Goal: Task Accomplishment & Management: Manage account settings

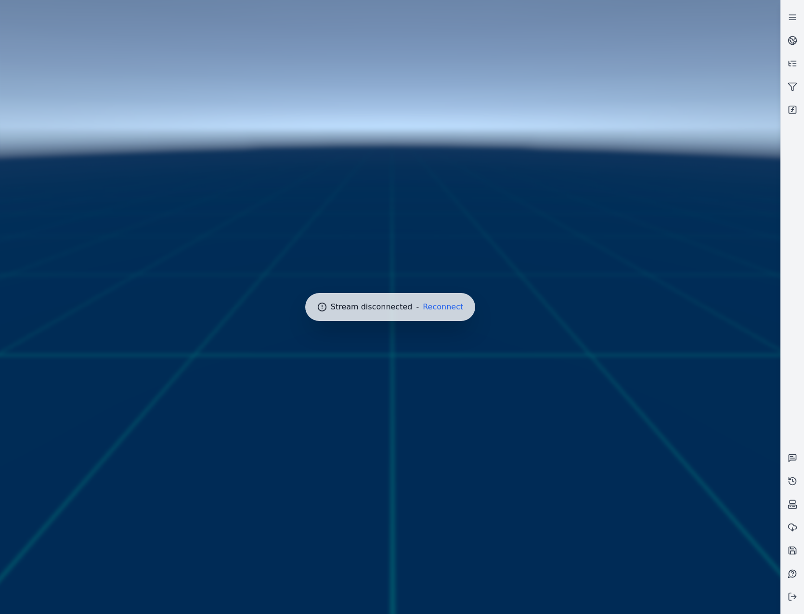
drag, startPoint x: 0, startPoint y: 0, endPoint x: 438, endPoint y: 316, distance: 540.3
click at [437, 317] on div at bounding box center [390, 307] width 788 height 622
click at [442, 309] on button "Reconnect" at bounding box center [443, 307] width 40 height 8
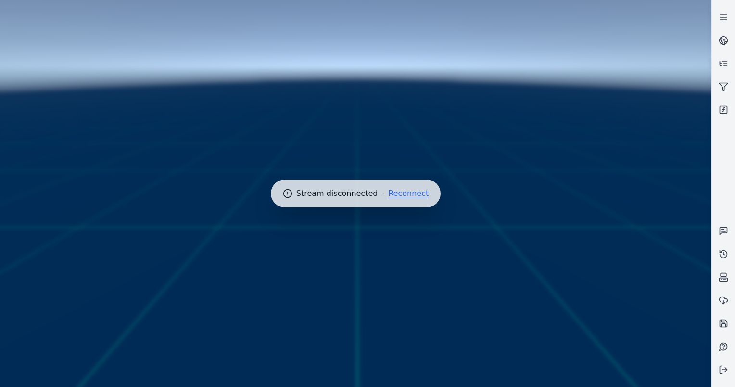
click at [397, 197] on button "Reconnect" at bounding box center [408, 194] width 40 height 8
click at [720, 13] on icon at bounding box center [724, 18] width 10 height 10
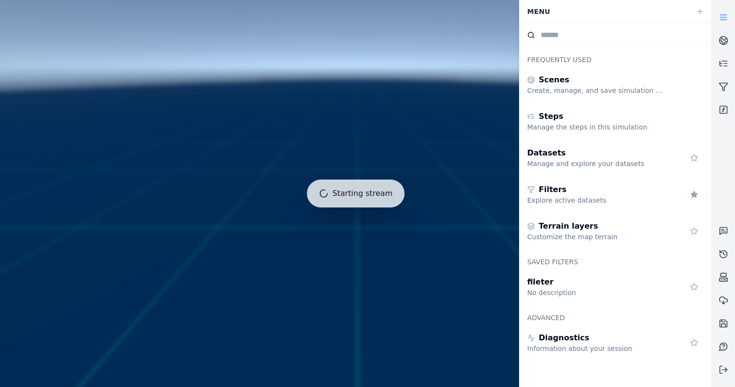
click at [720, 13] on icon at bounding box center [724, 18] width 10 height 10
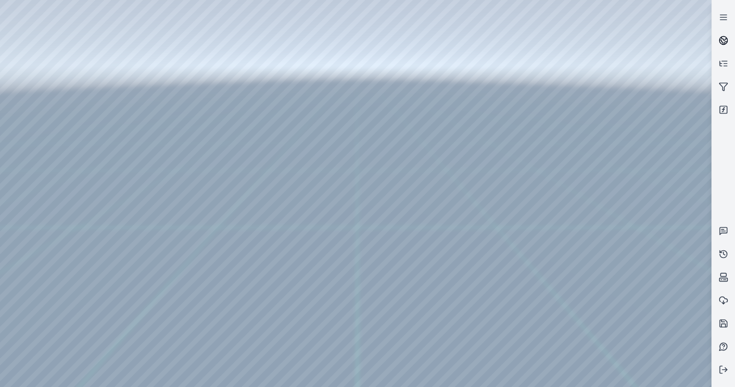
click at [727, 45] on link at bounding box center [723, 40] width 23 height 23
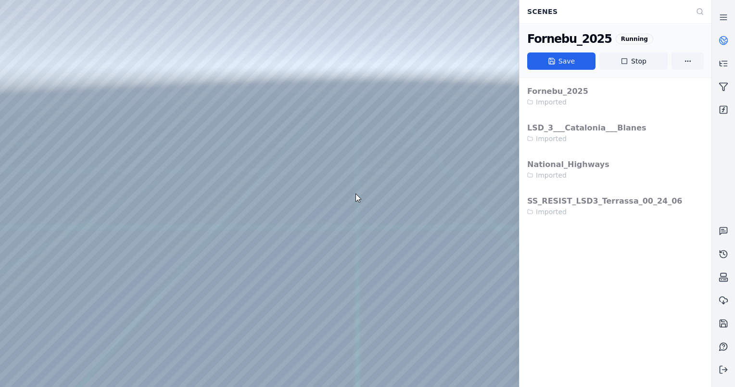
click at [726, 45] on icon at bounding box center [724, 41] width 10 height 10
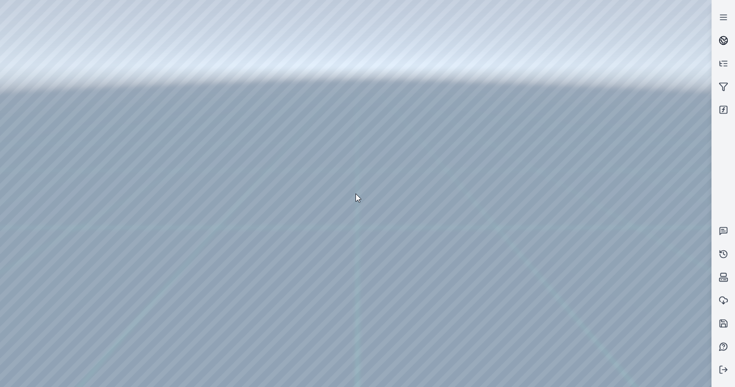
click at [725, 45] on icon at bounding box center [724, 41] width 10 height 10
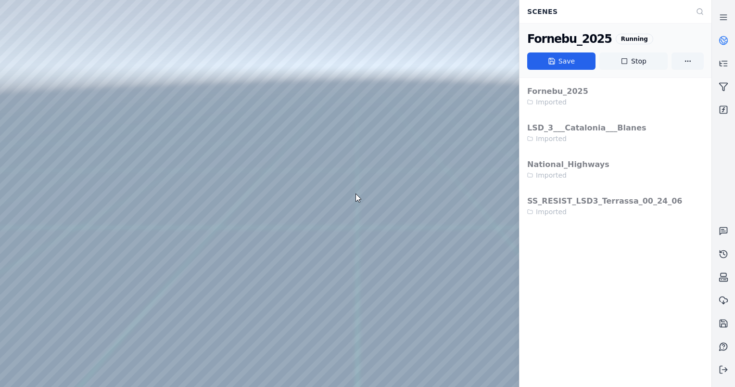
click at [647, 57] on button "Stop" at bounding box center [634, 60] width 68 height 17
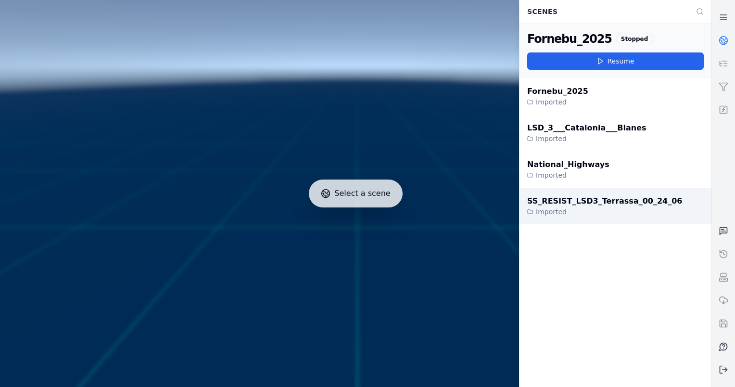
click at [572, 208] on div "Imported" at bounding box center [604, 212] width 155 height 10
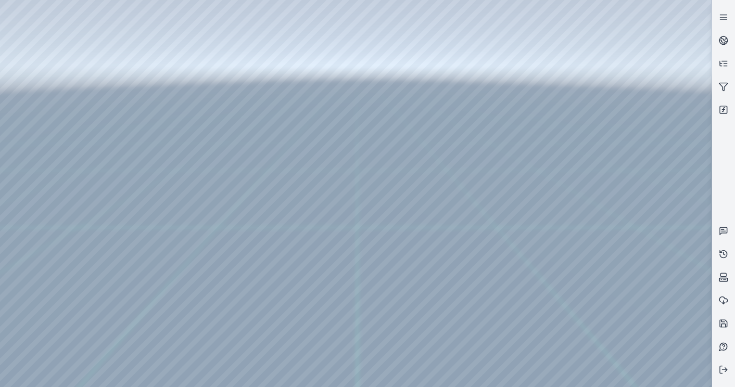
drag, startPoint x: 270, startPoint y: 227, endPoint x: 277, endPoint y: 263, distance: 37.4
drag, startPoint x: 312, startPoint y: 267, endPoint x: 311, endPoint y: 289, distance: 22.2
drag, startPoint x: 330, startPoint y: 241, endPoint x: 302, endPoint y: 178, distance: 68.3
click at [729, 369] on button at bounding box center [723, 369] width 23 height 23
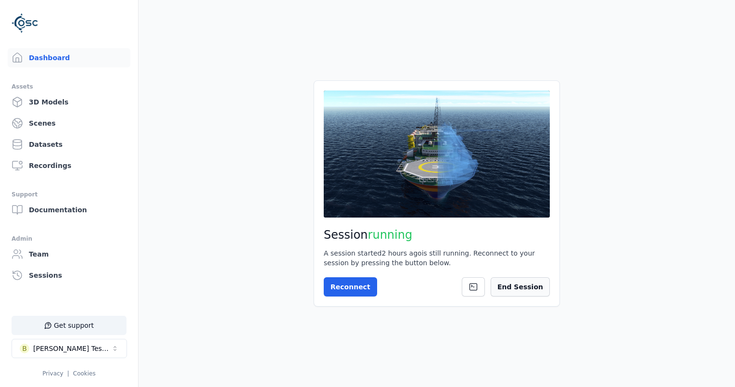
click at [527, 286] on button "End Session" at bounding box center [520, 286] width 59 height 19
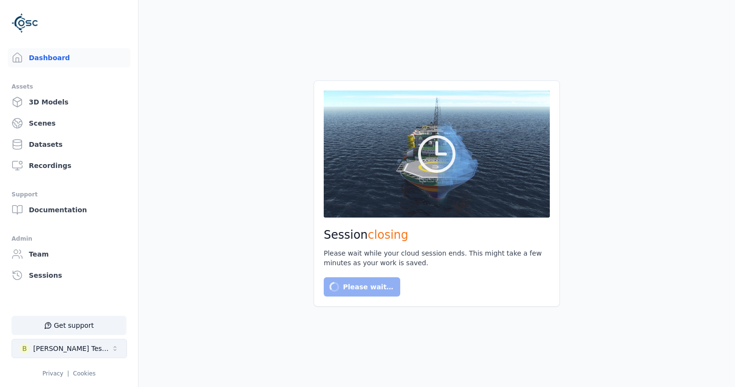
click at [100, 341] on button "B Brenda Testspace" at bounding box center [70, 348] width 116 height 19
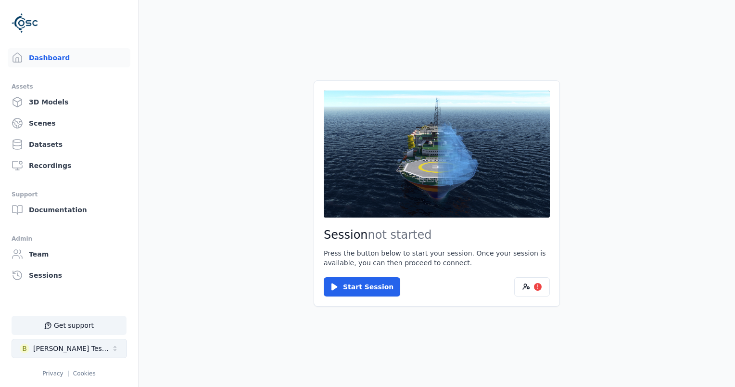
click at [100, 350] on button "B Brenda Testspace" at bounding box center [70, 348] width 116 height 19
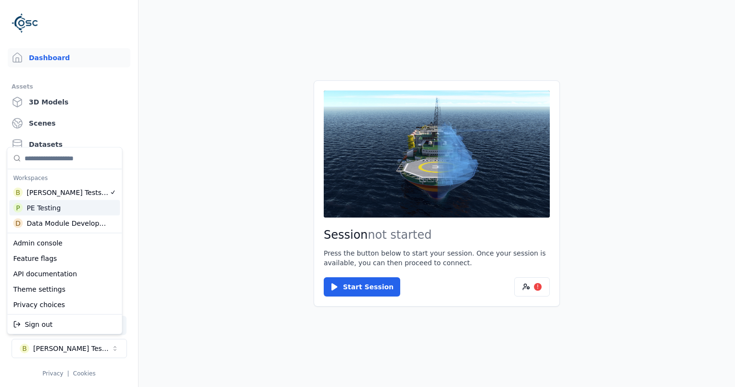
click at [360, 284] on html "Support Dashboard Assets 3D Models Scenes Datasets Recordings Support Documenta…" at bounding box center [367, 193] width 735 height 387
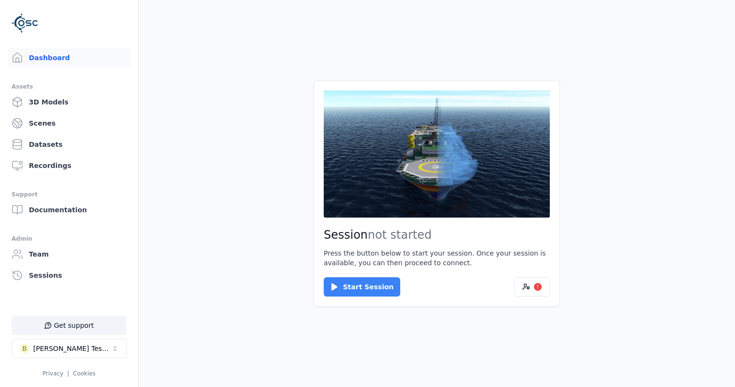
click at [352, 290] on button "Start Session" at bounding box center [362, 286] width 77 height 19
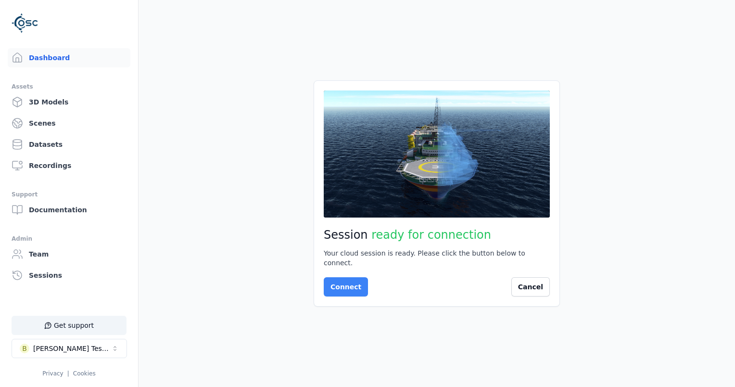
click at [341, 279] on button "Connect" at bounding box center [346, 286] width 44 height 19
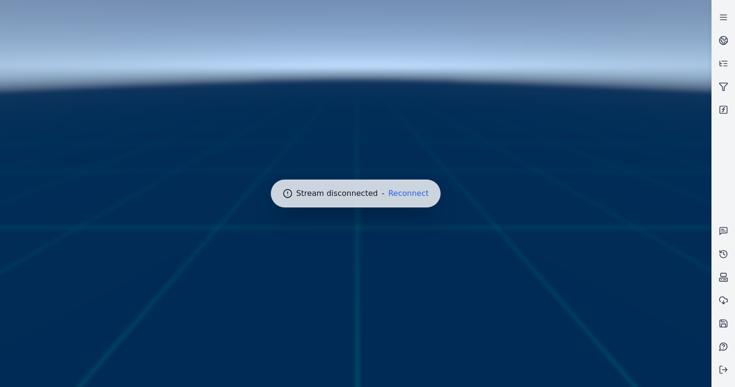
click at [449, 117] on div at bounding box center [355, 193] width 719 height 395
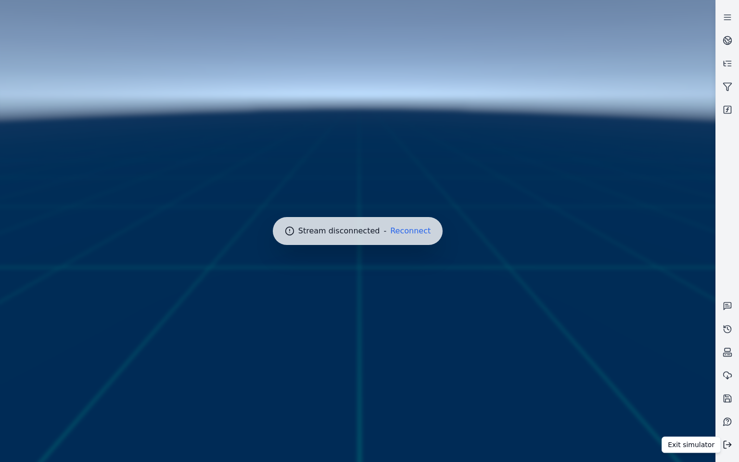
click at [727, 445] on line at bounding box center [729, 445] width 5 height 0
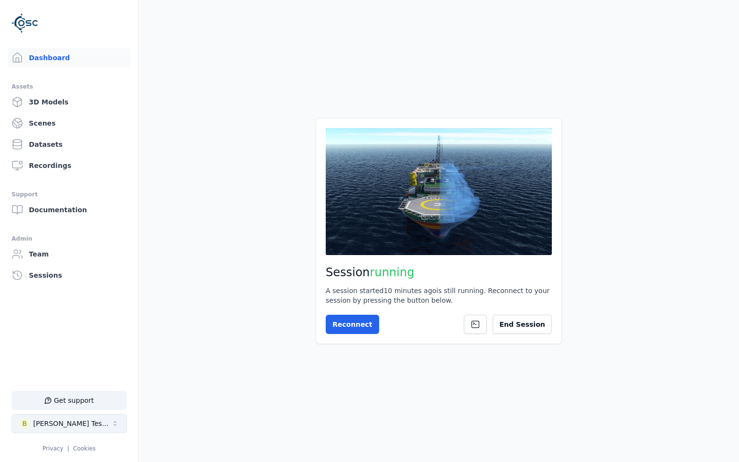
click at [67, 425] on div "Brenda Testspace" at bounding box center [72, 424] width 78 height 10
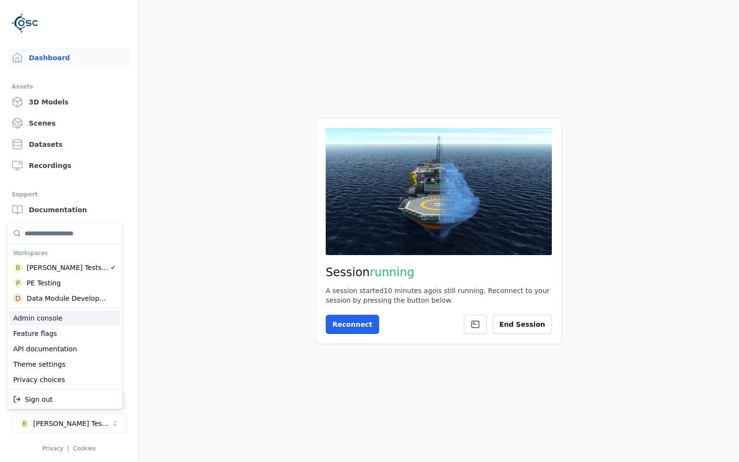
click at [75, 322] on div "Admin console" at bounding box center [64, 317] width 111 height 15
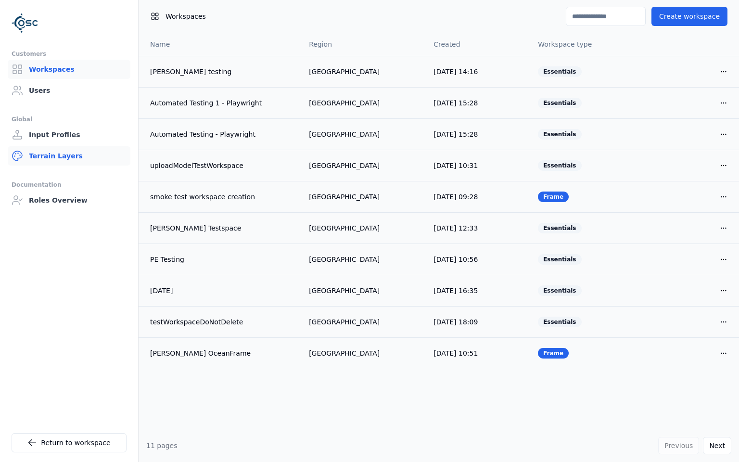
click at [63, 154] on link "Terrain Layers" at bounding box center [69, 155] width 123 height 19
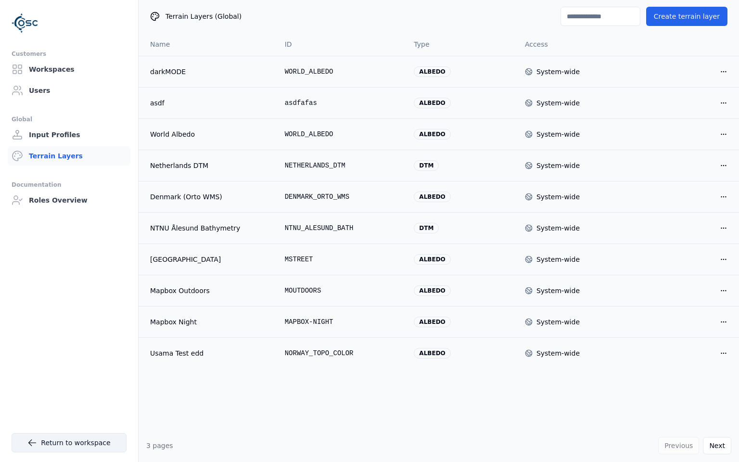
click at [27, 437] on link "Return to workspace" at bounding box center [69, 442] width 115 height 19
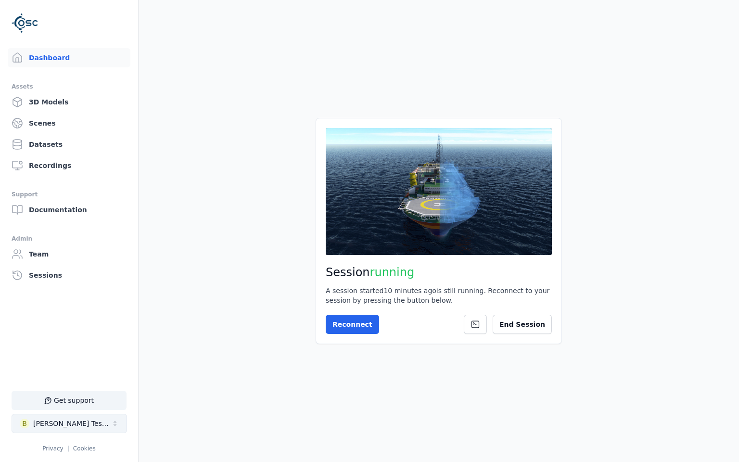
click at [39, 424] on div "Brenda Testspace" at bounding box center [72, 424] width 78 height 10
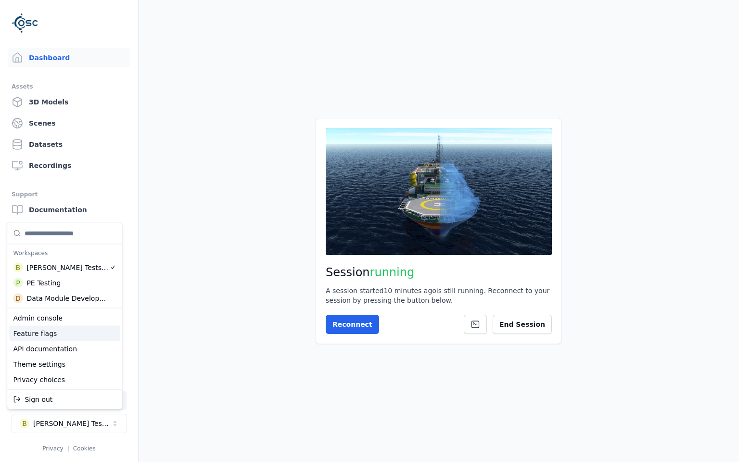
click at [54, 331] on div "Feature flags" at bounding box center [64, 333] width 111 height 15
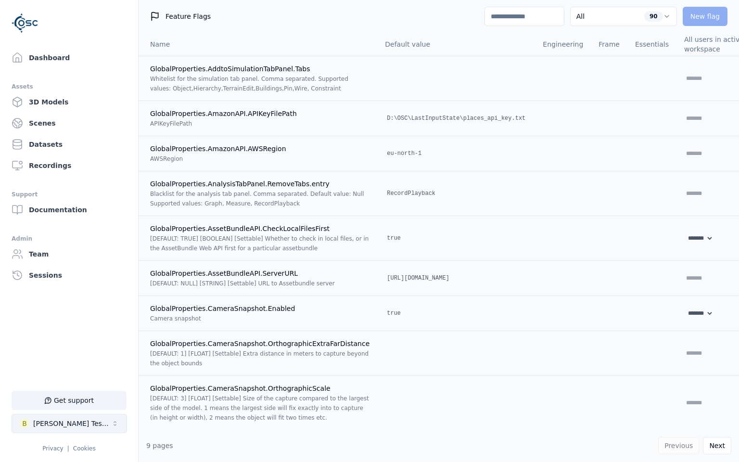
click at [79, 424] on div "Brenda Testspace" at bounding box center [72, 424] width 78 height 10
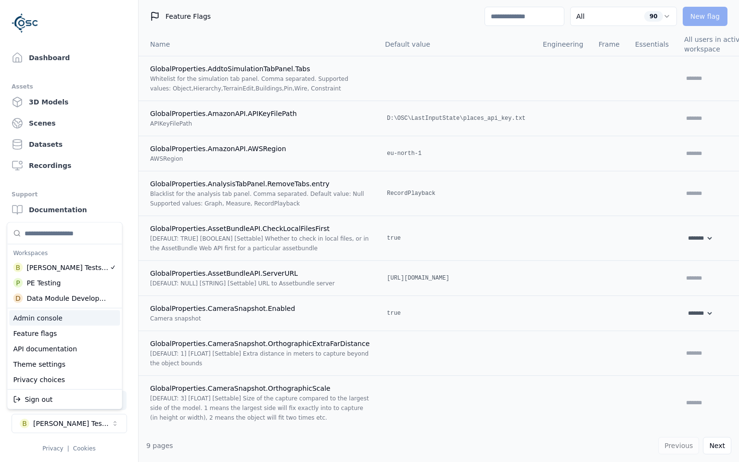
click at [62, 316] on div "Admin console" at bounding box center [64, 317] width 111 height 15
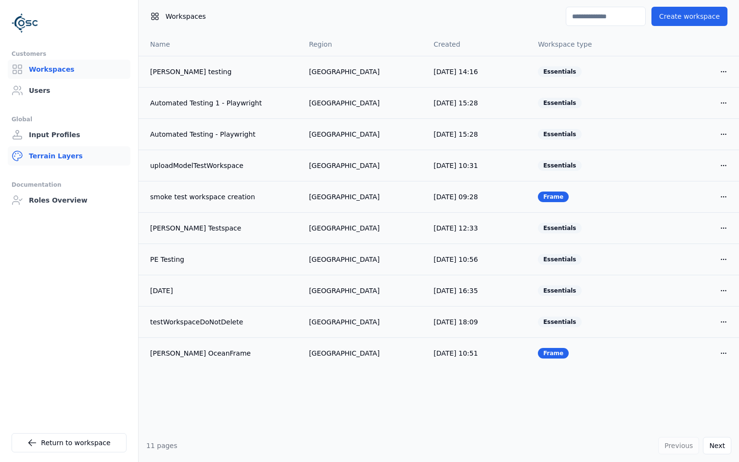
click at [59, 158] on link "Terrain Layers" at bounding box center [69, 155] width 123 height 19
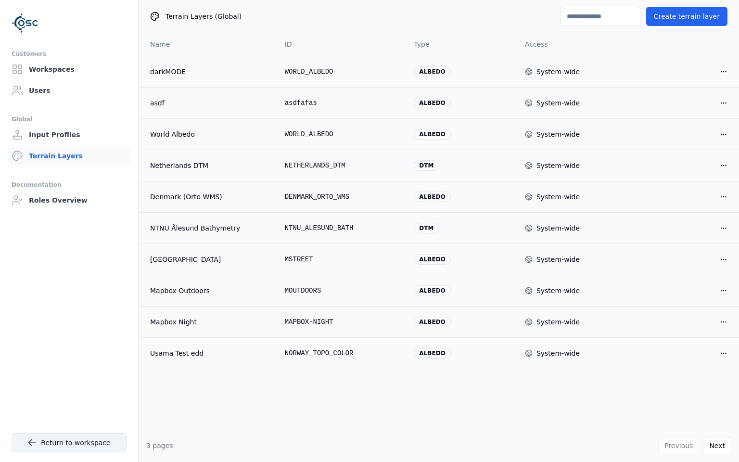
click at [69, 437] on link "Return to workspace" at bounding box center [69, 442] width 115 height 19
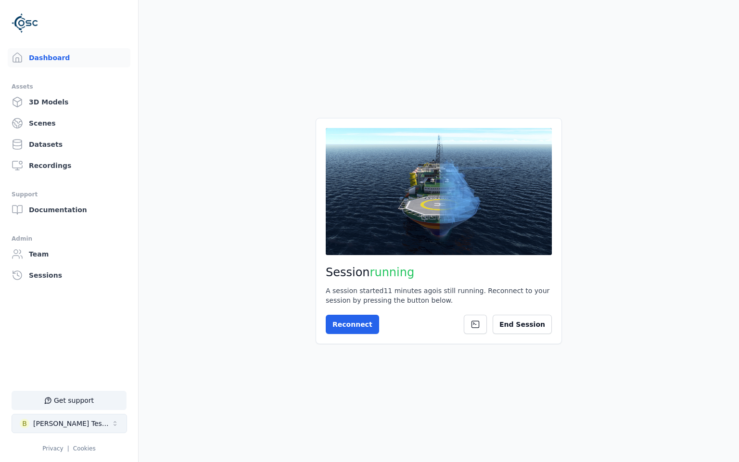
click at [70, 425] on div "Brenda Testspace" at bounding box center [72, 424] width 78 height 10
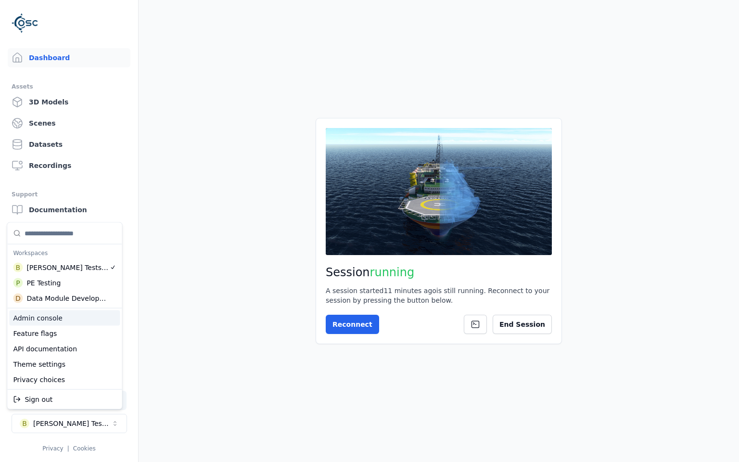
click at [62, 315] on div "Admin console" at bounding box center [64, 317] width 111 height 15
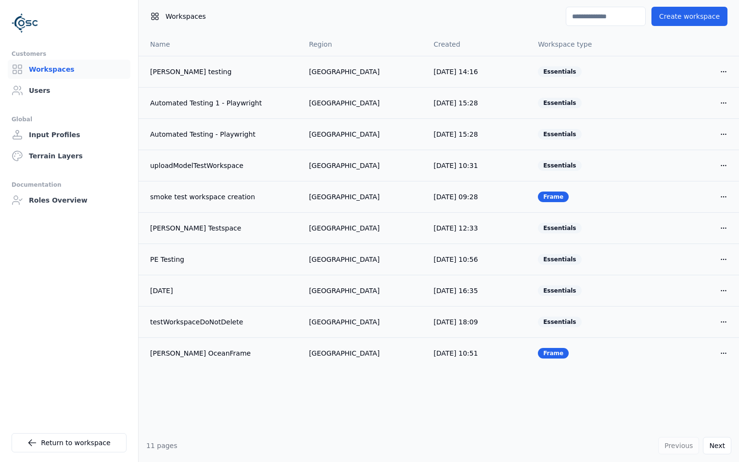
click at [78, 281] on ul "Customers Workspaces Users Global Input Profiles Terrain Layers Documentation R…" at bounding box center [69, 251] width 115 height 406
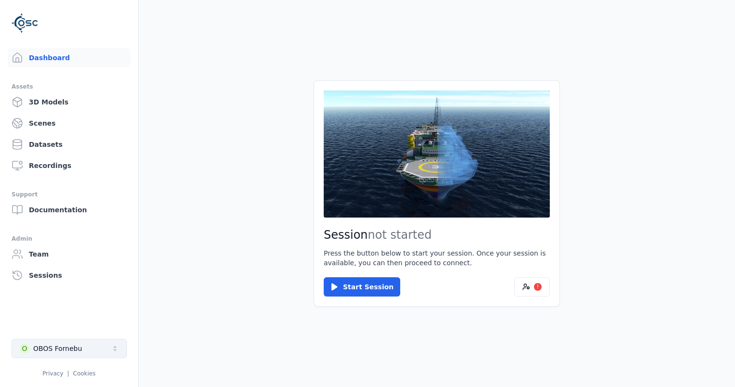
click at [85, 352] on button "O OBOS Fornebu" at bounding box center [70, 348] width 116 height 19
type input "******"
click at [63, 327] on div "[PERSON_NAME]" at bounding box center [59, 327] width 56 height 10
click at [211, 310] on html "Dashboard Assets 3D Models Scenes Datasets Recordings Support Documentation Adm…" at bounding box center [367, 193] width 735 height 387
click at [78, 347] on button "B [PERSON_NAME]" at bounding box center [70, 348] width 116 height 19
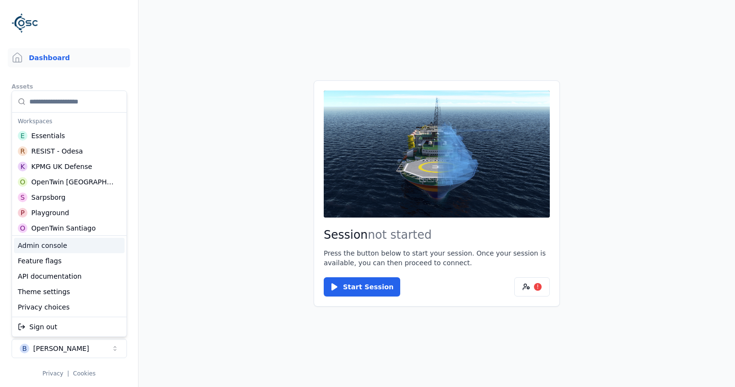
click at [39, 249] on div "Admin console" at bounding box center [69, 245] width 111 height 15
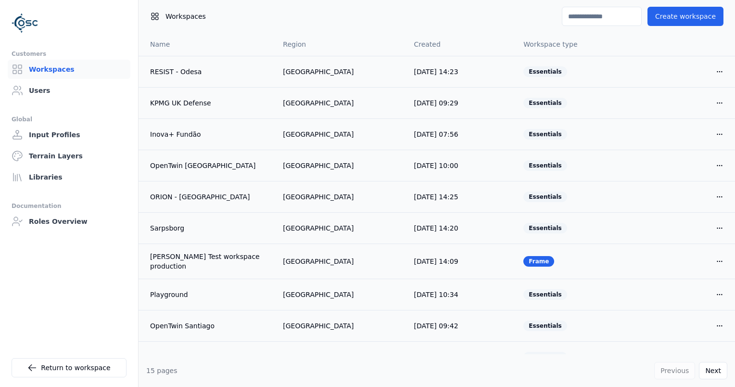
click at [582, 19] on input at bounding box center [602, 16] width 80 height 19
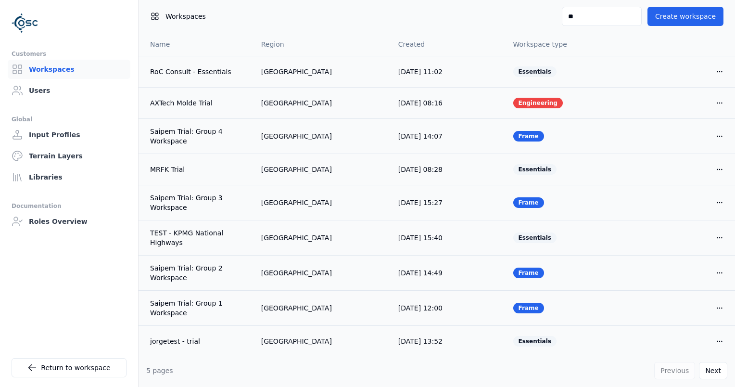
type input "*"
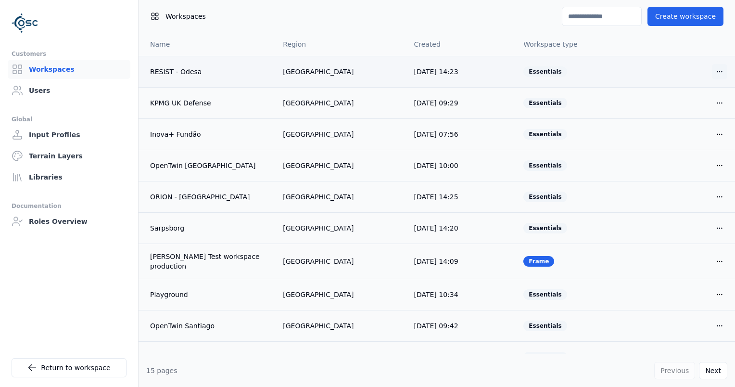
click at [718, 73] on html "Customers Workspaces Users Global Input Profiles Terrain Layers Libraries Docum…" at bounding box center [367, 193] width 735 height 387
click at [704, 92] on div "Edit" at bounding box center [696, 91] width 57 height 15
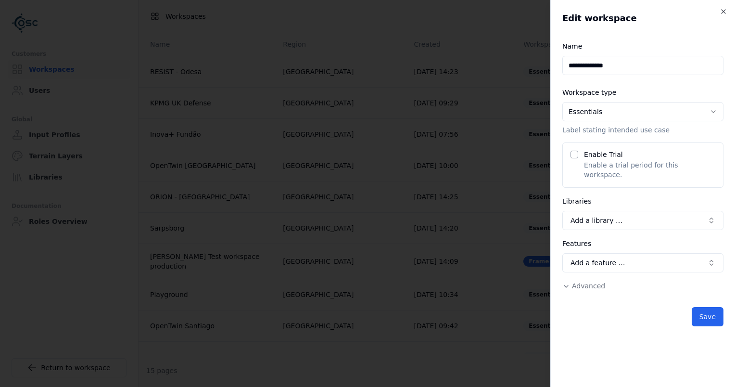
click at [576, 281] on button "Advanced" at bounding box center [584, 286] width 43 height 10
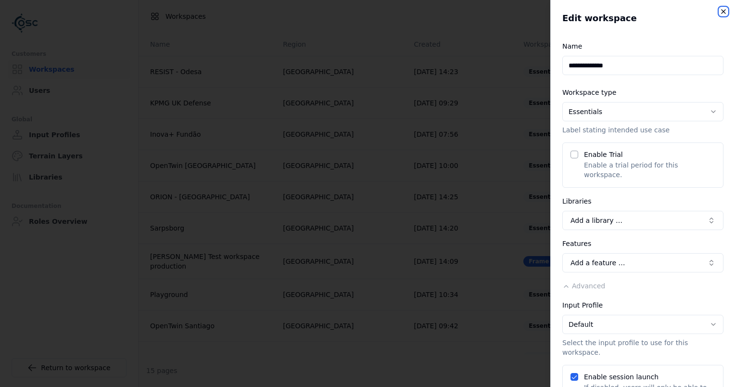
click at [724, 12] on icon "button" at bounding box center [724, 12] width 4 height 4
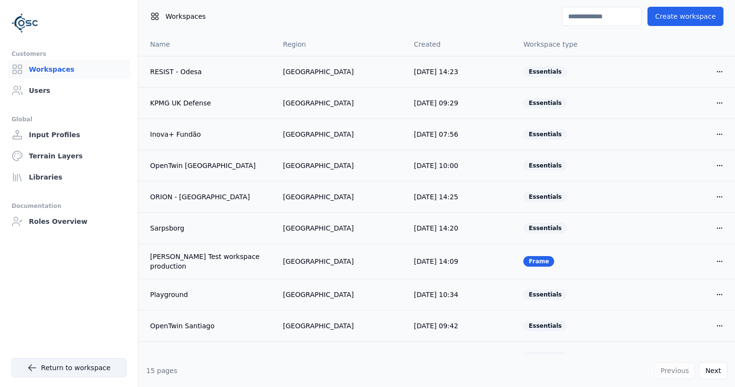
click at [44, 365] on link "Return to workspace" at bounding box center [69, 367] width 115 height 19
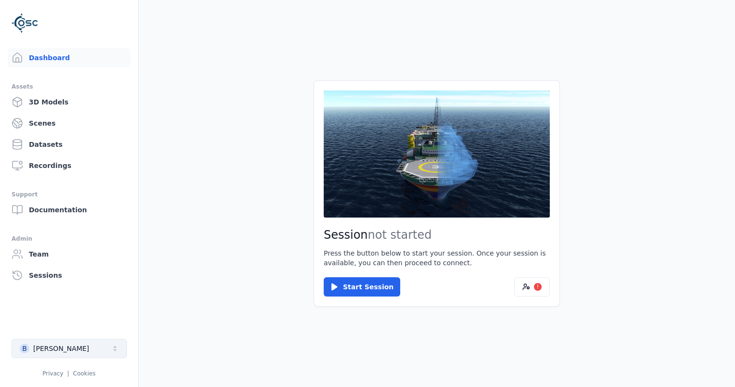
click at [29, 350] on div "B" at bounding box center [25, 349] width 10 height 10
type input "***"
click at [61, 335] on div "Workspaces R RESIST - [PERSON_NAME]" at bounding box center [69, 320] width 115 height 33
click at [64, 329] on div "RESIST - Odesa" at bounding box center [56, 327] width 51 height 10
click at [153, 318] on html "Dashboard Assets 3D Models Scenes Datasets Recordings Support Documentation Adm…" at bounding box center [367, 193] width 735 height 387
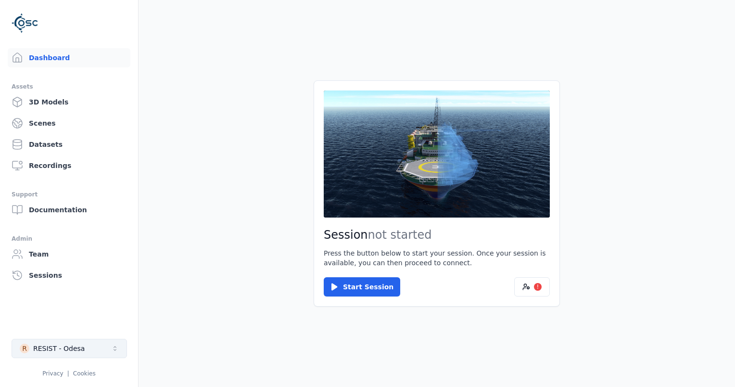
click at [78, 348] on div "RESIST - Odesa" at bounding box center [58, 349] width 51 height 10
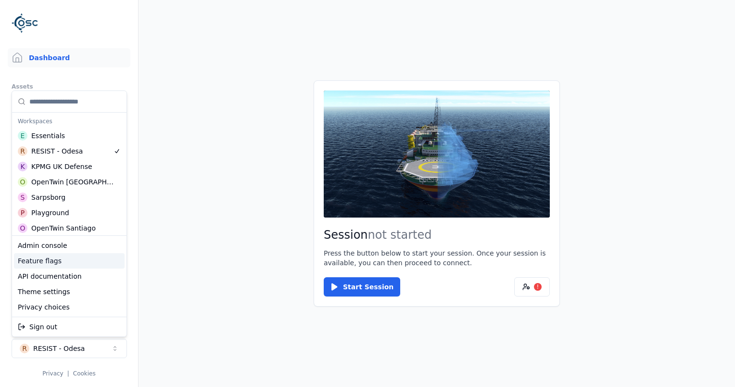
click at [62, 263] on div "Feature flags" at bounding box center [69, 260] width 111 height 15
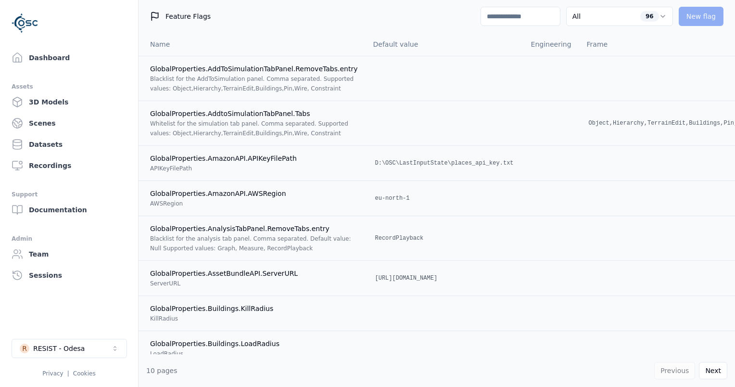
click at [530, 18] on input at bounding box center [521, 16] width 80 height 19
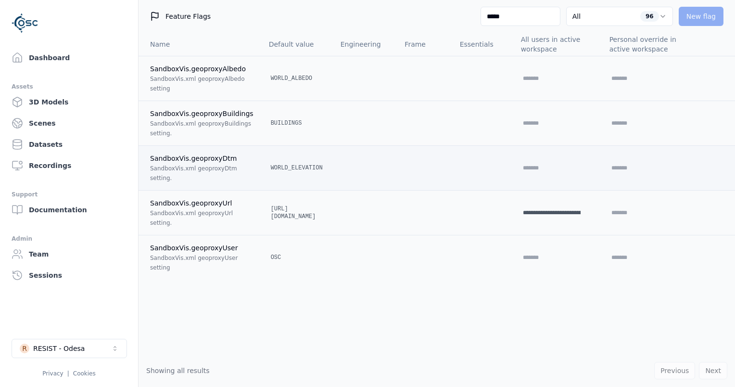
type input "*****"
click at [62, 348] on div "RESIST - Odesa" at bounding box center [58, 349] width 51 height 10
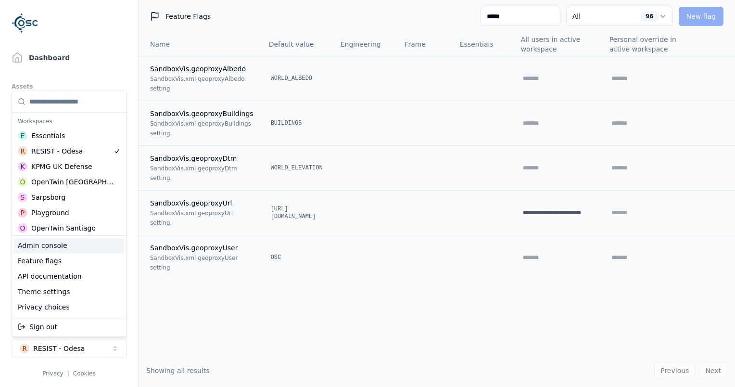
click at [66, 246] on div "Admin console" at bounding box center [69, 245] width 111 height 15
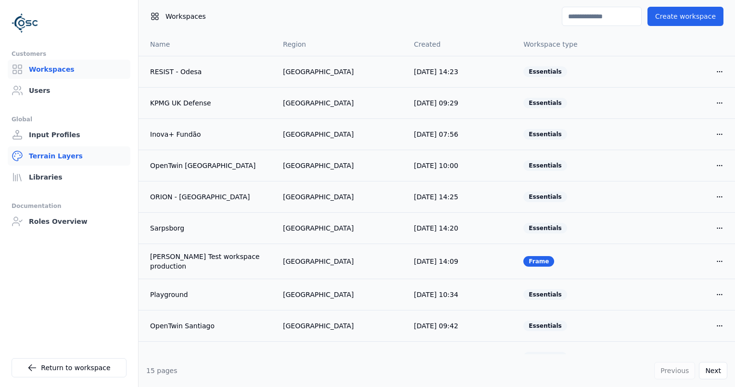
click at [61, 158] on link "Terrain Layers" at bounding box center [69, 155] width 123 height 19
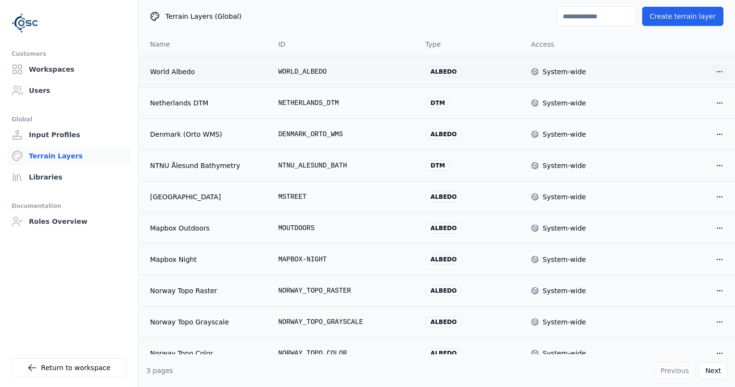
click at [721, 69] on html "Customers Workspaces Users Global Input Profiles Terrain Layers Libraries Docum…" at bounding box center [367, 193] width 735 height 387
click at [701, 89] on div "Edit" at bounding box center [696, 91] width 57 height 15
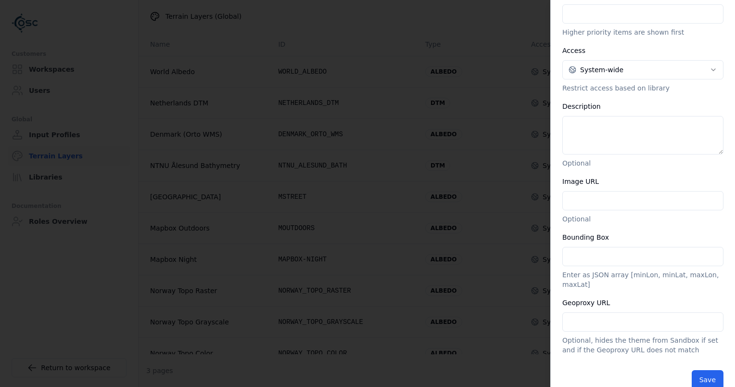
scroll to position [208, 0]
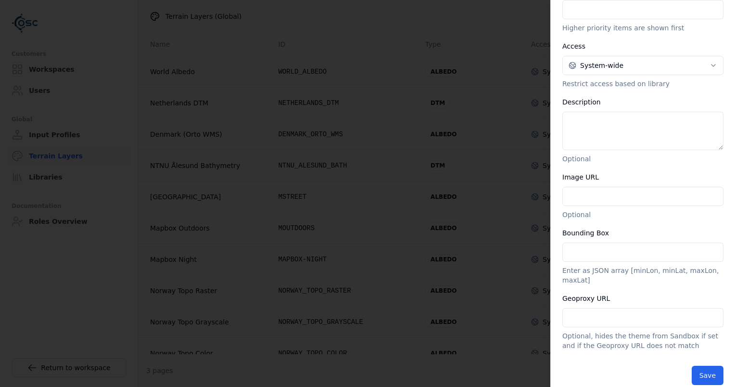
click at [622, 309] on input "Geoproxy URL" at bounding box center [643, 317] width 161 height 19
click at [584, 278] on div "**********" at bounding box center [643, 98] width 161 height 504
click at [607, 308] on input "Geoproxy URL" at bounding box center [643, 317] width 161 height 19
click at [699, 35] on div "**********" at bounding box center [643, 98] width 161 height 504
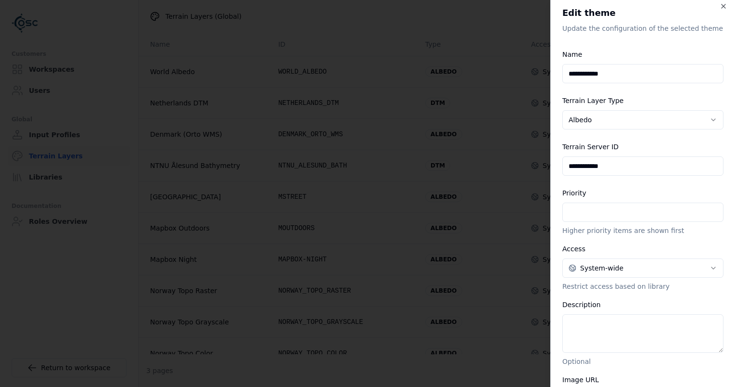
scroll to position [0, 0]
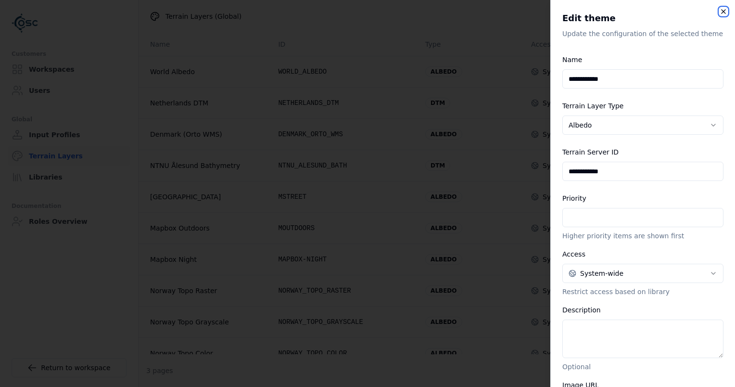
click at [721, 12] on icon "button" at bounding box center [724, 12] width 8 height 8
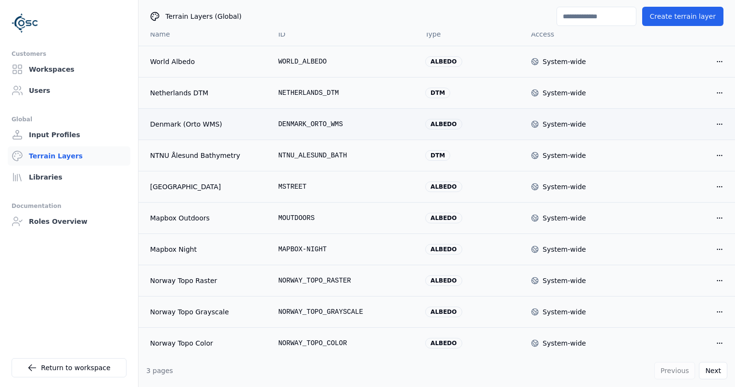
scroll to position [13, 0]
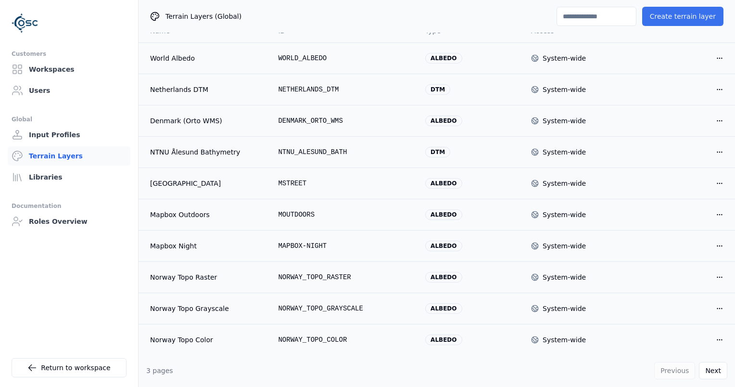
click at [678, 17] on button "Create terrain layer" at bounding box center [682, 16] width 81 height 19
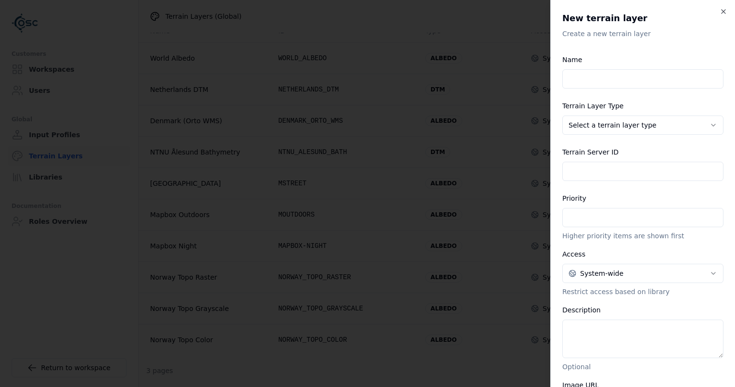
click at [620, 121] on body "Customers Workspaces Users Global Input Profiles Terrain Layers Libraries Docum…" at bounding box center [367, 193] width 735 height 387
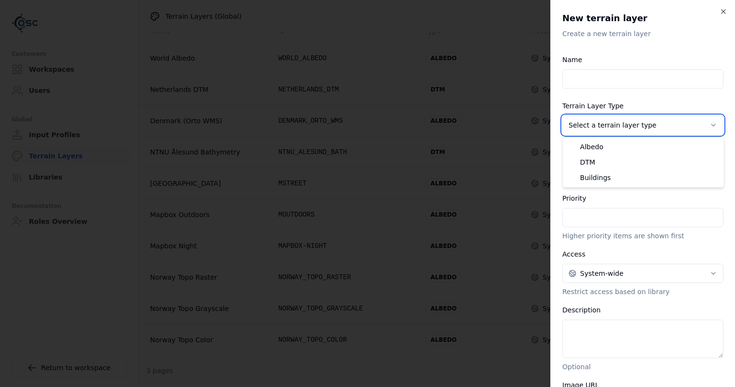
click at [620, 121] on body "Customers Workspaces Users Global Input Profiles Terrain Layers Libraries Docum…" at bounding box center [367, 193] width 735 height 387
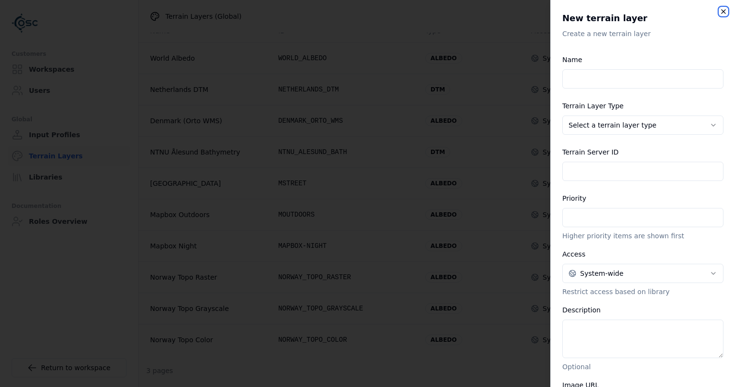
click at [726, 13] on icon "button" at bounding box center [724, 12] width 4 height 4
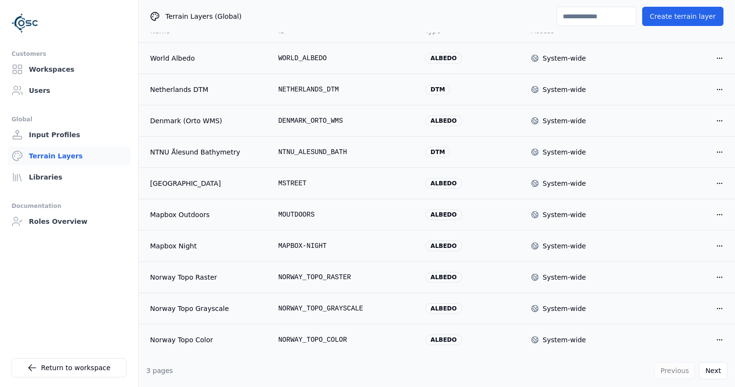
click at [610, 17] on input at bounding box center [597, 16] width 80 height 19
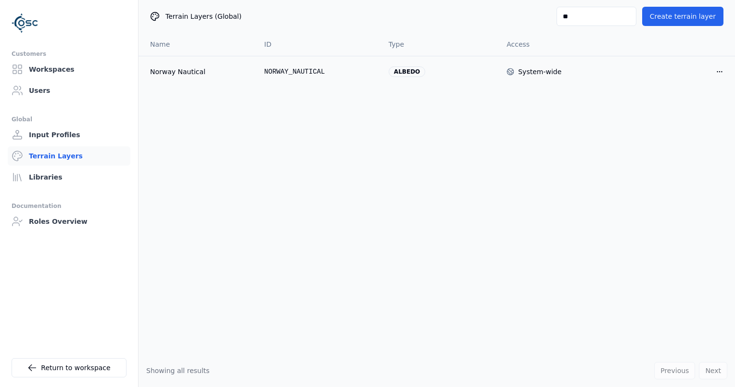
type input "*"
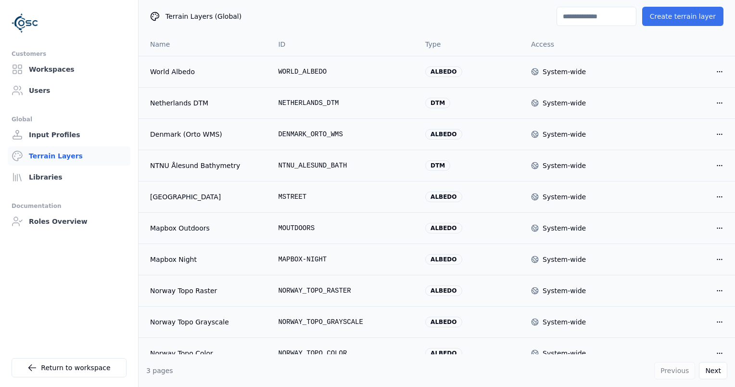
click at [686, 19] on button "Create terrain layer" at bounding box center [682, 16] width 81 height 19
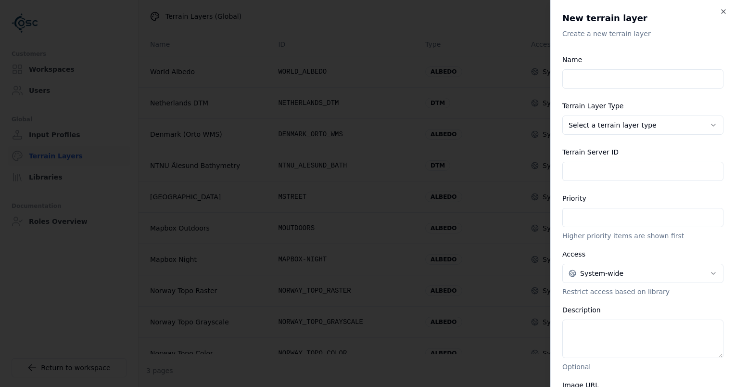
click at [649, 80] on input "Name" at bounding box center [643, 78] width 161 height 19
type input "**********"
click at [632, 126] on body "**********" at bounding box center [367, 193] width 735 height 387
click at [610, 129] on body "**********" at bounding box center [367, 193] width 735 height 387
select select "******"
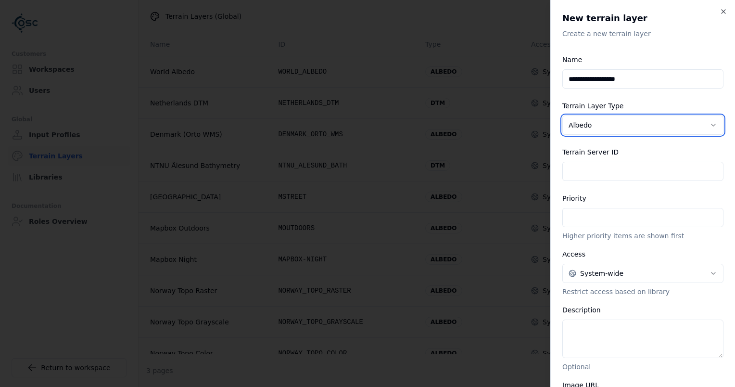
scroll to position [48, 0]
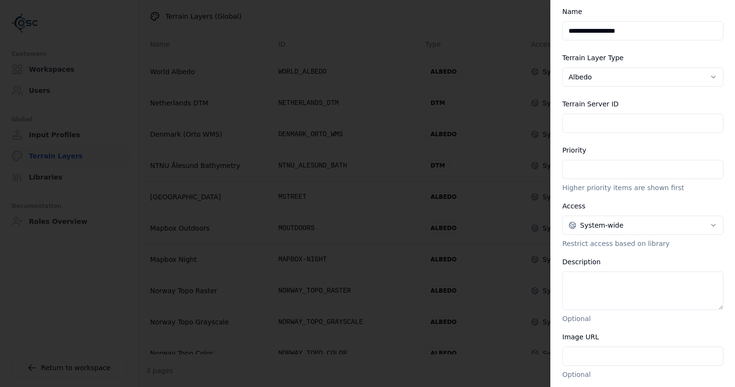
click at [646, 167] on input "*" at bounding box center [643, 169] width 161 height 19
type input "*"
click at [637, 189] on p "Higher priority items are shown first" at bounding box center [643, 188] width 161 height 10
click at [633, 226] on body "**********" at bounding box center [367, 193] width 735 height 387
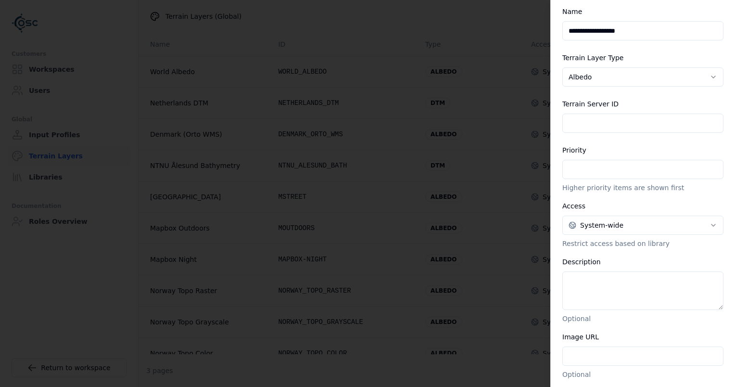
click at [620, 283] on textarea "Description" at bounding box center [643, 290] width 161 height 39
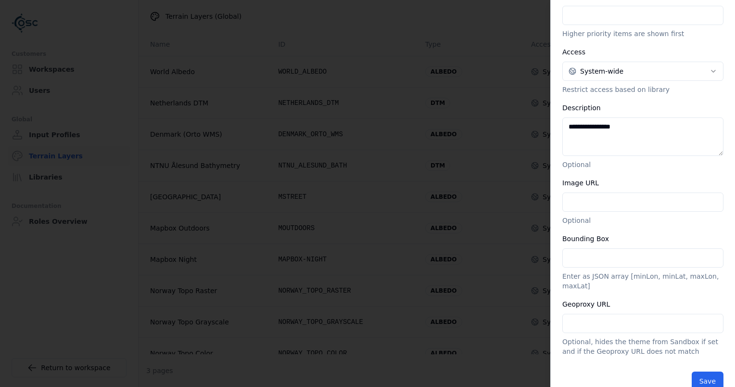
scroll to position [208, 0]
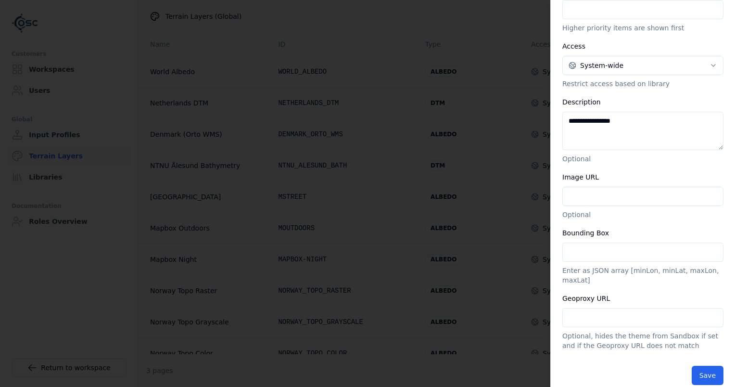
type textarea "**********"
click at [635, 193] on input "Image URL" at bounding box center [643, 196] width 161 height 19
click at [632, 308] on input "Geoproxy URL" at bounding box center [643, 317] width 161 height 19
type input "**********"
click at [707, 366] on button "Save" at bounding box center [708, 375] width 32 height 19
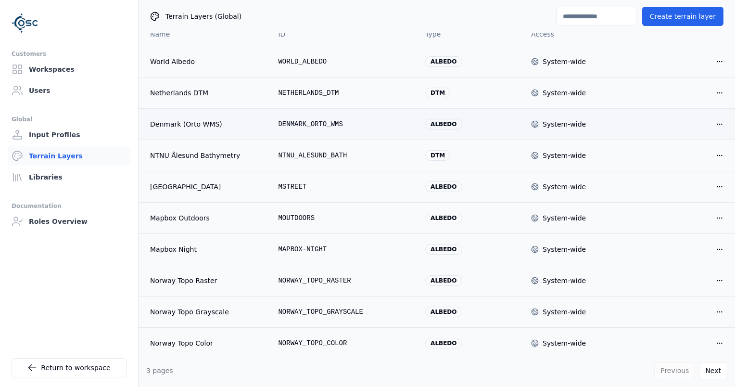
scroll to position [13, 0]
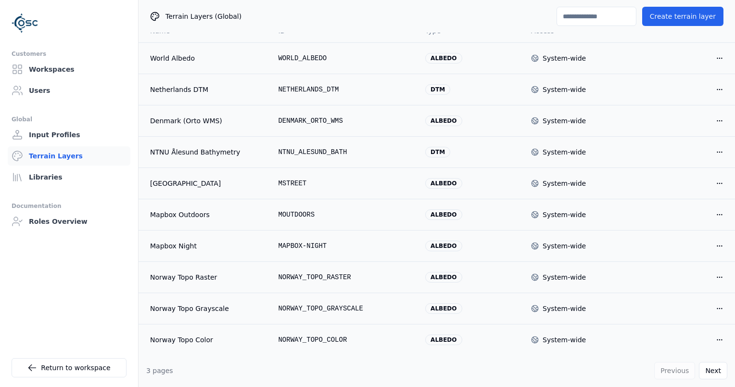
click at [583, 15] on input at bounding box center [597, 16] width 80 height 19
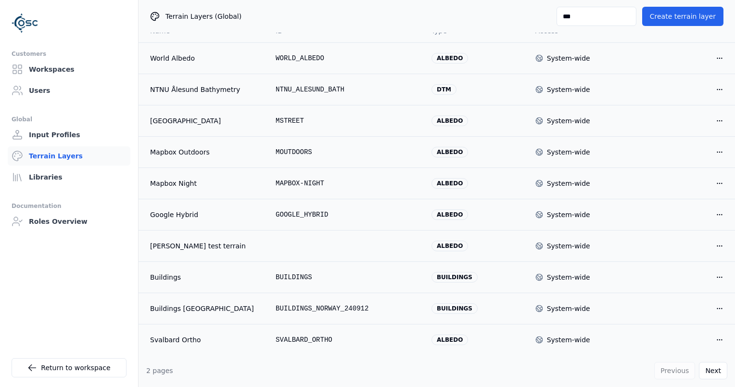
scroll to position [0, 0]
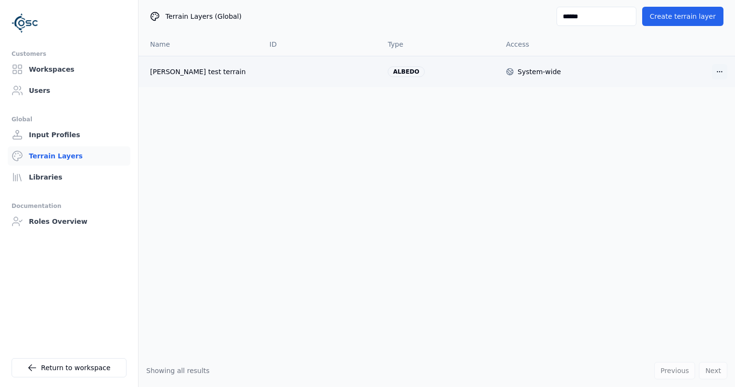
type input "******"
click at [722, 67] on html "Customers Workspaces Users Global Input Profiles Terrain Layers Libraries Docum…" at bounding box center [367, 193] width 735 height 387
click at [700, 69] on html "Customers Workspaces Users Global Input Profiles Terrain Layers Libraries Docum…" at bounding box center [367, 193] width 735 height 387
click at [37, 370] on icon at bounding box center [32, 368] width 10 height 10
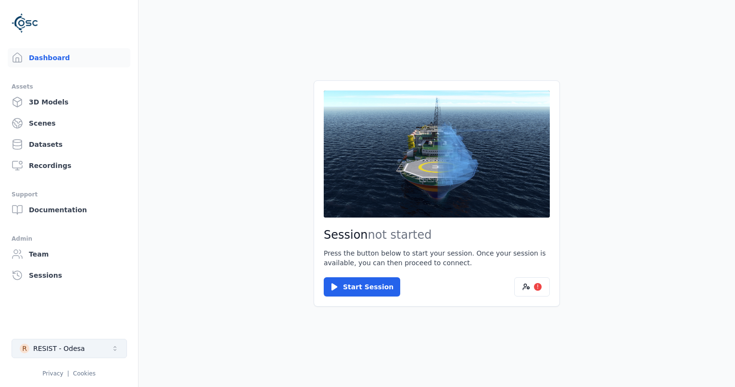
click at [85, 343] on button "R RESIST - Odesa" at bounding box center [70, 348] width 116 height 19
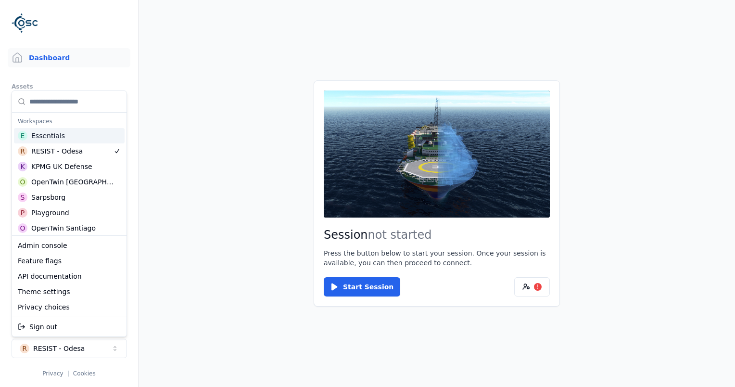
click at [58, 137] on div "Essentials" at bounding box center [48, 136] width 34 height 10
click at [73, 149] on div "RESIST - Odesa" at bounding box center [56, 151] width 51 height 10
click at [272, 280] on html "Dashboard Assets 3D Models Scenes Datasets Recordings Support Documentation Adm…" at bounding box center [367, 193] width 735 height 387
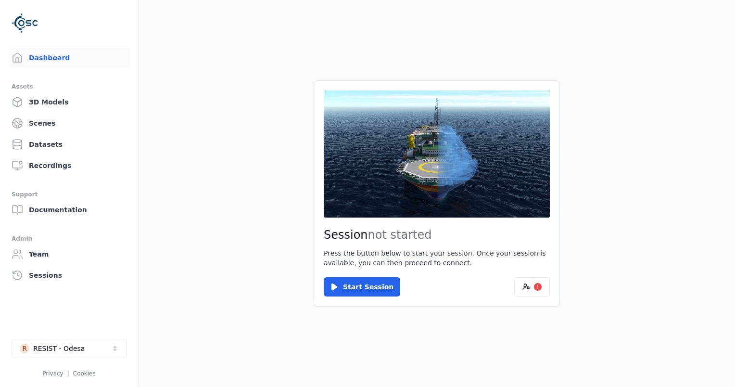
click at [77, 347] on div "RESIST - Odesa" at bounding box center [58, 349] width 51 height 10
type input "******"
click at [66, 331] on div "B [PERSON_NAME]" at bounding box center [69, 327] width 111 height 15
click at [206, 303] on html "Dashboard Assets 3D Models Scenes Datasets Recordings Support Documentation Adm…" at bounding box center [367, 193] width 735 height 387
click at [61, 124] on link "Scenes" at bounding box center [69, 123] width 123 height 19
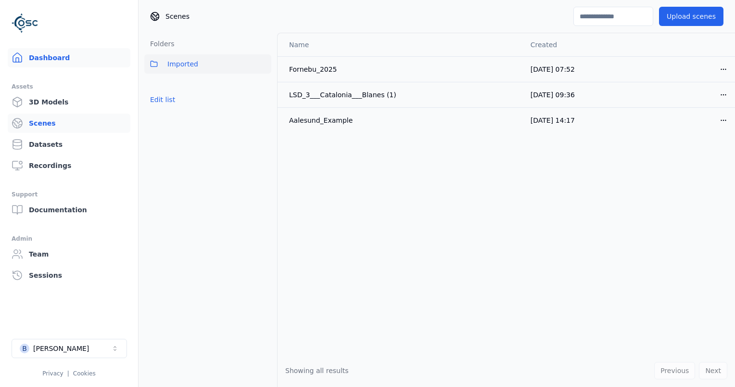
click at [66, 63] on link "Dashboard" at bounding box center [69, 57] width 123 height 19
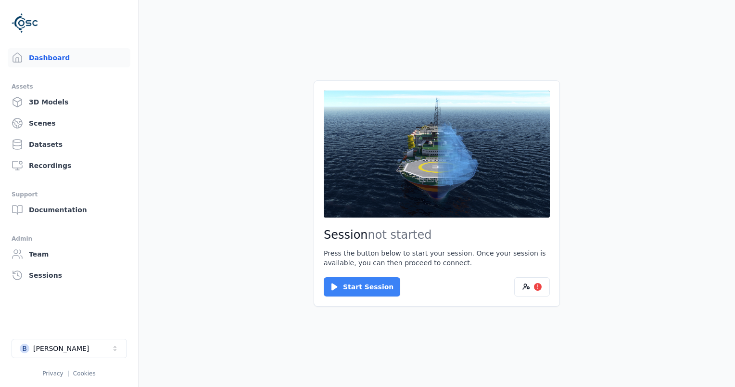
click at [344, 283] on button "Start Session" at bounding box center [362, 286] width 77 height 19
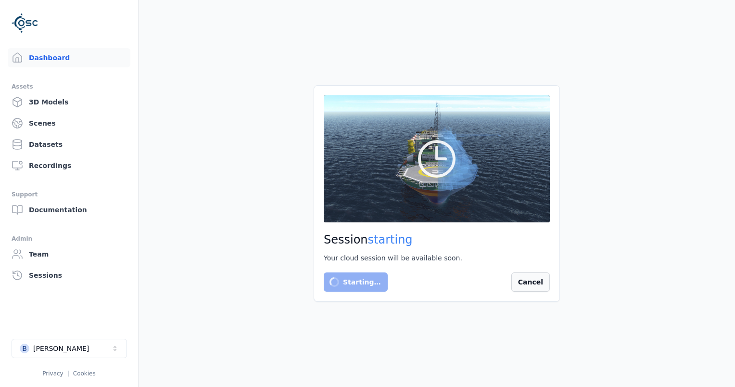
click at [538, 289] on button "Cancel" at bounding box center [531, 281] width 39 height 19
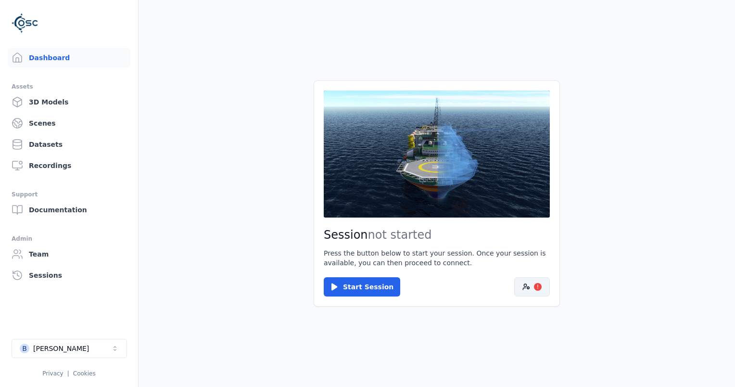
click at [526, 281] on button "!" at bounding box center [532, 286] width 36 height 19
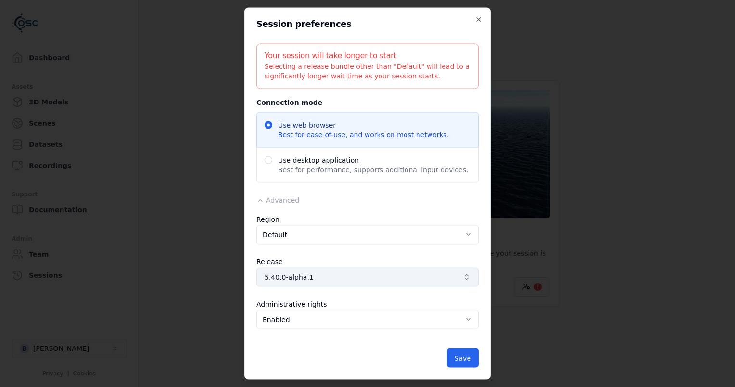
click at [359, 275] on span "5.40.0-alpha.1" at bounding box center [362, 277] width 194 height 10
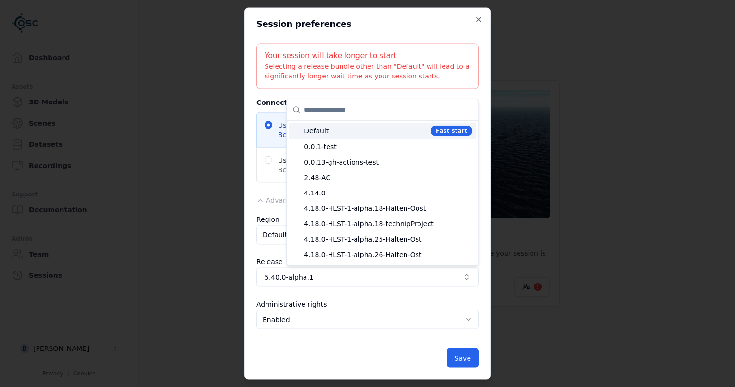
click at [339, 127] on span "Default" at bounding box center [365, 131] width 123 height 10
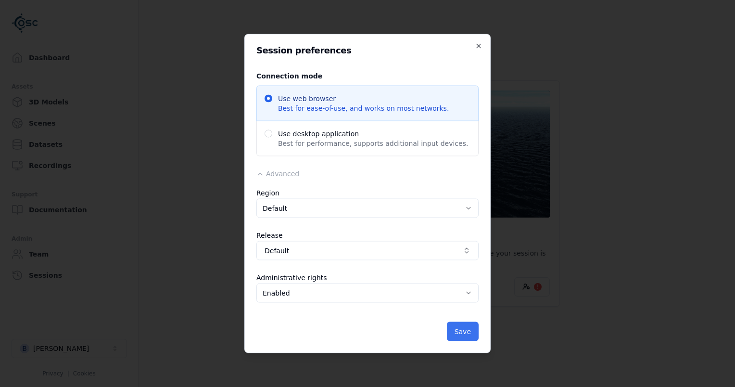
click at [465, 337] on button "Save" at bounding box center [463, 331] width 32 height 19
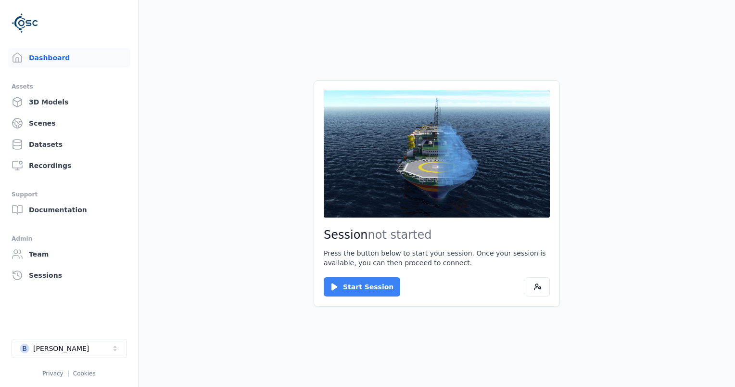
click at [344, 291] on button "Start Session" at bounding box center [362, 286] width 77 height 19
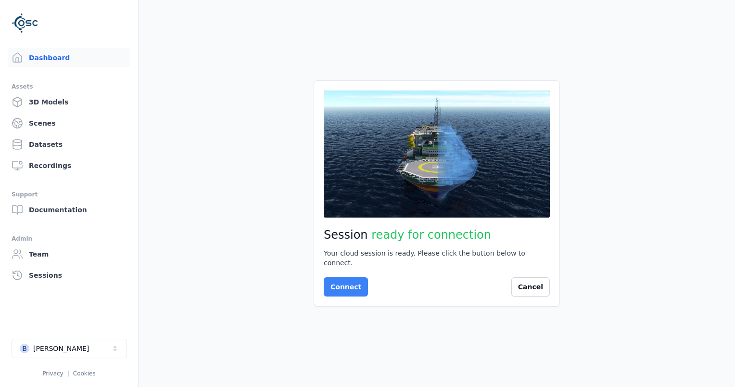
click at [349, 286] on button "Connect" at bounding box center [346, 286] width 44 height 19
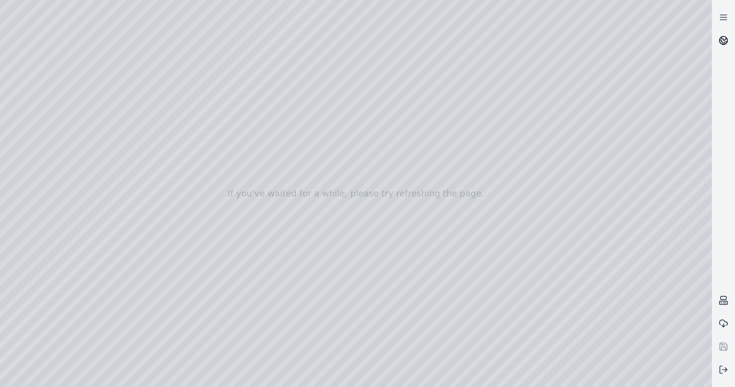
click at [722, 39] on icon at bounding box center [725, 38] width 6 height 3
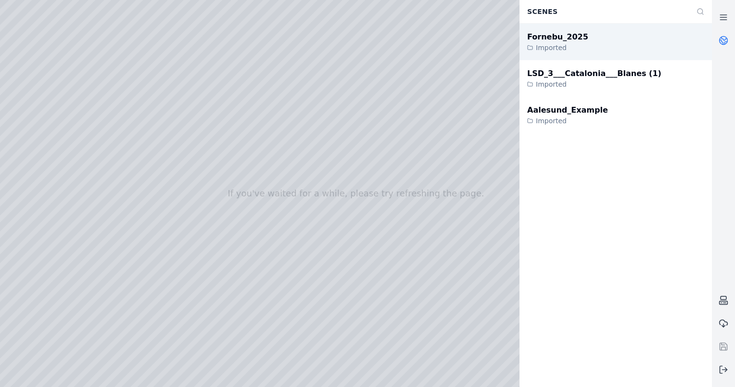
click at [576, 40] on div "Fornebu_2025" at bounding box center [557, 37] width 61 height 12
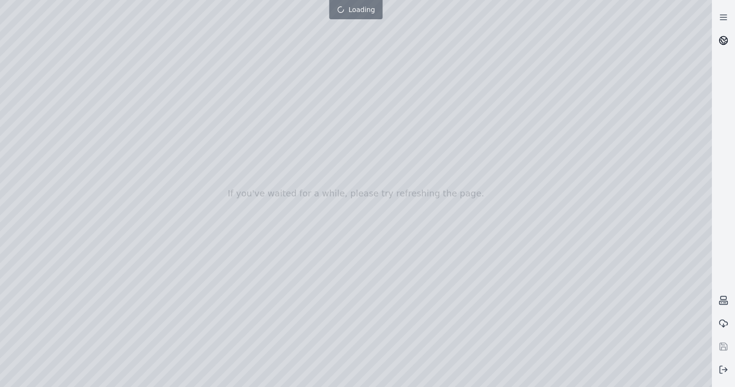
click at [726, 42] on icon at bounding box center [726, 43] width 2 height 2
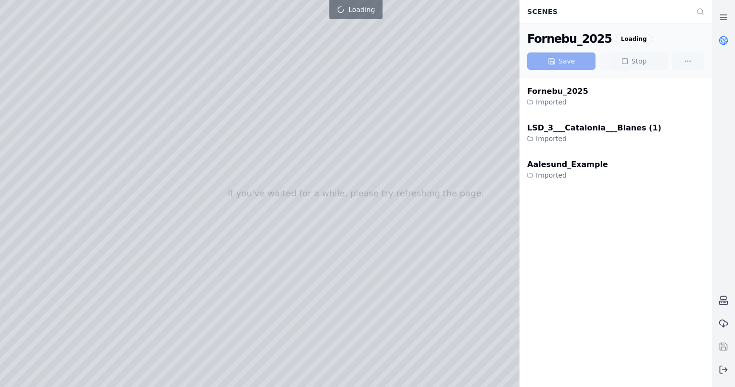
click at [726, 42] on icon at bounding box center [726, 43] width 2 height 2
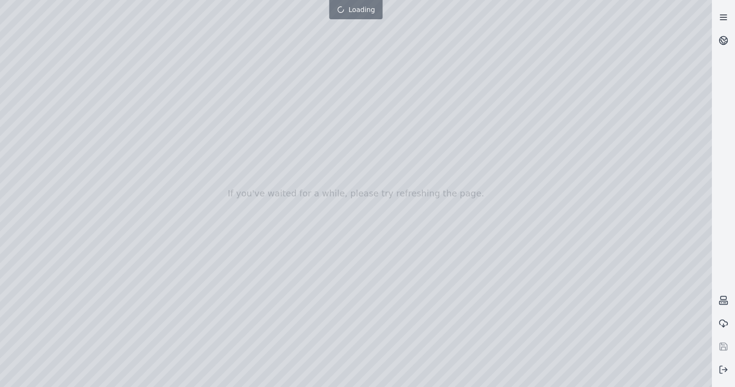
click at [726, 16] on icon at bounding box center [724, 18] width 10 height 10
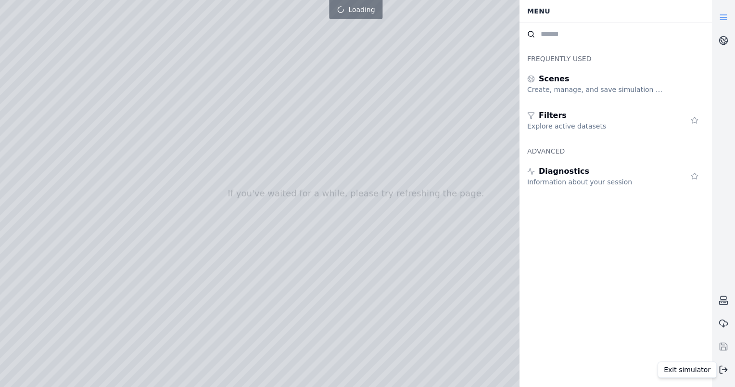
click at [721, 370] on icon at bounding box center [724, 370] width 10 height 10
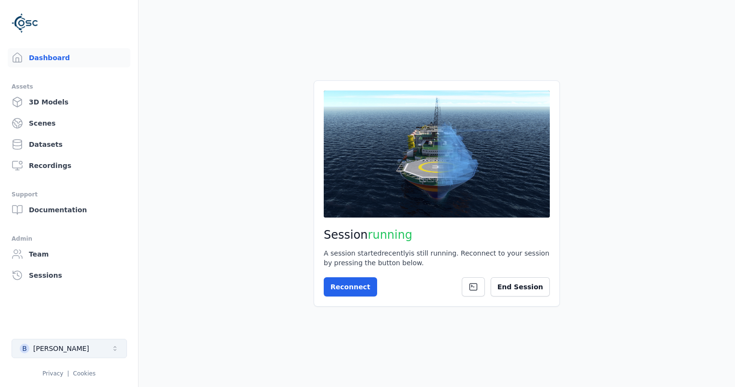
click at [108, 341] on button "B [PERSON_NAME]" at bounding box center [70, 348] width 116 height 19
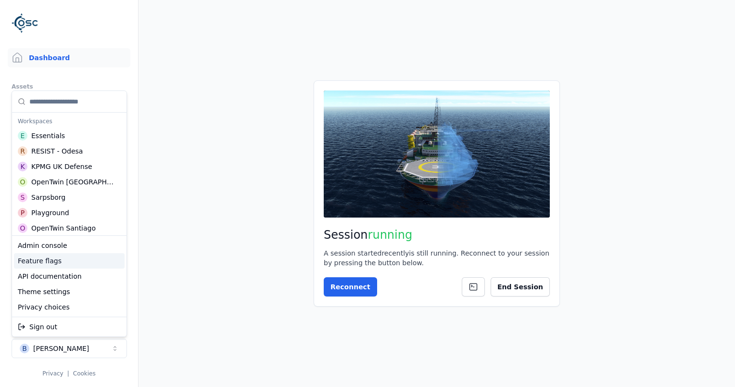
click at [63, 262] on div "Feature flags" at bounding box center [69, 260] width 111 height 15
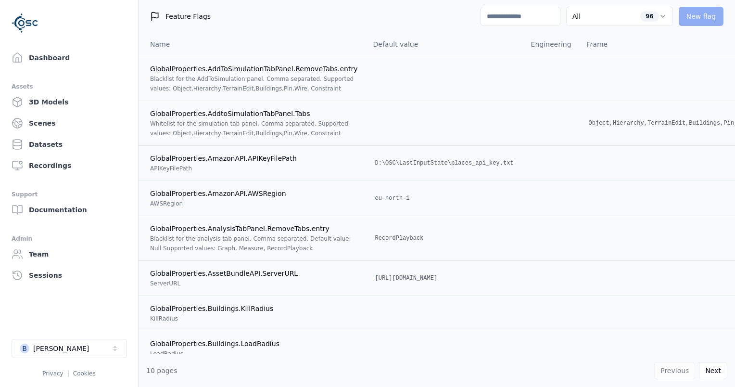
click at [497, 23] on input at bounding box center [521, 16] width 80 height 19
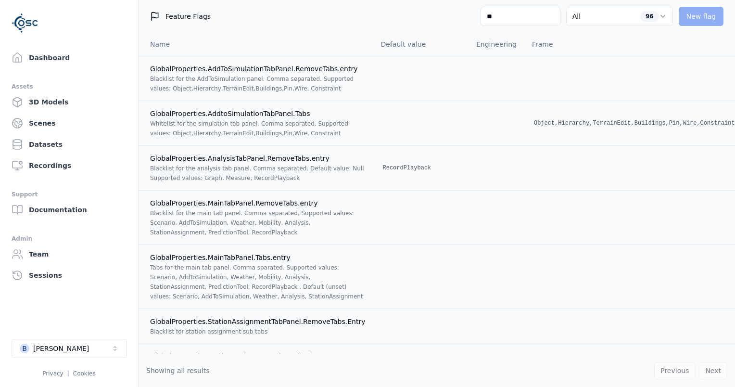
type input "*"
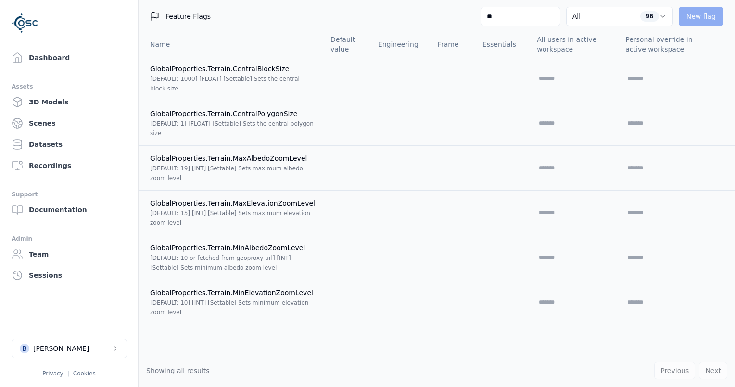
type input "*"
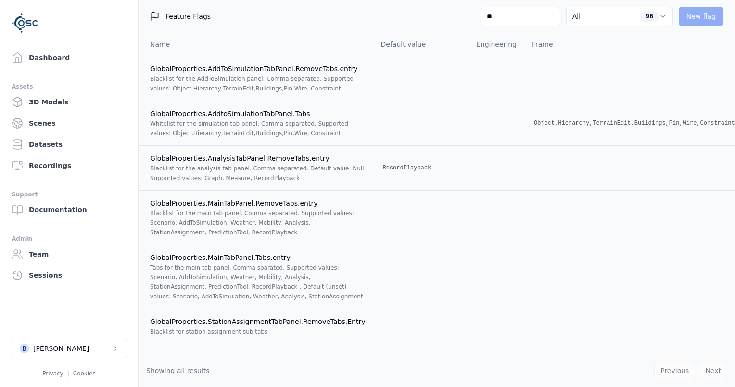
type input "*"
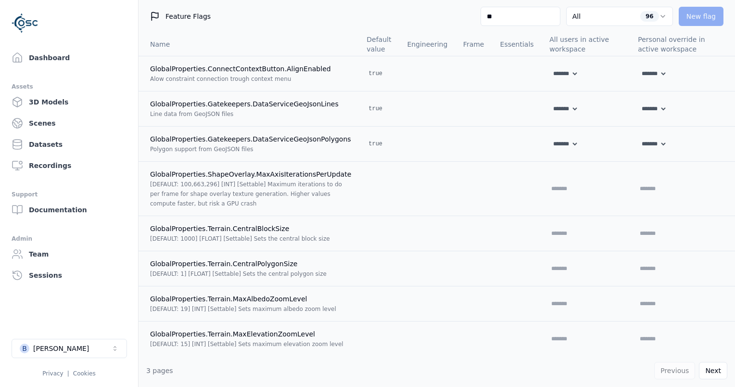
type input "*"
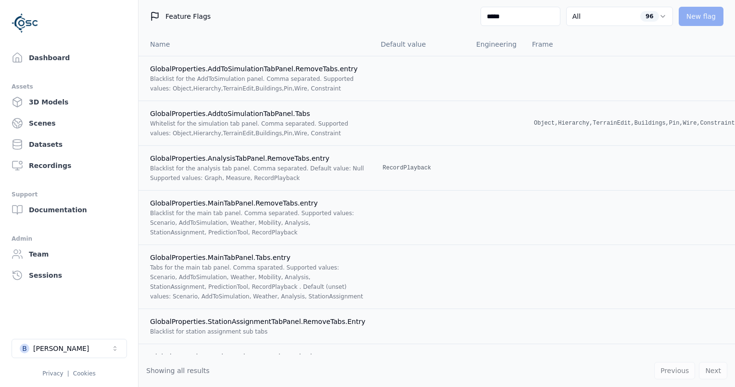
click at [505, 19] on input "*****" at bounding box center [521, 16] width 80 height 19
type input "*"
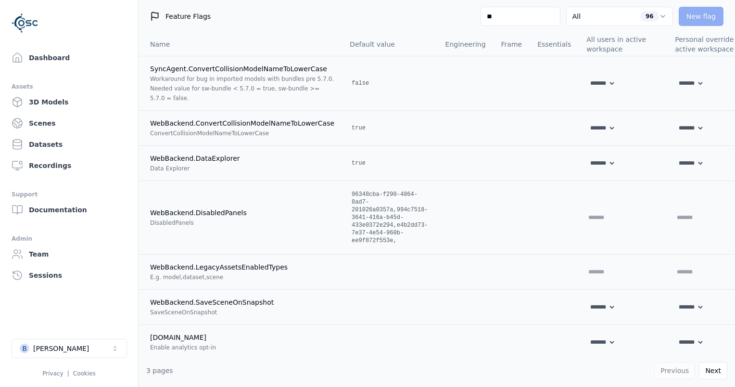
type input "*"
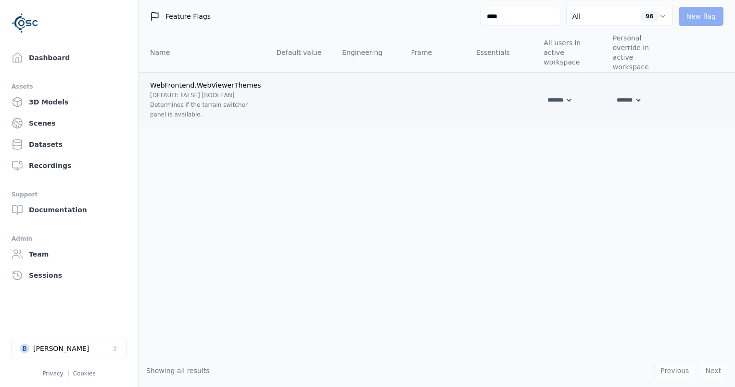
type input "****"
click at [561, 83] on td "******* **** *****" at bounding box center [570, 100] width 69 height 54
click at [566, 95] on select "******* **** *****" at bounding box center [558, 100] width 29 height 11
select select "****"
click at [544, 95] on select "******* **** *****" at bounding box center [558, 100] width 29 height 11
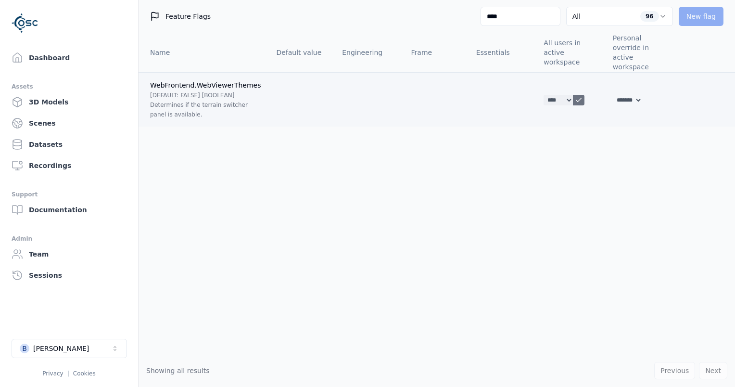
click at [579, 96] on icon at bounding box center [579, 100] width 8 height 8
click at [39, 59] on link "Dashboard" at bounding box center [69, 57] width 123 height 19
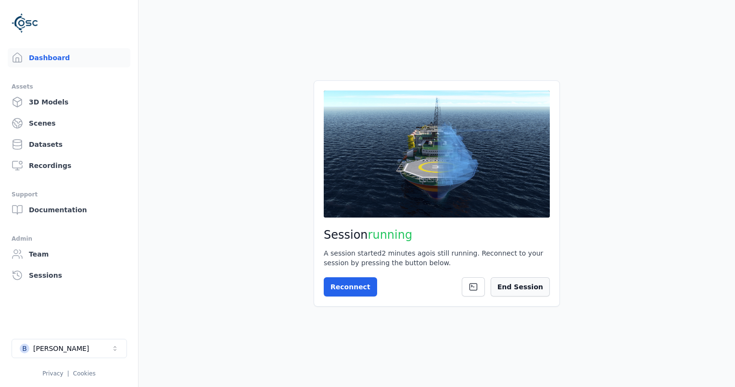
click at [532, 289] on button "End Session" at bounding box center [520, 286] width 59 height 19
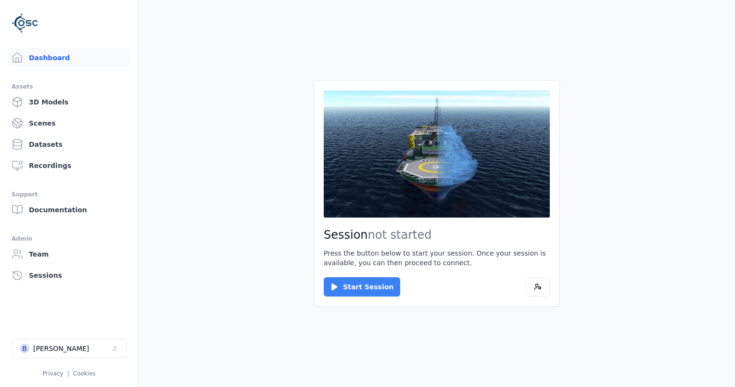
click at [338, 283] on icon at bounding box center [335, 287] width 10 height 10
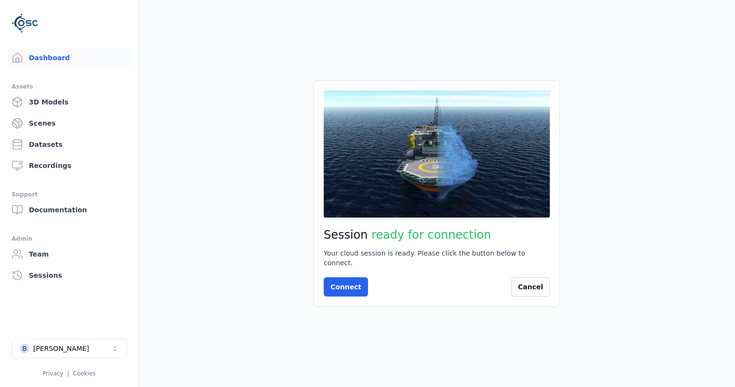
click at [352, 295] on div "Session ready for connection Your cloud session is ready. Please click the butt…" at bounding box center [437, 193] width 246 height 226
click at [352, 285] on button "Connect" at bounding box center [346, 286] width 44 height 19
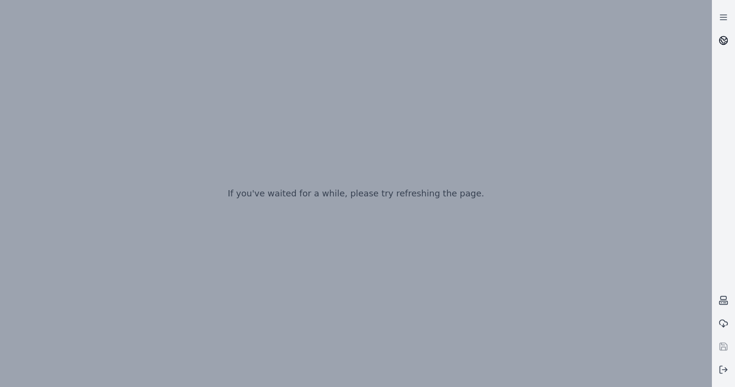
click at [719, 40] on icon at bounding box center [724, 41] width 10 height 10
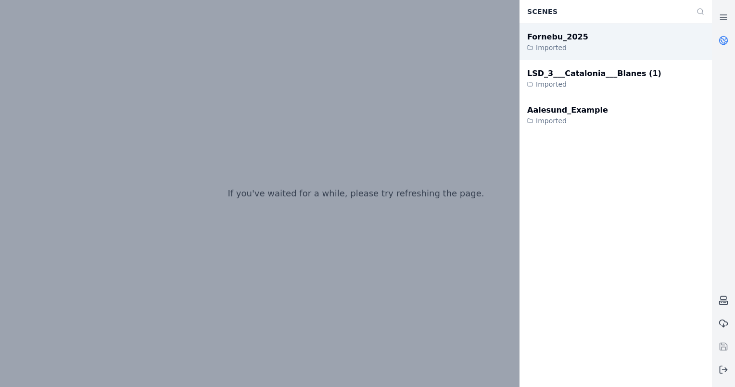
click at [583, 42] on div "Fornebu_2025 Imported" at bounding box center [616, 42] width 193 height 37
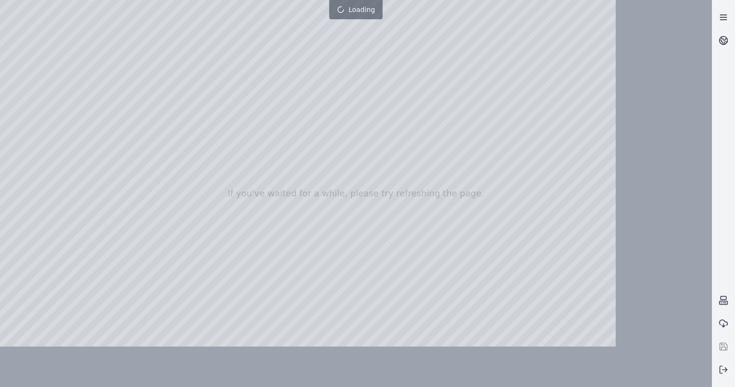
click at [724, 12] on link at bounding box center [723, 17] width 23 height 23
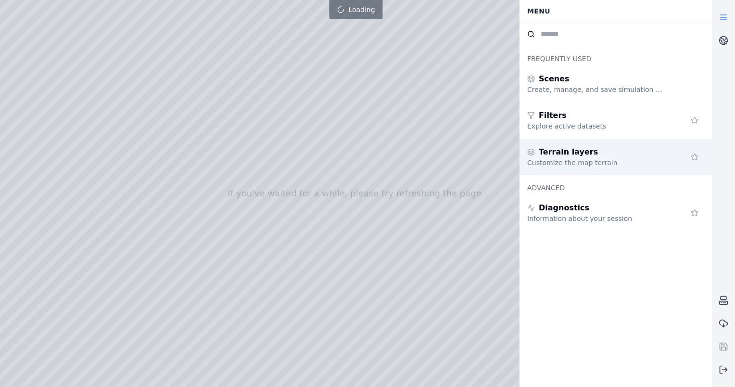
click at [616, 160] on div "Customize the map terrain" at bounding box center [596, 163] width 139 height 10
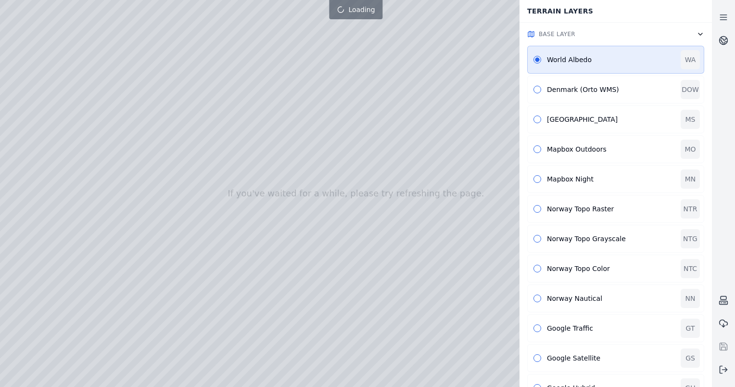
click at [695, 34] on button "Base Layer" at bounding box center [616, 34] width 193 height 23
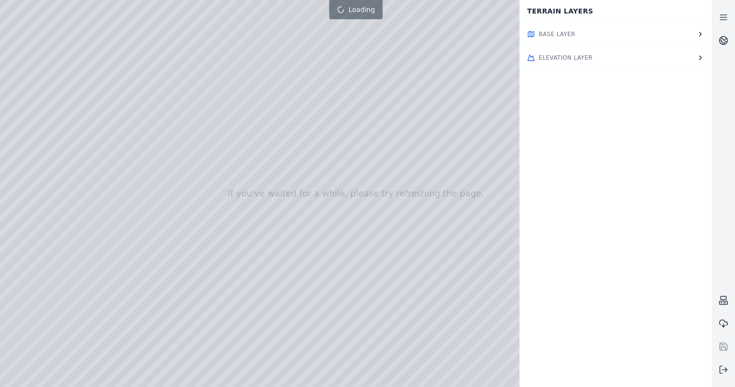
click at [698, 58] on icon "button" at bounding box center [701, 58] width 8 height 8
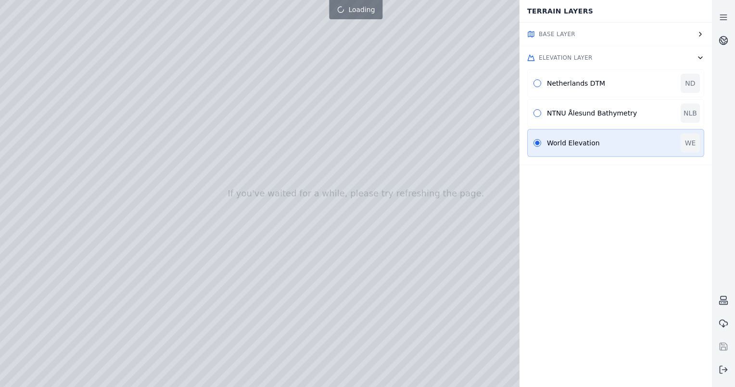
click at [698, 58] on icon "button" at bounding box center [701, 58] width 8 height 8
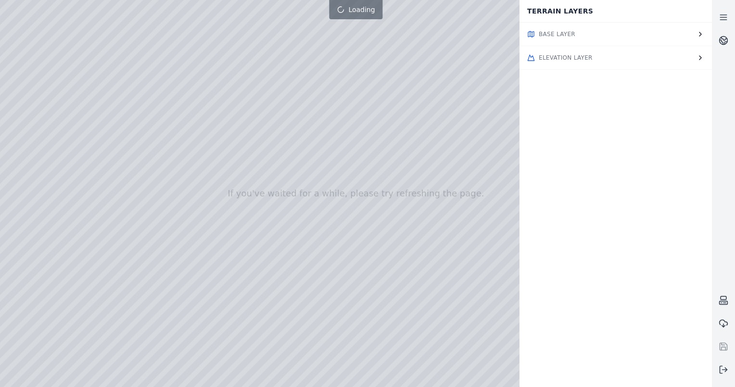
click at [699, 38] on button "Base Layer" at bounding box center [616, 34] width 193 height 23
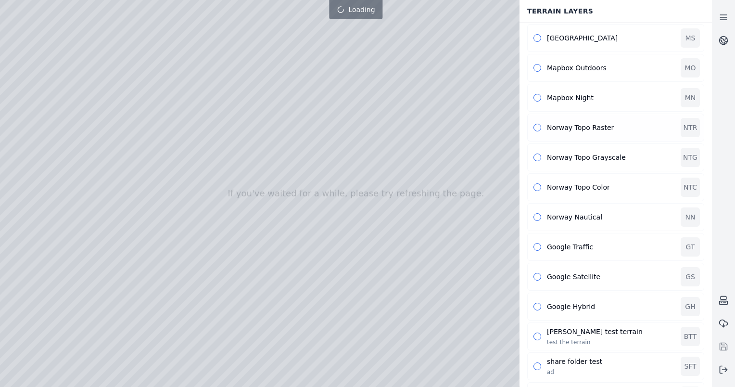
scroll to position [162, 0]
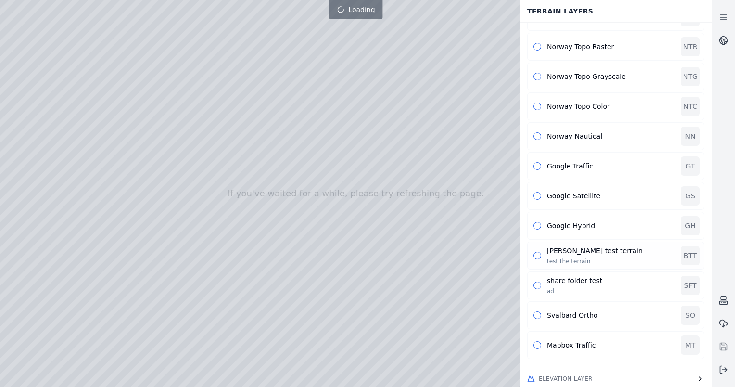
click at [537, 252] on button "button" at bounding box center [538, 256] width 8 height 8
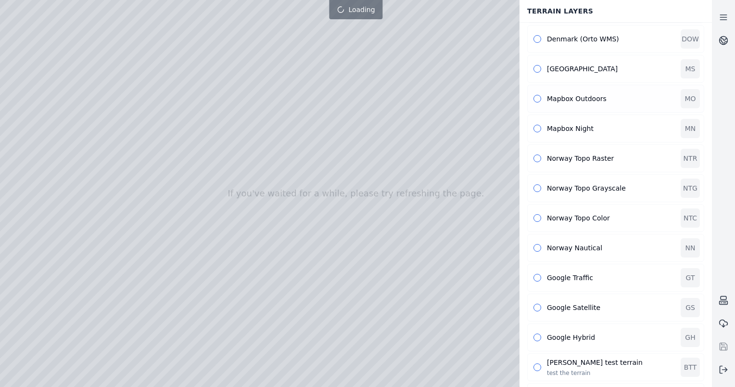
scroll to position [0, 0]
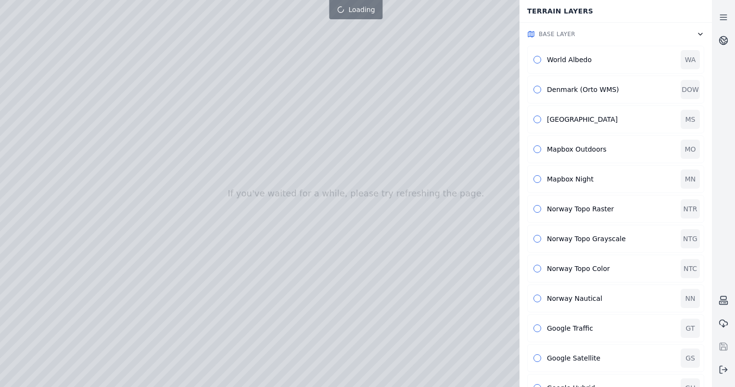
click at [703, 34] on icon "button" at bounding box center [701, 34] width 8 height 8
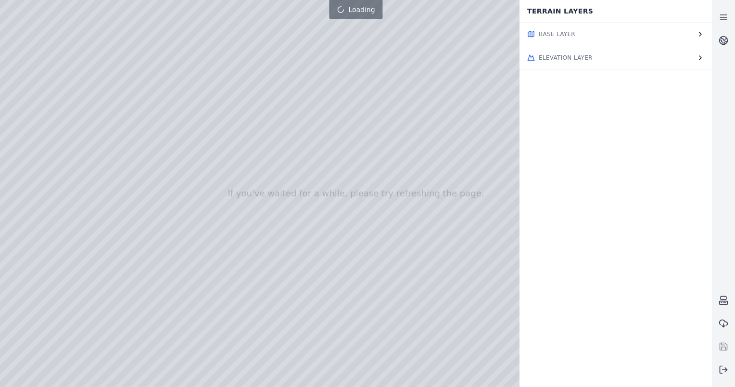
click at [700, 33] on icon "button" at bounding box center [701, 34] width 8 height 8
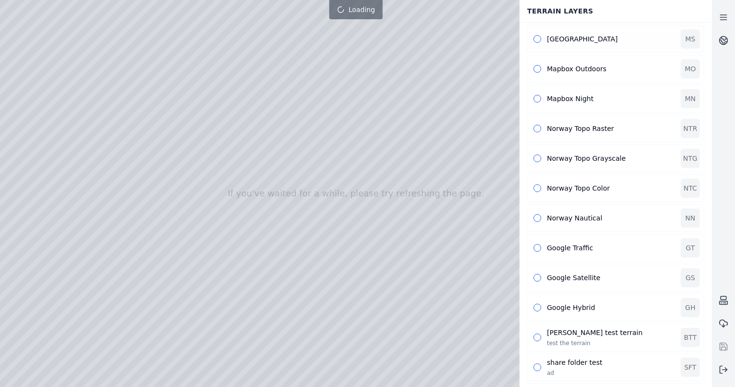
scroll to position [162, 0]
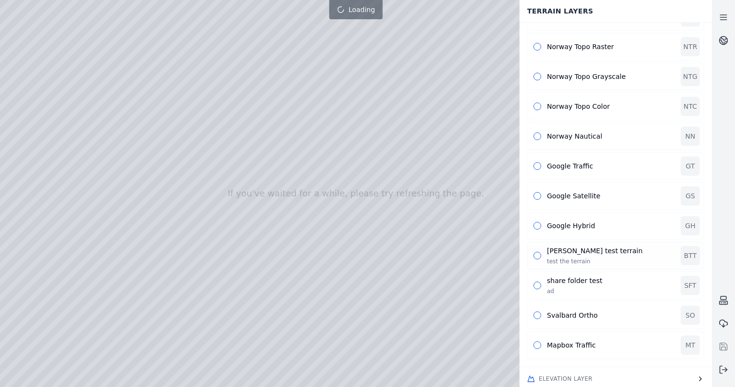
click at [537, 254] on button "button" at bounding box center [538, 256] width 8 height 8
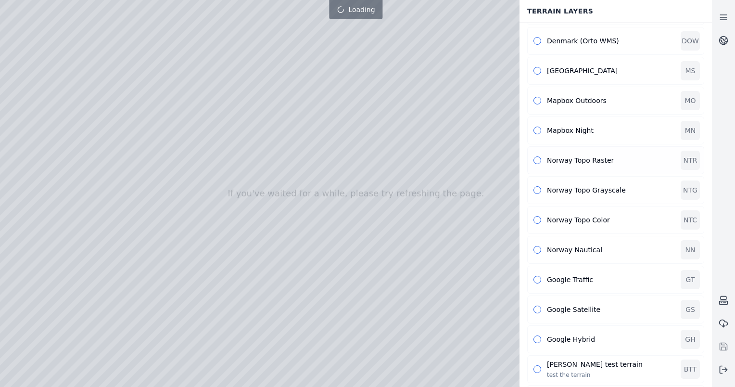
scroll to position [0, 0]
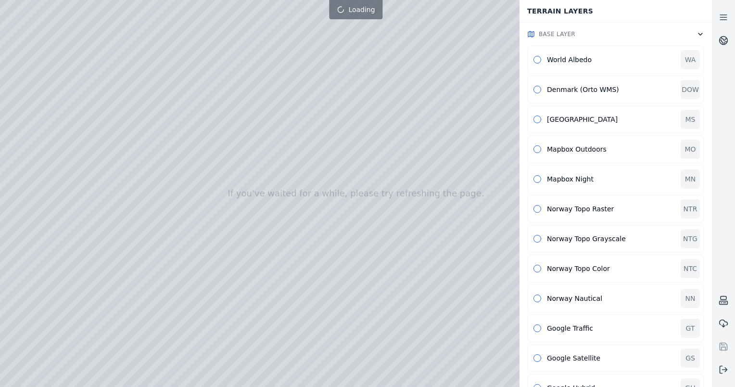
click at [702, 31] on icon "button" at bounding box center [701, 34] width 8 height 8
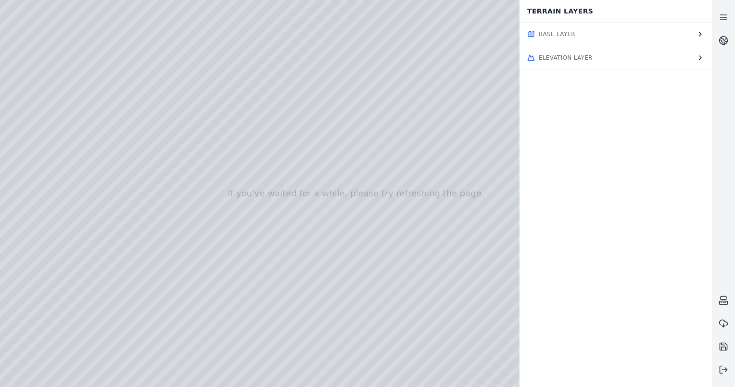
drag, startPoint x: 265, startPoint y: 246, endPoint x: 257, endPoint y: 289, distance: 43.0
drag, startPoint x: 340, startPoint y: 189, endPoint x: 354, endPoint y: 201, distance: 18.1
click at [574, 42] on button "Base Layer" at bounding box center [616, 34] width 193 height 23
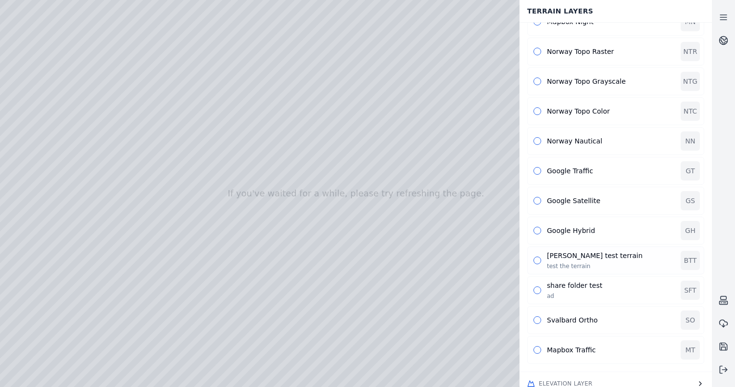
scroll to position [162, 0]
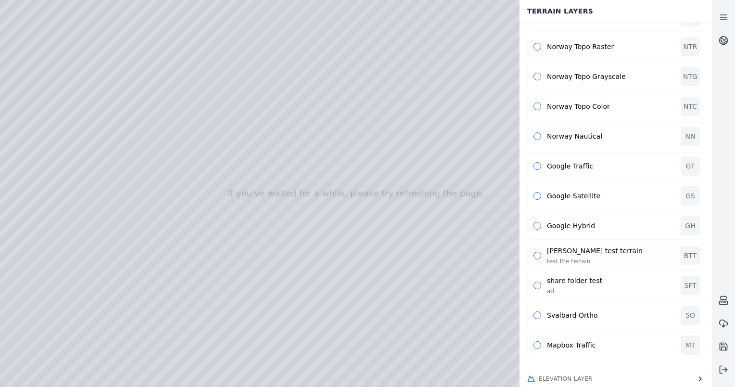
click at [535, 245] on div "[PERSON_NAME] test terrain test the terrain BTT" at bounding box center [615, 256] width 177 height 28
click at [537, 254] on button "button" at bounding box center [538, 256] width 8 height 8
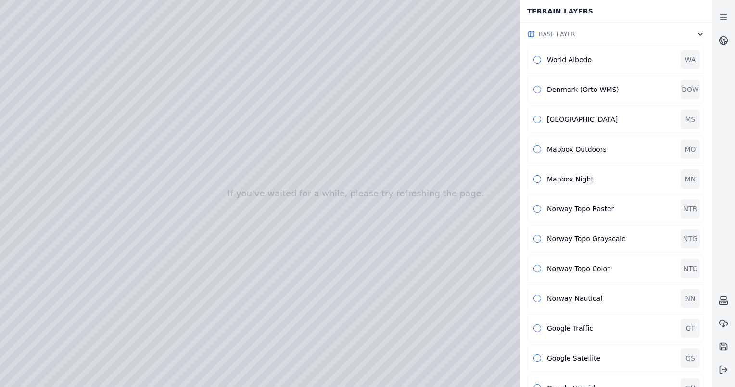
click at [191, 142] on div at bounding box center [356, 193] width 712 height 387
drag, startPoint x: 248, startPoint y: 170, endPoint x: 225, endPoint y: 211, distance: 46.3
click at [31, 27] on div at bounding box center [356, 193] width 712 height 387
click at [5, 27] on div at bounding box center [356, 193] width 712 height 387
click at [146, 11] on div at bounding box center [356, 193] width 712 height 387
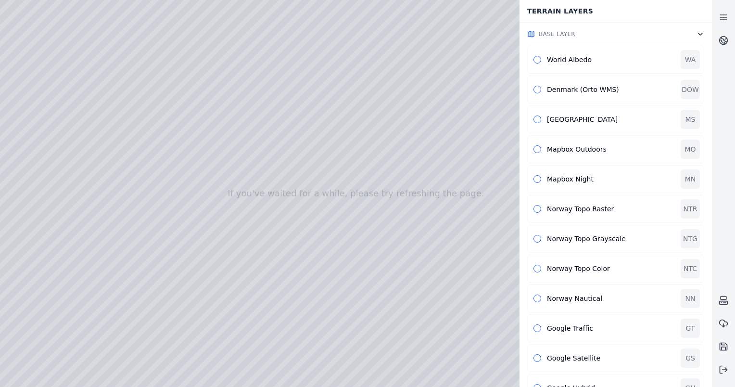
click at [144, 7] on div at bounding box center [356, 193] width 712 height 387
click at [337, 68] on div at bounding box center [356, 193] width 712 height 387
click at [727, 40] on icon at bounding box center [724, 41] width 10 height 10
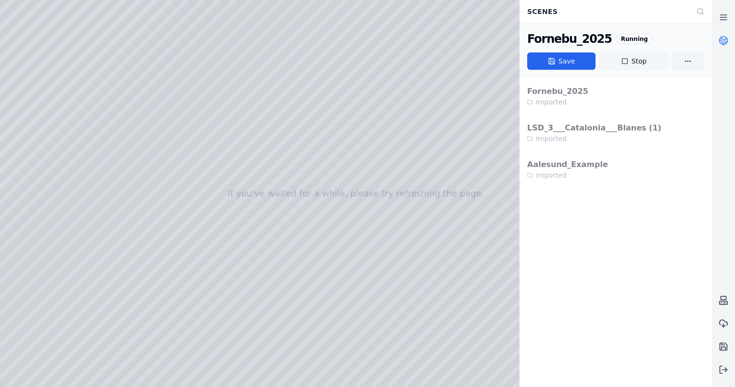
click at [633, 65] on button "Stop" at bounding box center [634, 60] width 68 height 17
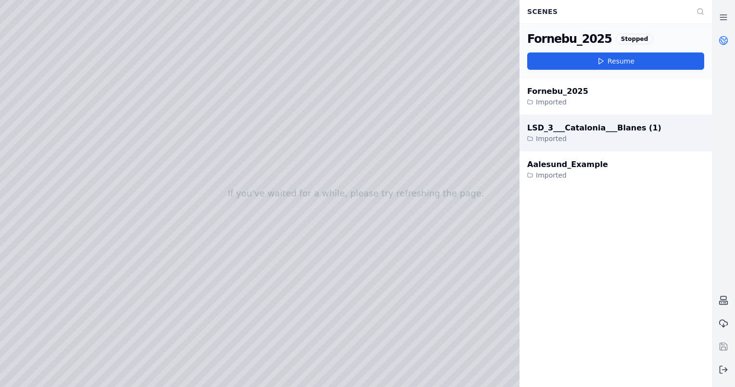
click at [599, 125] on div "LSD_3___Catalonia___Blanes (1)" at bounding box center [594, 128] width 134 height 12
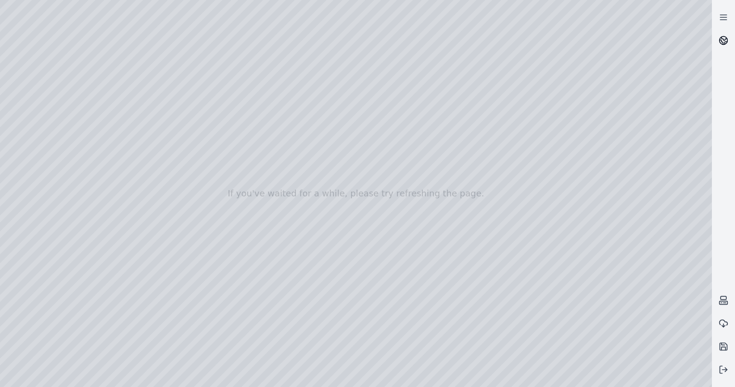
click at [722, 41] on icon at bounding box center [724, 41] width 10 height 10
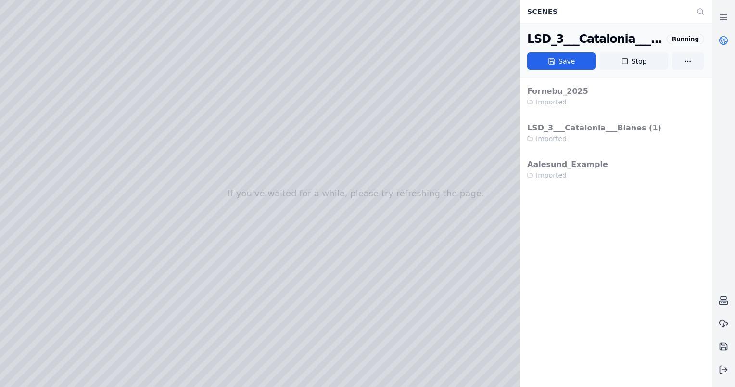
click at [722, 41] on icon at bounding box center [724, 41] width 10 height 10
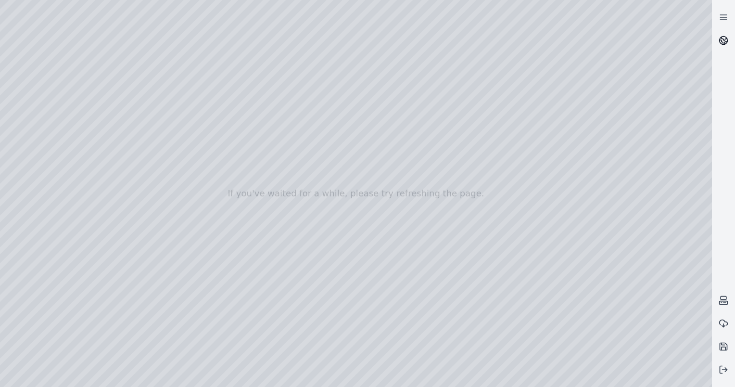
click at [722, 42] on icon at bounding box center [721, 42] width 3 height 4
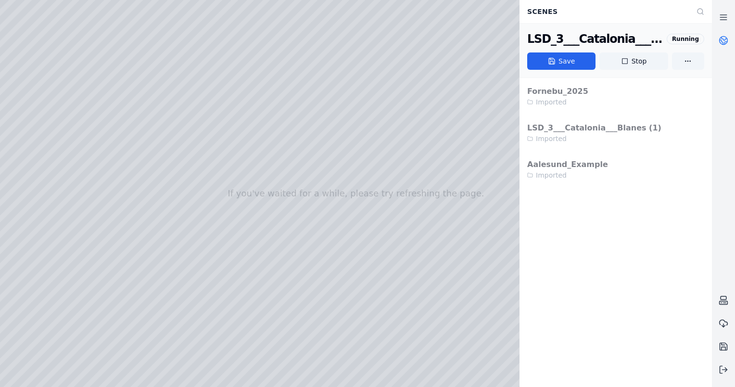
drag, startPoint x: 389, startPoint y: 251, endPoint x: 385, endPoint y: 231, distance: 19.6
click at [642, 62] on button "Stop" at bounding box center [634, 60] width 68 height 17
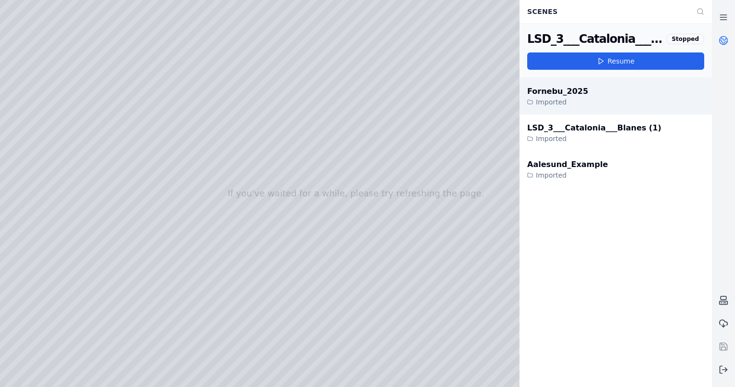
click at [588, 90] on div "Fornebu_2025 Imported" at bounding box center [616, 96] width 193 height 37
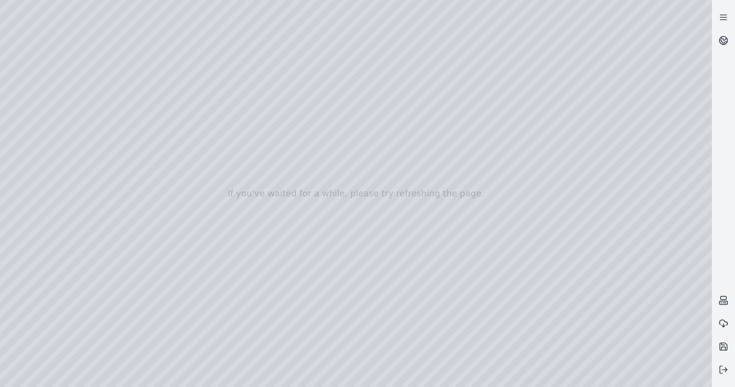
drag, startPoint x: 398, startPoint y: 174, endPoint x: 400, endPoint y: 191, distance: 17.0
drag, startPoint x: 362, startPoint y: 212, endPoint x: 402, endPoint y: 132, distance: 89.3
click at [724, 371] on icon at bounding box center [724, 370] width 10 height 10
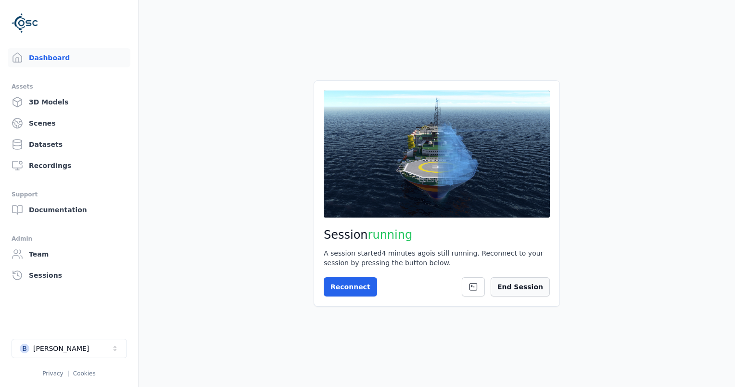
click at [529, 290] on button "End Session" at bounding box center [520, 286] width 59 height 19
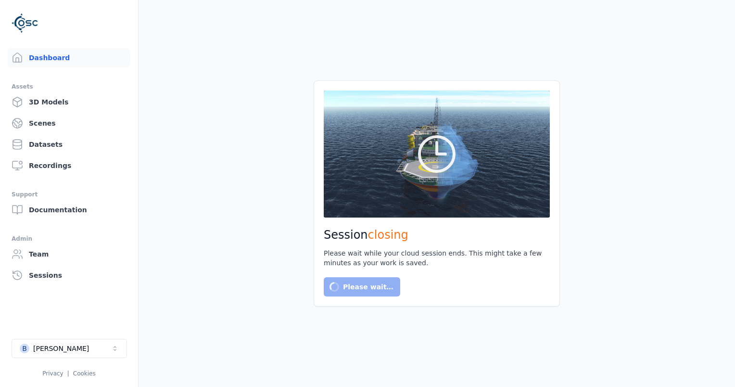
click at [53, 337] on li "B [PERSON_NAME] Test Privacy | Cookies" at bounding box center [69, 358] width 138 height 54
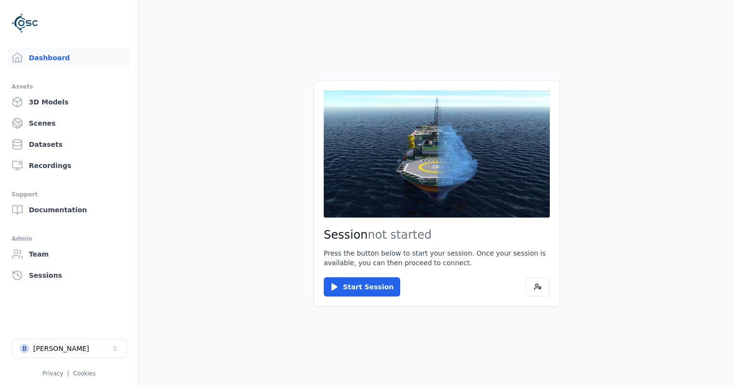
click at [57, 345] on div "[PERSON_NAME]" at bounding box center [61, 349] width 56 height 10
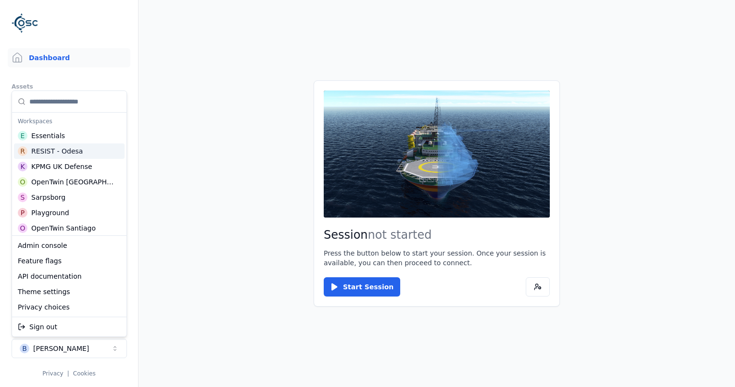
click at [77, 152] on div "R RESIST - Odesa" at bounding box center [69, 150] width 111 height 15
click at [52, 154] on div "RESIST - Odesa" at bounding box center [56, 151] width 51 height 10
click at [352, 287] on html "Dashboard Assets 3D Models Scenes Datasets Recordings Support Documentation Adm…" at bounding box center [367, 193] width 735 height 387
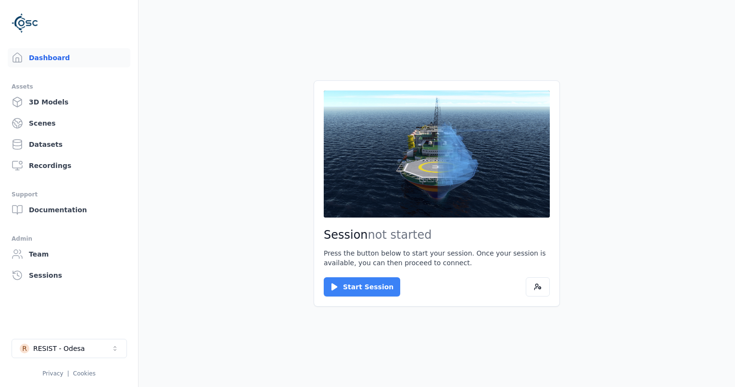
click at [347, 289] on button "Start Session" at bounding box center [362, 286] width 77 height 19
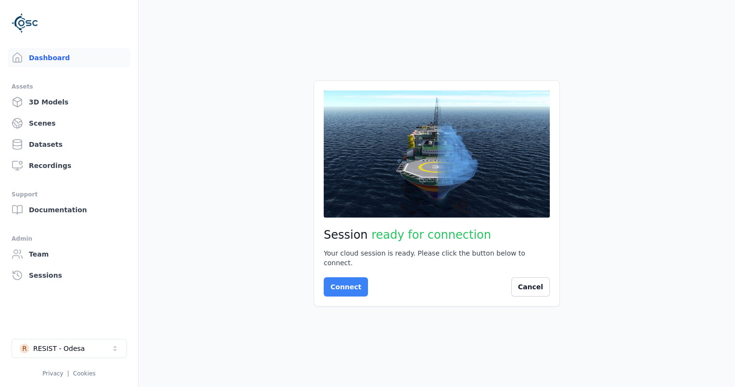
click at [342, 286] on button "Connect" at bounding box center [346, 286] width 44 height 19
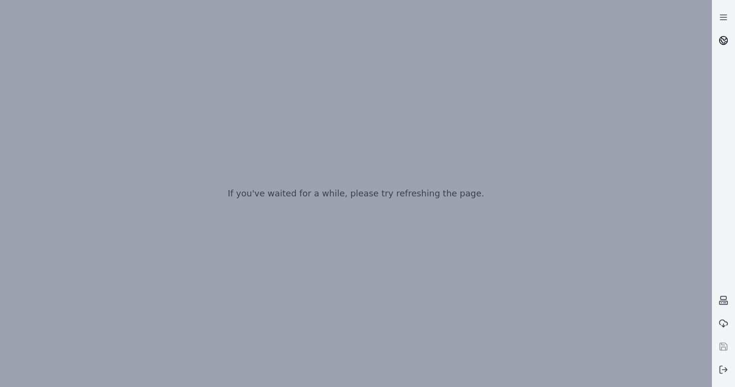
click at [725, 43] on icon at bounding box center [726, 43] width 2 height 2
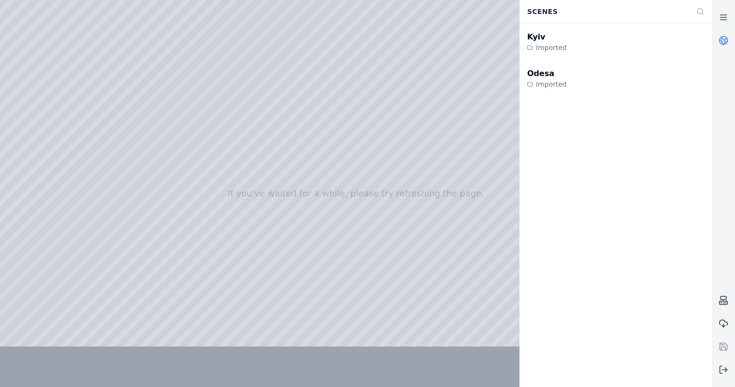
click at [725, 43] on icon at bounding box center [726, 43] width 2 height 2
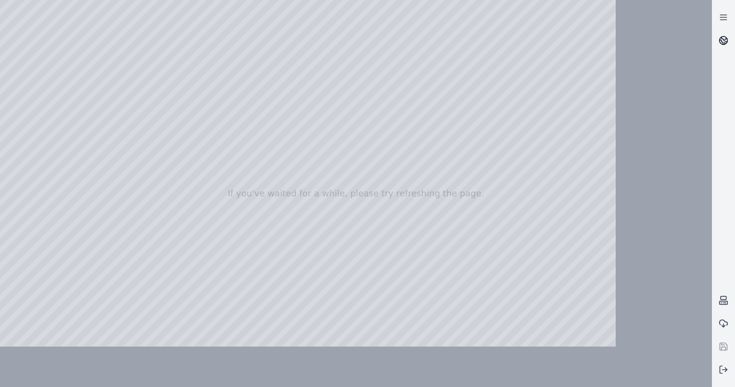
click at [725, 43] on icon at bounding box center [726, 43] width 2 height 2
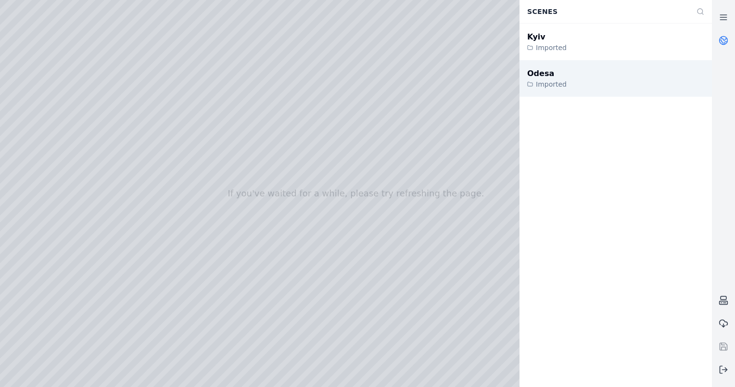
click at [585, 77] on div "Odesa Imported" at bounding box center [616, 78] width 193 height 37
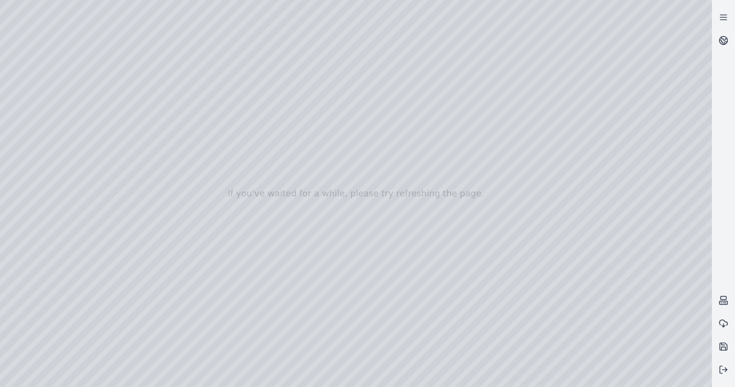
drag, startPoint x: 319, startPoint y: 200, endPoint x: 322, endPoint y: 230, distance: 30.1
drag, startPoint x: 384, startPoint y: 260, endPoint x: 383, endPoint y: 295, distance: 34.7
click at [729, 39] on link at bounding box center [723, 40] width 23 height 23
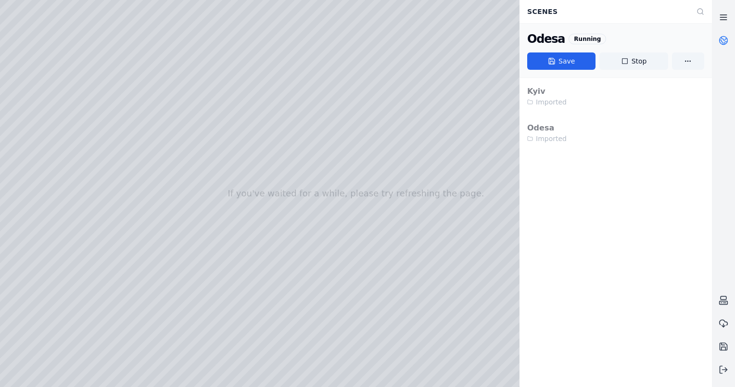
click at [727, 13] on icon at bounding box center [724, 18] width 10 height 10
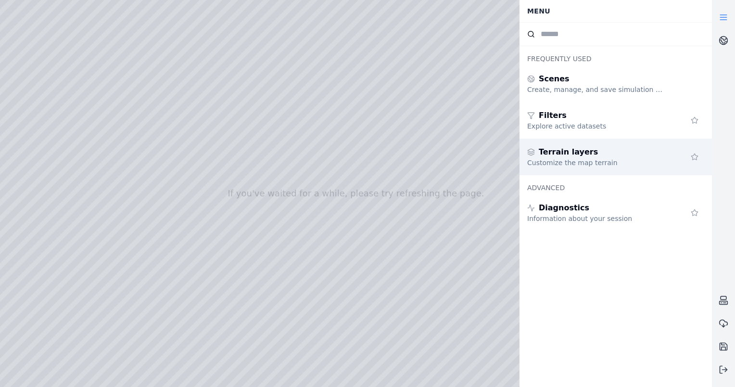
click at [601, 155] on div "Terrain layers" at bounding box center [596, 152] width 139 height 12
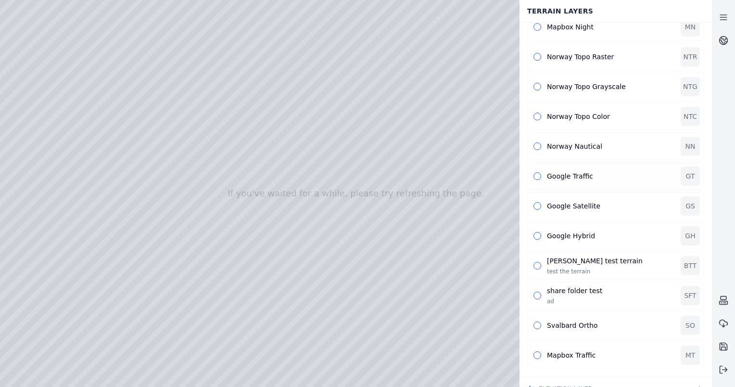
scroll to position [162, 0]
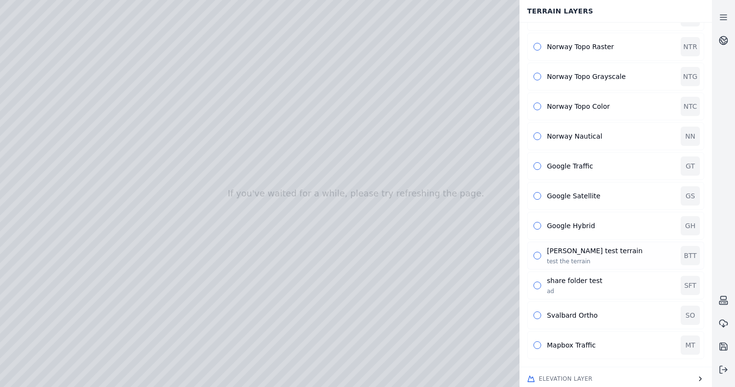
click at [542, 254] on div "[PERSON_NAME] test terrain test the terrain BTT" at bounding box center [615, 256] width 177 height 28
click at [537, 252] on button "button" at bounding box center [538, 256] width 8 height 8
click at [539, 252] on button "button" at bounding box center [538, 256] width 8 height 8
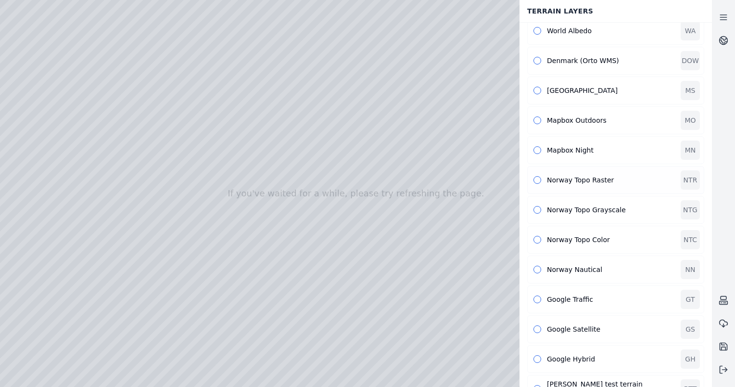
scroll to position [0, 0]
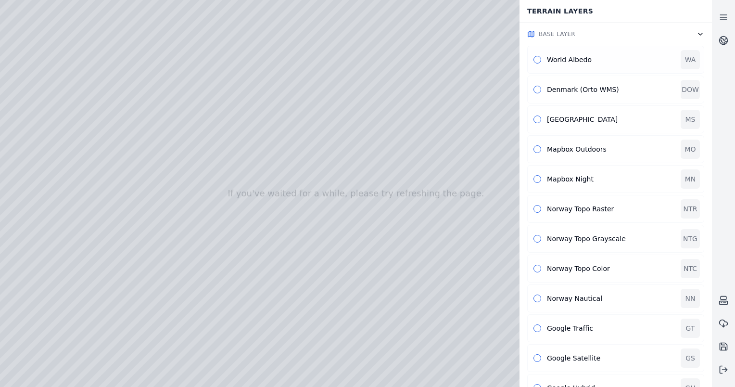
click at [572, 57] on div "World Albedo" at bounding box center [611, 60] width 128 height 10
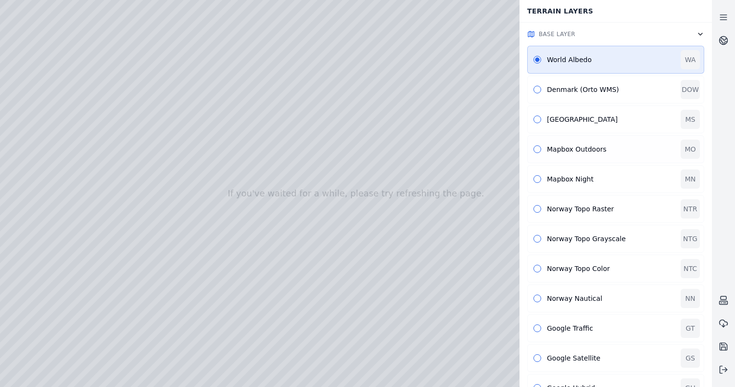
scroll to position [162, 0]
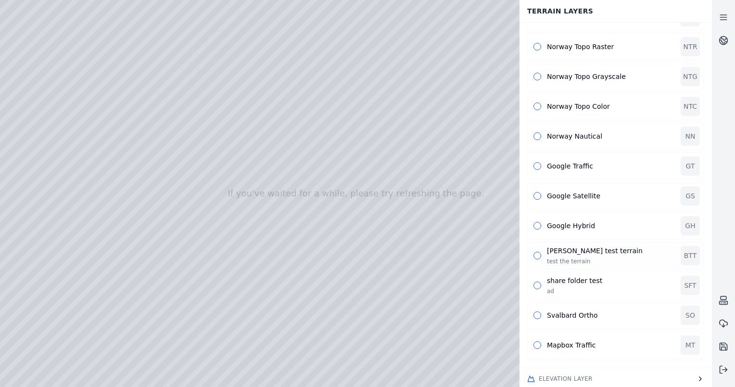
click at [570, 253] on div "[PERSON_NAME] test terrain test the terrain" at bounding box center [611, 255] width 128 height 19
click at [537, 193] on button "button" at bounding box center [538, 196] width 8 height 8
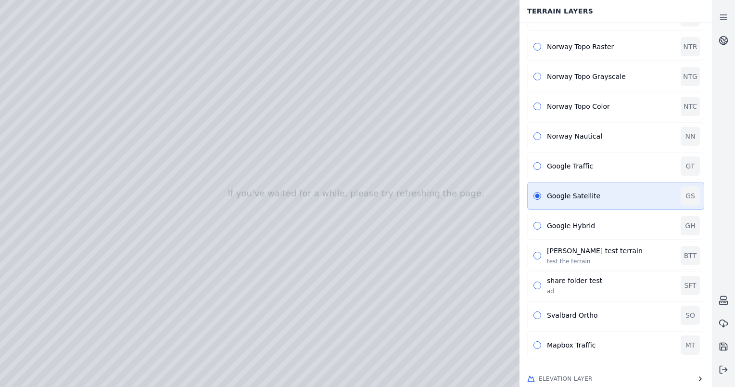
drag, startPoint x: 363, startPoint y: 235, endPoint x: 358, endPoint y: 247, distance: 13.4
click at [551, 341] on div "Mapbox Traffic" at bounding box center [611, 345] width 128 height 10
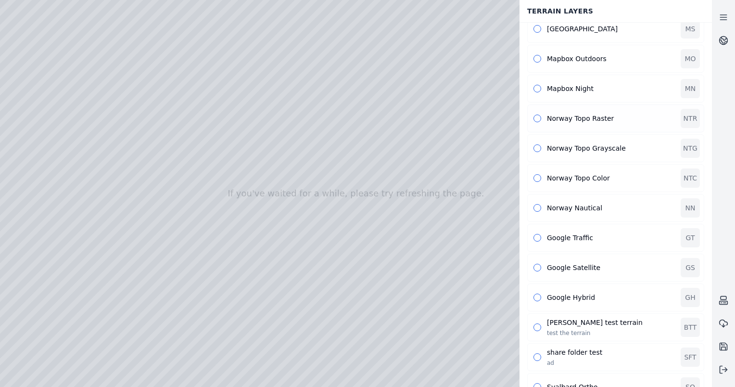
scroll to position [0, 0]
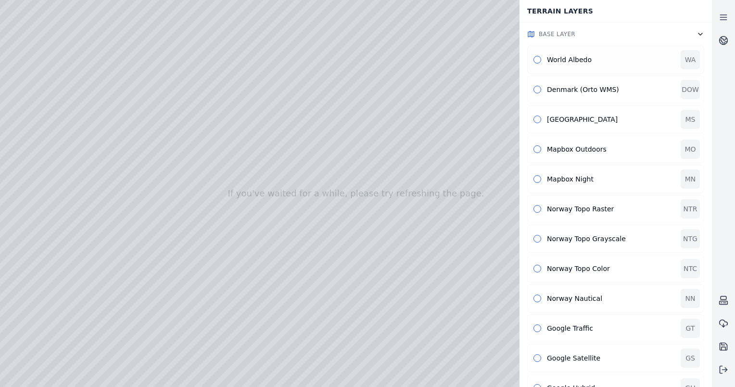
click at [566, 60] on div "World Albedo" at bounding box center [611, 60] width 128 height 10
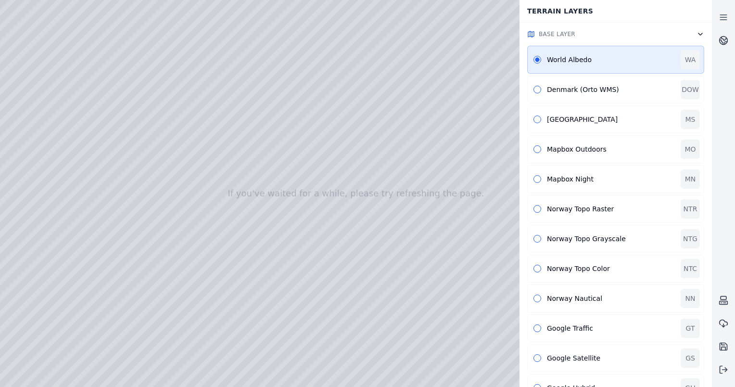
click at [181, 76] on div at bounding box center [356, 193] width 712 height 387
click at [34, 31] on div at bounding box center [356, 193] width 712 height 387
click at [30, 29] on div at bounding box center [356, 193] width 712 height 387
click at [3, 29] on div at bounding box center [356, 193] width 712 height 387
click at [104, 7] on div at bounding box center [356, 193] width 712 height 387
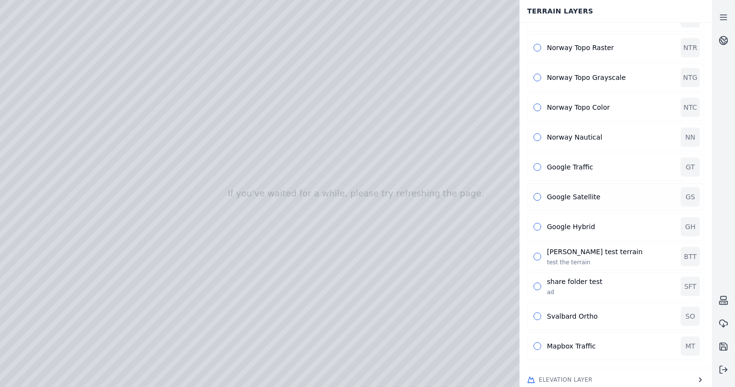
scroll to position [162, 0]
click at [616, 253] on div "[PERSON_NAME] test terrain test the terrain" at bounding box center [611, 255] width 128 height 19
drag, startPoint x: 336, startPoint y: 241, endPoint x: 329, endPoint y: 277, distance: 36.8
drag, startPoint x: 330, startPoint y: 265, endPoint x: 339, endPoint y: 230, distance: 35.8
drag, startPoint x: 350, startPoint y: 202, endPoint x: 325, endPoint y: 212, distance: 26.8
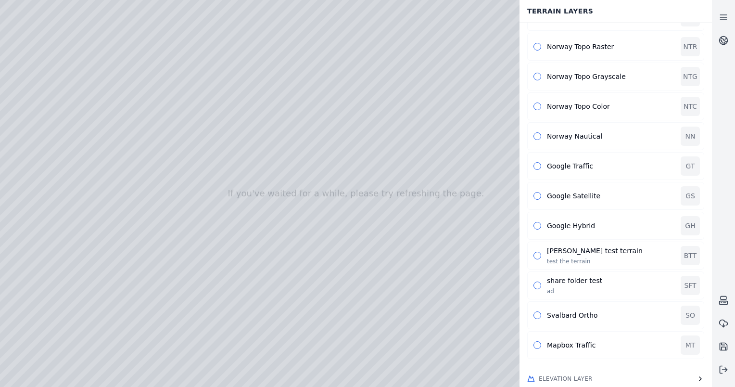
drag, startPoint x: 391, startPoint y: 137, endPoint x: 435, endPoint y: 303, distance: 171.8
drag, startPoint x: 270, startPoint y: 154, endPoint x: 218, endPoint y: 112, distance: 66.7
click at [611, 372] on button "Elevation Layer" at bounding box center [616, 378] width 193 height 23
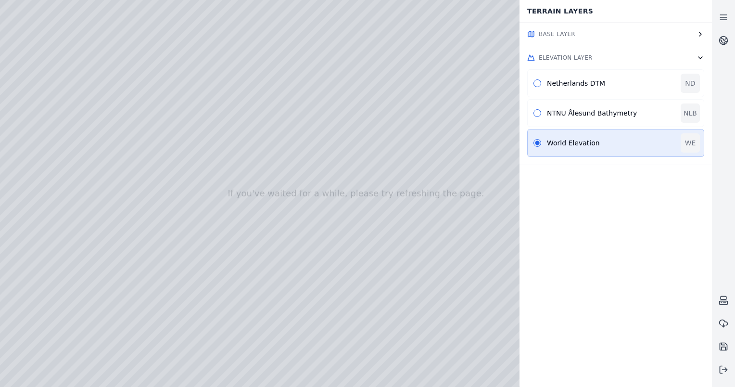
scroll to position [0, 0]
click at [597, 52] on button "Elevation Layer" at bounding box center [616, 57] width 193 height 23
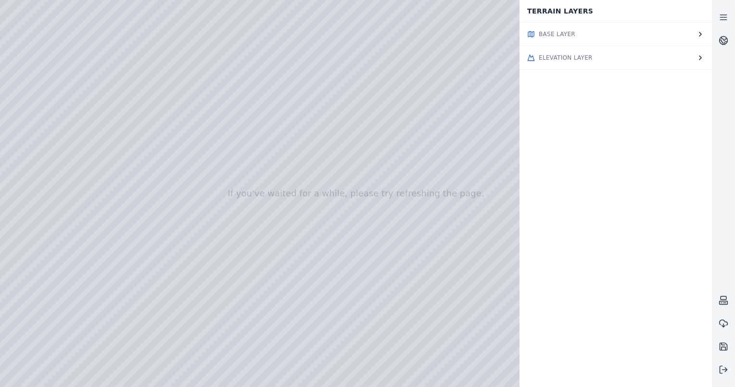
click at [684, 23] on button "Base Layer" at bounding box center [616, 34] width 193 height 23
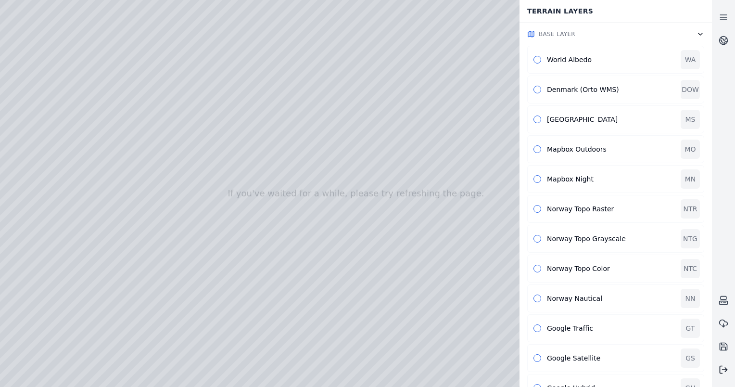
click at [729, 371] on button at bounding box center [723, 369] width 23 height 23
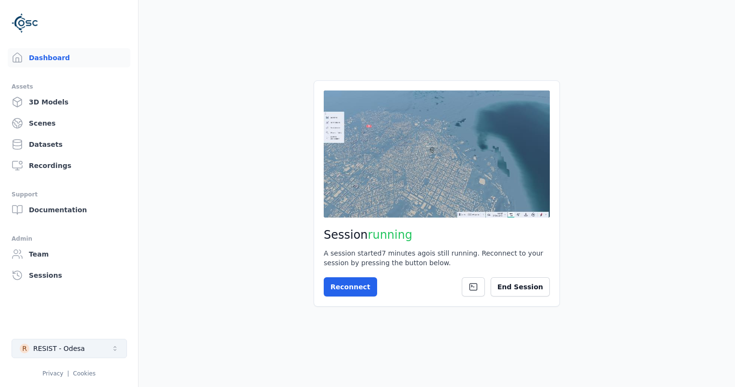
click at [80, 352] on button "R RESIST - Odesa" at bounding box center [70, 348] width 116 height 19
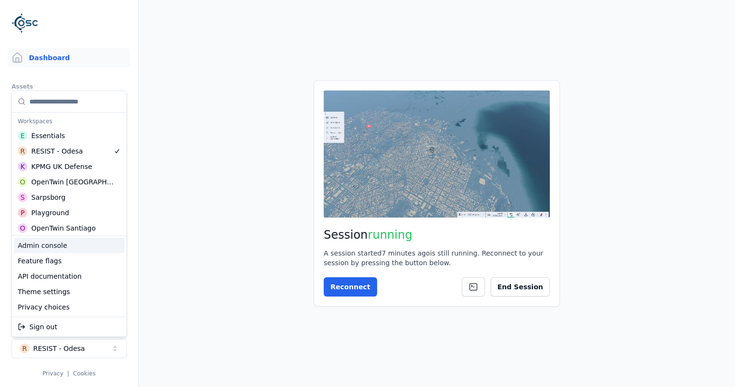
click at [69, 244] on div "Admin console" at bounding box center [69, 245] width 111 height 15
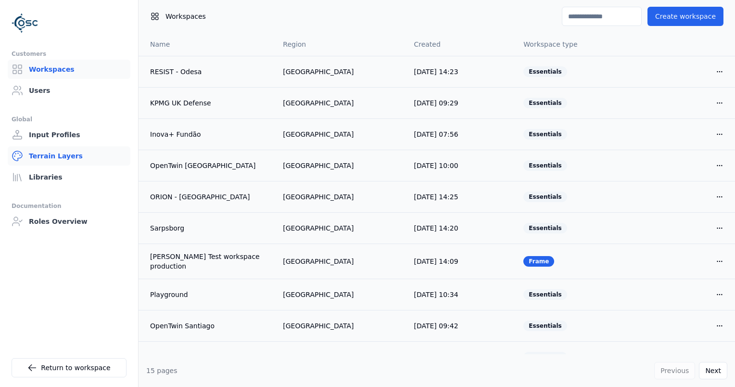
click at [58, 159] on link "Terrain Layers" at bounding box center [69, 155] width 123 height 19
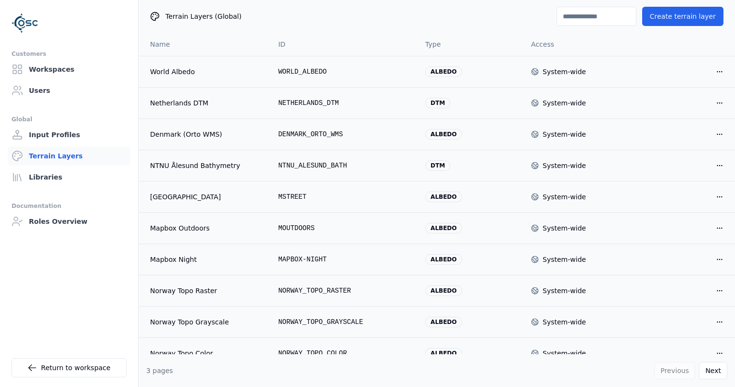
click at [582, 16] on input at bounding box center [597, 16] width 80 height 19
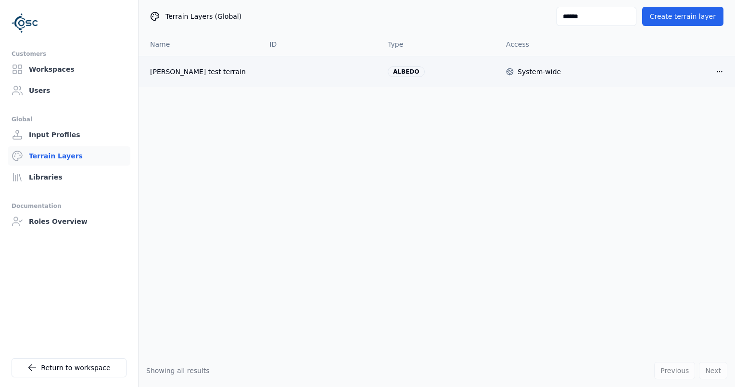
type input "******"
click at [712, 71] on div "Open menu" at bounding box center [676, 71] width 103 height 15
click at [717, 71] on html "Customers Workspaces Users Global Input Profiles Terrain Layers Libraries Docum…" at bounding box center [367, 193] width 735 height 387
click at [706, 89] on div "Edit" at bounding box center [696, 91] width 57 height 15
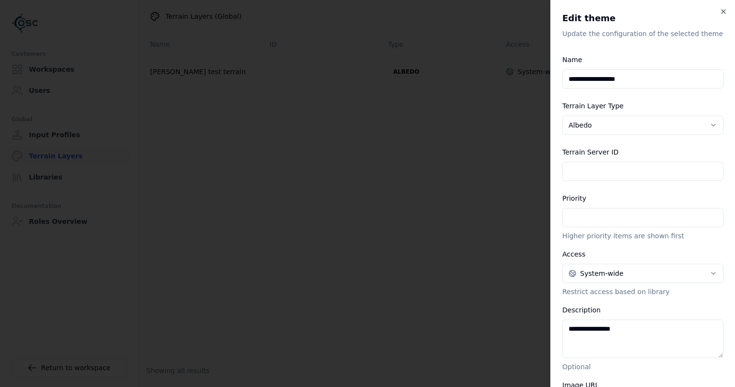
click at [652, 171] on input "Terrain Server ID" at bounding box center [643, 171] width 161 height 19
type input "**********"
click at [610, 219] on input "*" at bounding box center [643, 217] width 161 height 19
type input "*"
type input "**"
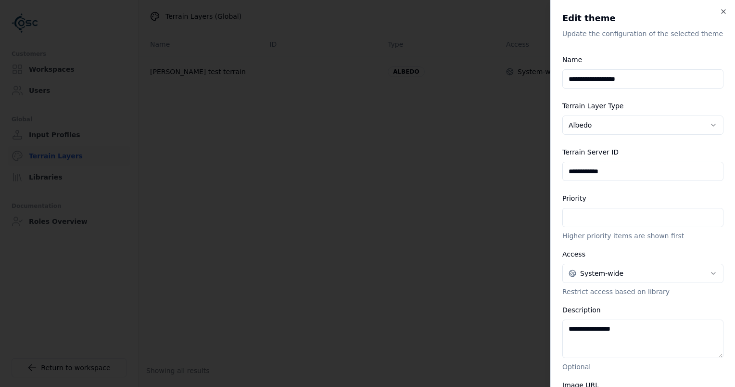
click at [609, 245] on div "**********" at bounding box center [643, 306] width 161 height 504
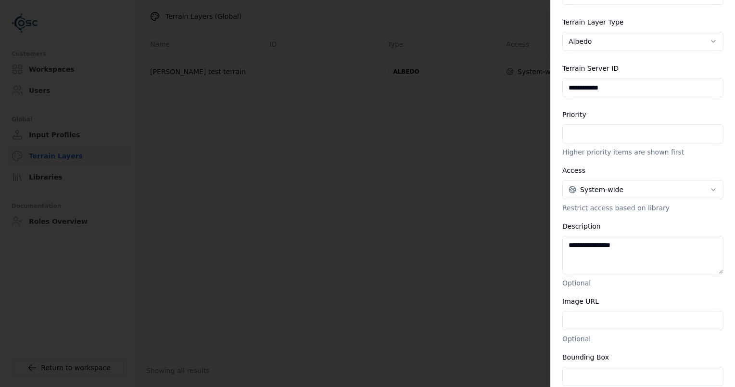
scroll to position [96, 0]
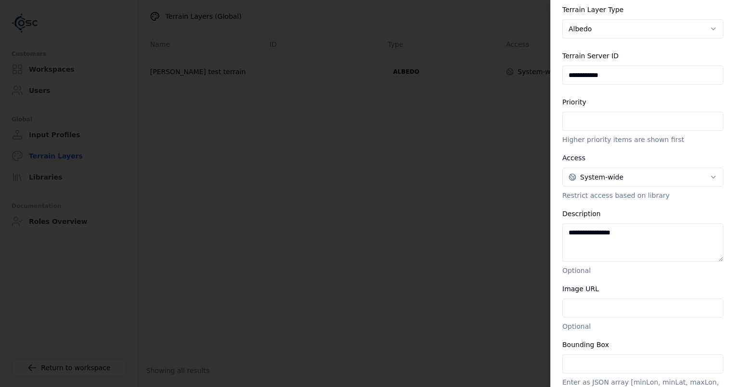
click at [608, 183] on body "**********" at bounding box center [367, 193] width 735 height 387
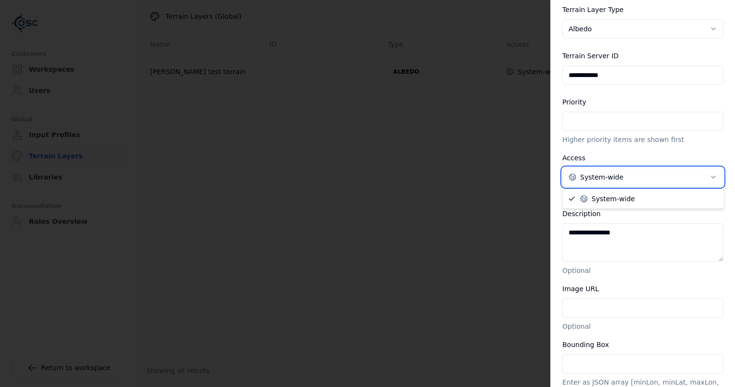
click at [614, 179] on body "**********" at bounding box center [367, 193] width 735 height 387
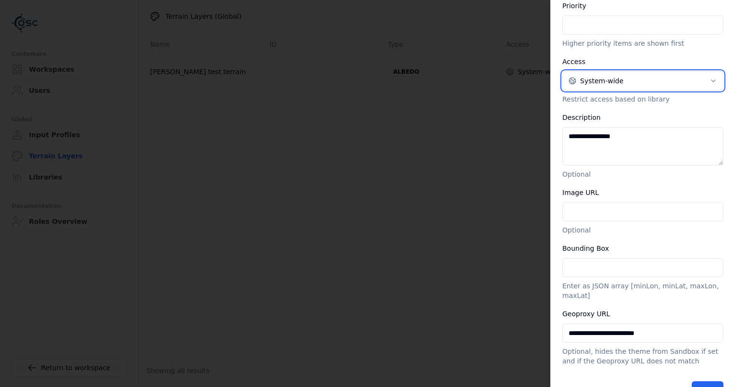
scroll to position [208, 0]
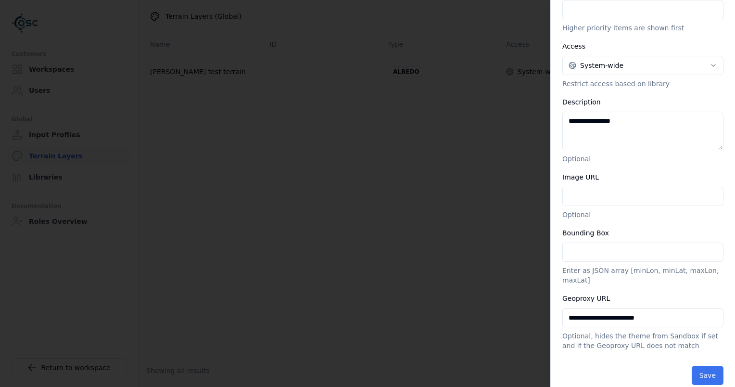
click at [705, 366] on button "Save" at bounding box center [708, 375] width 32 height 19
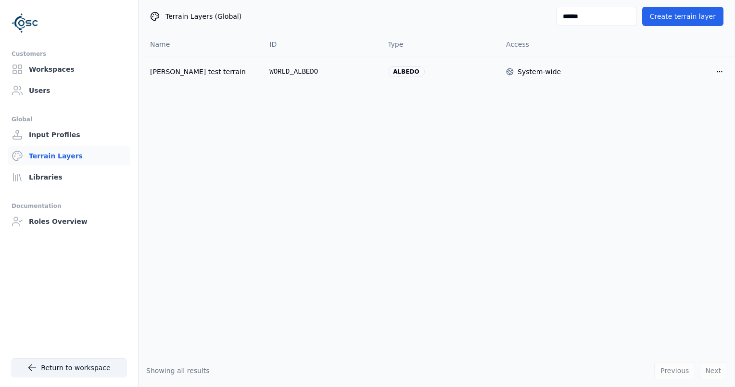
click at [37, 363] on icon at bounding box center [32, 368] width 10 height 10
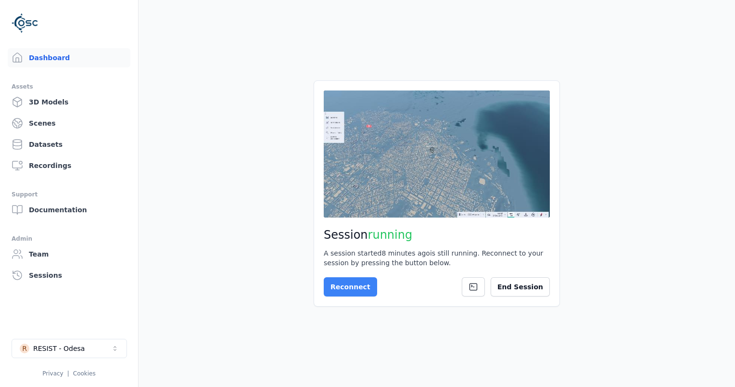
click at [345, 288] on button "Reconnect" at bounding box center [350, 286] width 53 height 19
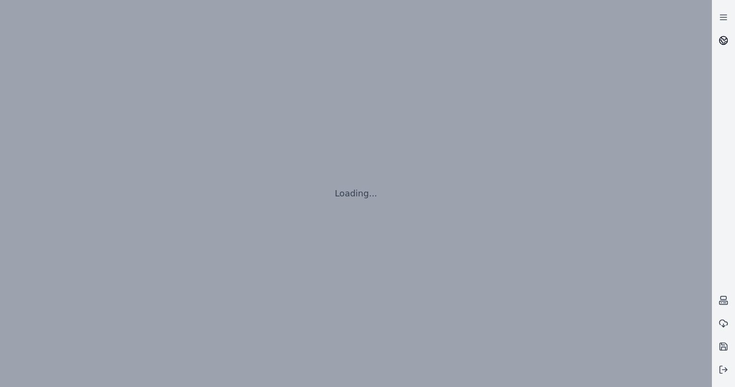
click at [726, 37] on icon at bounding box center [724, 41] width 10 height 10
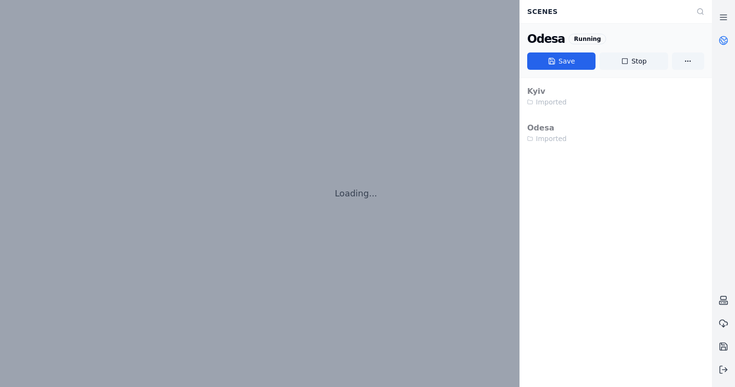
click at [726, 37] on icon at bounding box center [724, 41] width 10 height 10
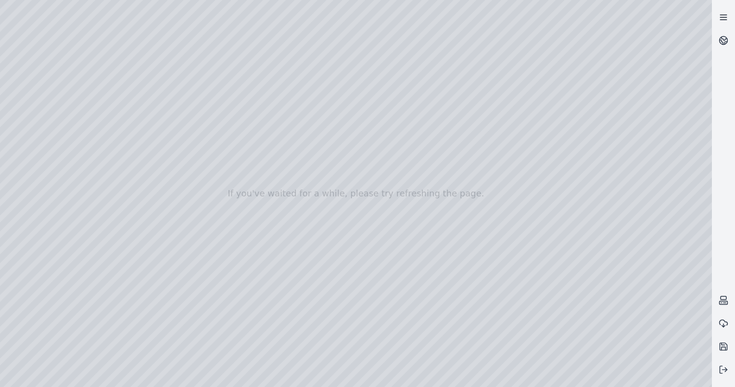
click at [724, 18] on icon at bounding box center [724, 18] width 10 height 10
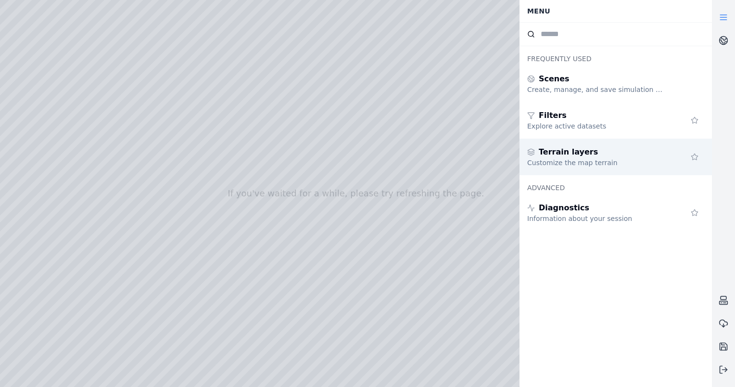
click at [612, 146] on div "Terrain layers" at bounding box center [596, 152] width 139 height 12
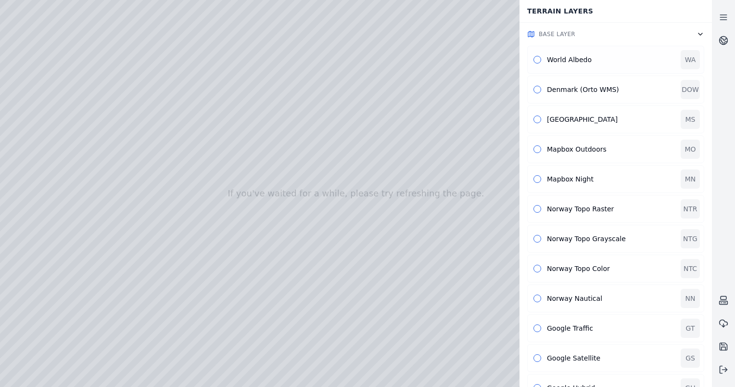
click at [539, 54] on div "World Albedo WA" at bounding box center [615, 60] width 177 height 28
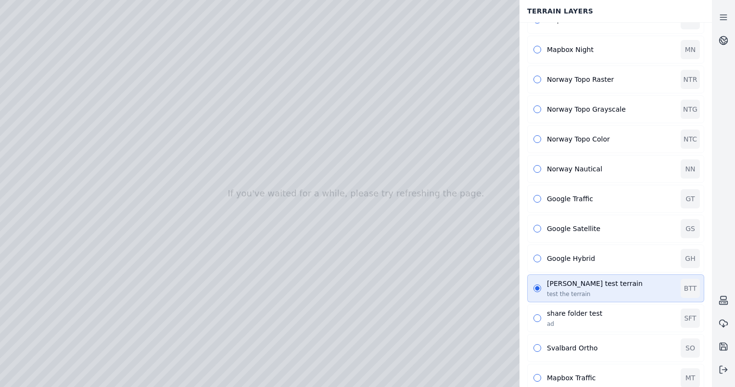
scroll to position [144, 0]
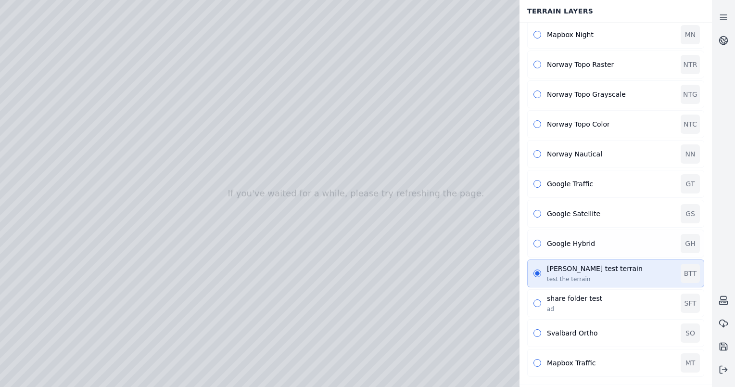
click at [554, 248] on div "Google Hybrid GH" at bounding box center [615, 244] width 177 height 28
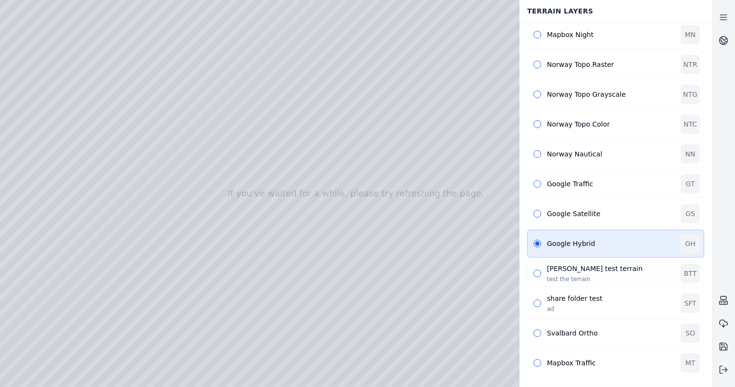
click at [550, 270] on div "[PERSON_NAME] test terrain" at bounding box center [611, 269] width 128 height 10
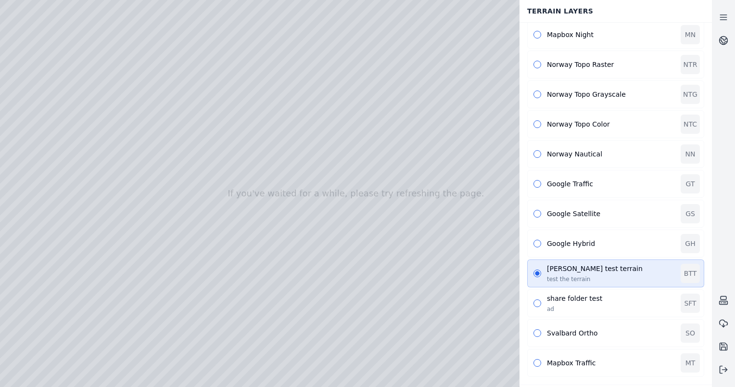
drag, startPoint x: 400, startPoint y: 215, endPoint x: 419, endPoint y: 206, distance: 20.7
drag, startPoint x: 359, startPoint y: 277, endPoint x: 372, endPoint y: 285, distance: 14.7
drag, startPoint x: 336, startPoint y: 268, endPoint x: 278, endPoint y: 175, distance: 109.4
drag, startPoint x: 416, startPoint y: 292, endPoint x: 251, endPoint y: 258, distance: 168.4
click at [726, 370] on line at bounding box center [725, 370] width 5 height 0
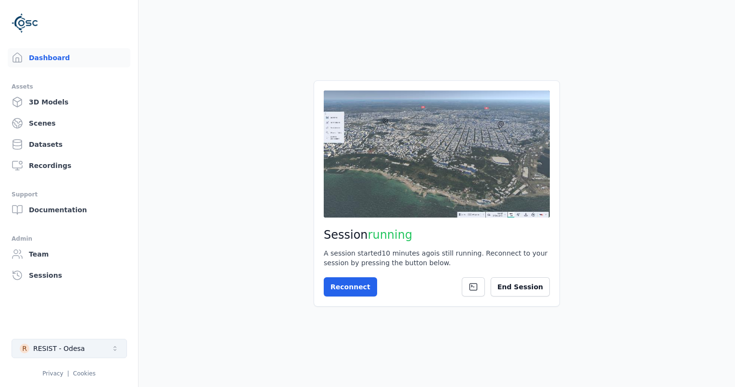
click at [51, 349] on div "RESIST - Odesa" at bounding box center [58, 349] width 51 height 10
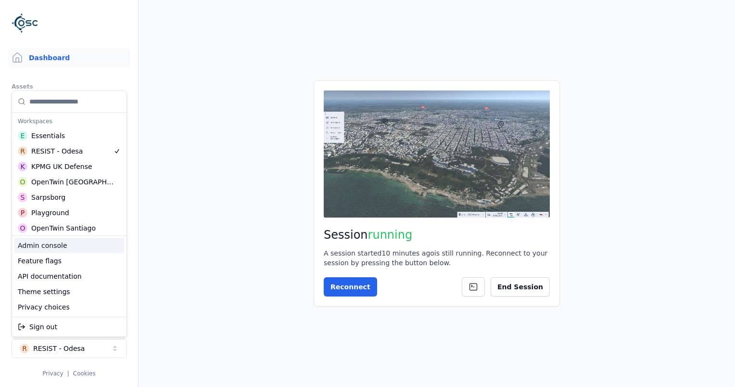
click at [59, 243] on div "Admin console" at bounding box center [69, 245] width 111 height 15
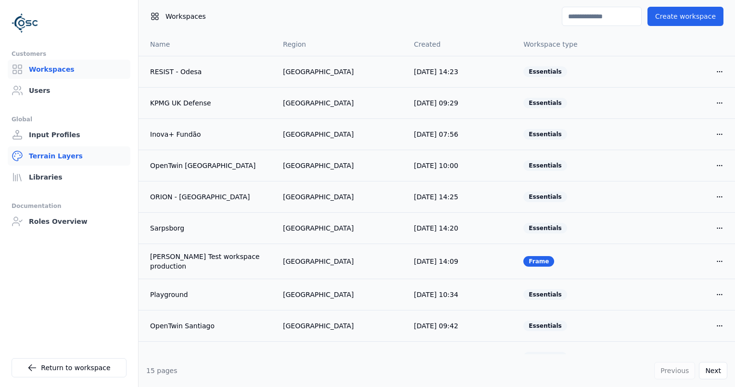
click at [63, 159] on link "Terrain Layers" at bounding box center [69, 155] width 123 height 19
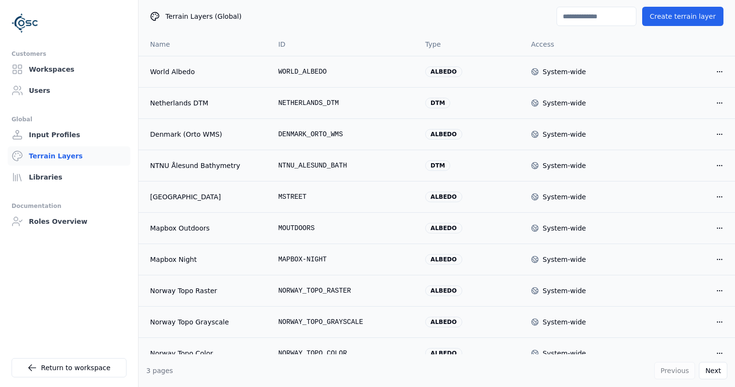
click at [599, 20] on input at bounding box center [597, 16] width 80 height 19
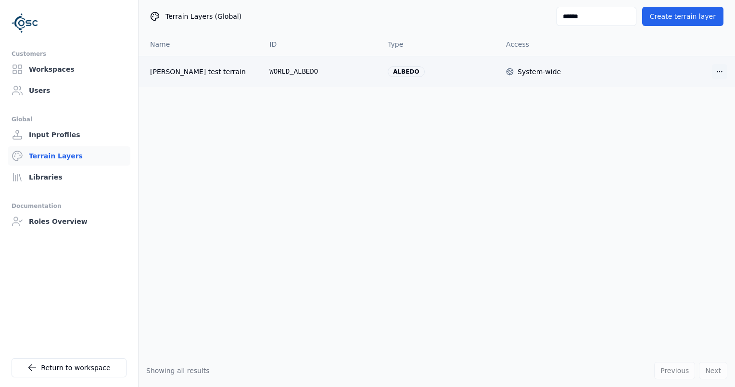
type input "******"
click at [722, 72] on html "Customers Workspaces Users Global Input Profiles Terrain Layers Libraries Docum…" at bounding box center [367, 193] width 735 height 387
click at [711, 91] on div "Edit" at bounding box center [696, 91] width 57 height 15
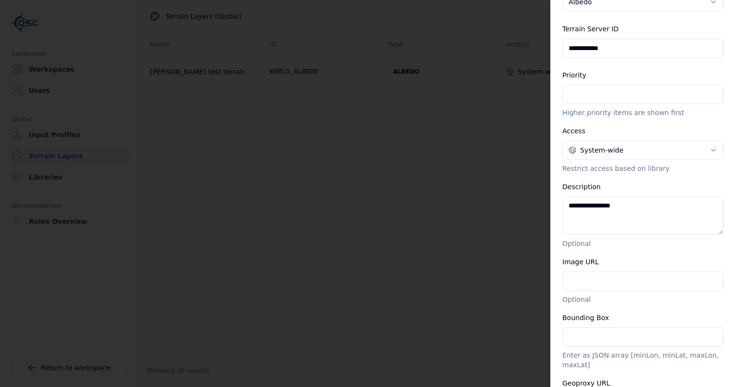
scroll to position [208, 0]
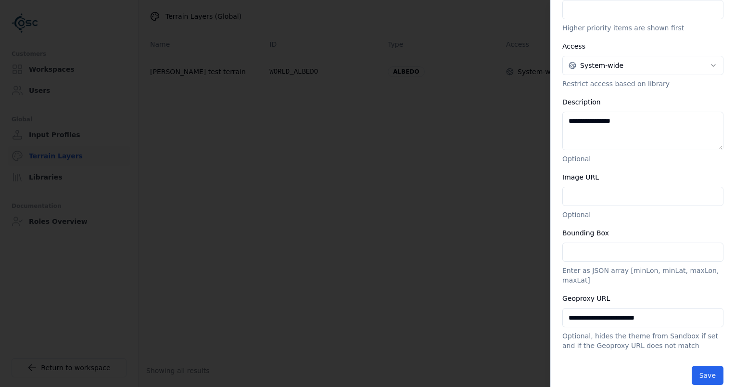
click at [672, 308] on input "**********" at bounding box center [643, 317] width 161 height 19
type input "**********"
click at [704, 366] on button "Save" at bounding box center [708, 375] width 32 height 19
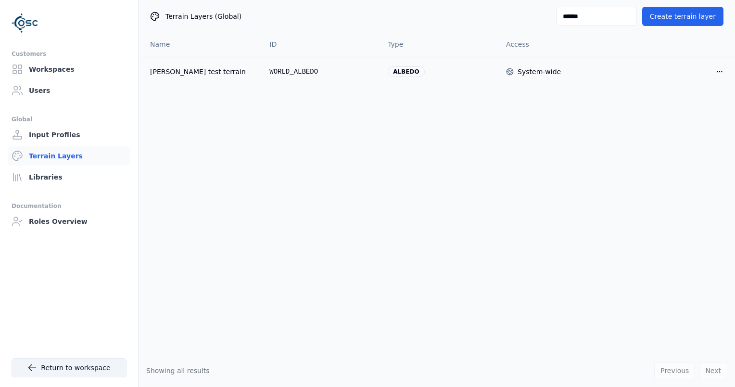
click at [62, 368] on link "Return to workspace" at bounding box center [69, 367] width 115 height 19
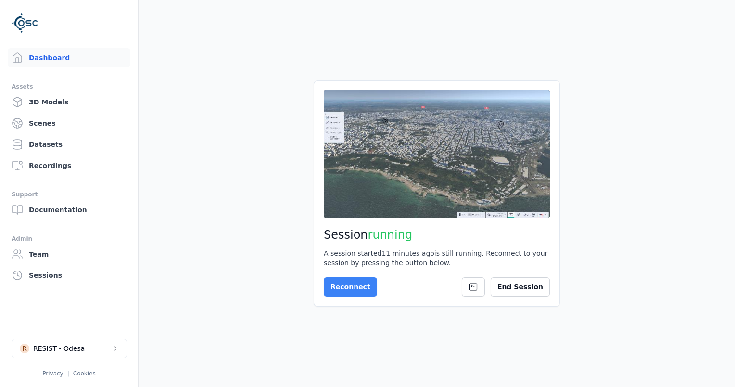
click at [349, 290] on button "Reconnect" at bounding box center [350, 286] width 53 height 19
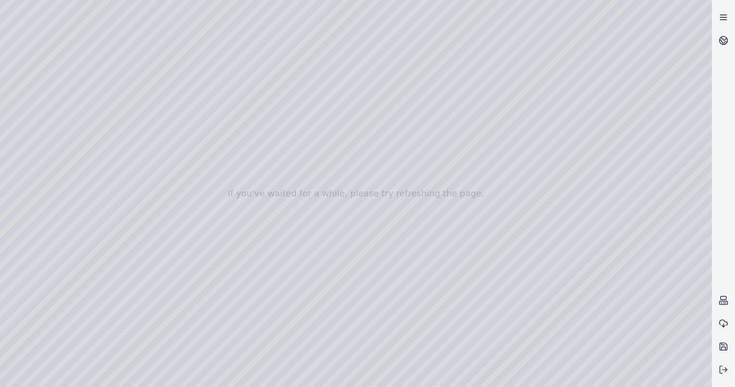
click at [725, 13] on icon at bounding box center [724, 18] width 10 height 10
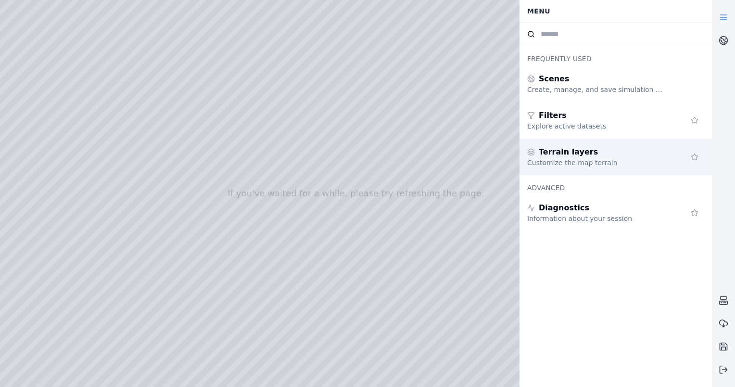
click at [580, 152] on span "Terrain layers" at bounding box center [568, 152] width 59 height 12
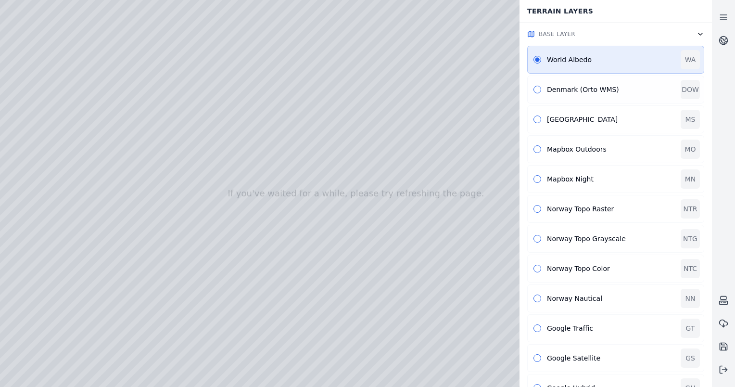
click at [578, 103] on div "Denmark (Orto WMS) DOW" at bounding box center [615, 90] width 177 height 28
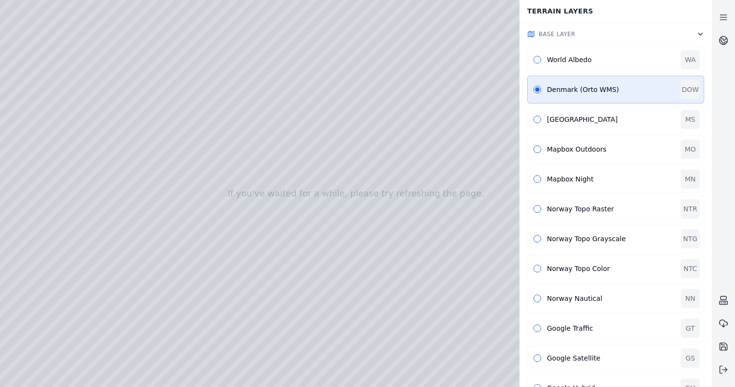
click at [574, 91] on div "Denmark (Orto WMS)" at bounding box center [611, 90] width 128 height 10
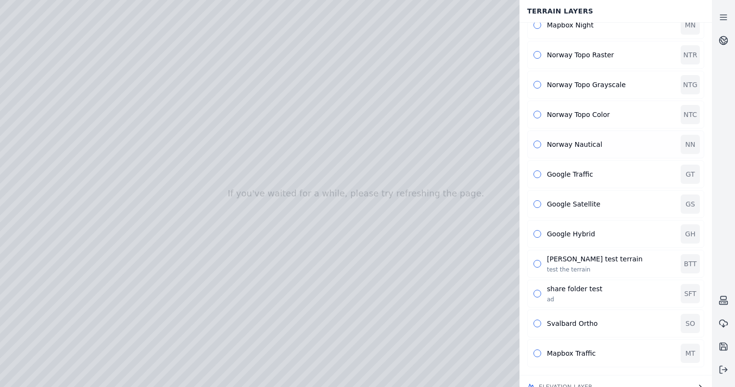
scroll to position [162, 0]
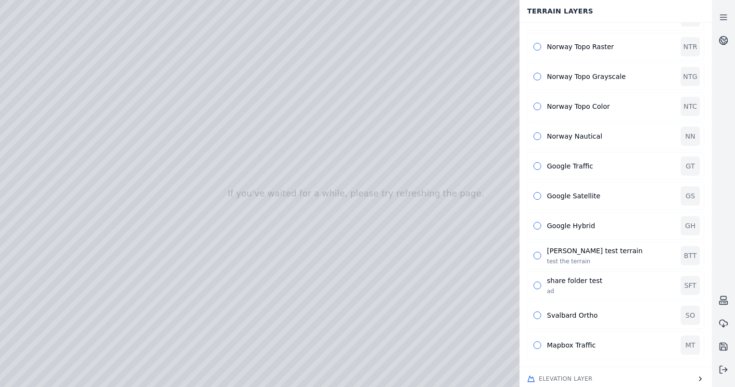
drag, startPoint x: 371, startPoint y: 218, endPoint x: 398, endPoint y: 244, distance: 38.1
click at [538, 254] on button "button" at bounding box center [538, 256] width 8 height 8
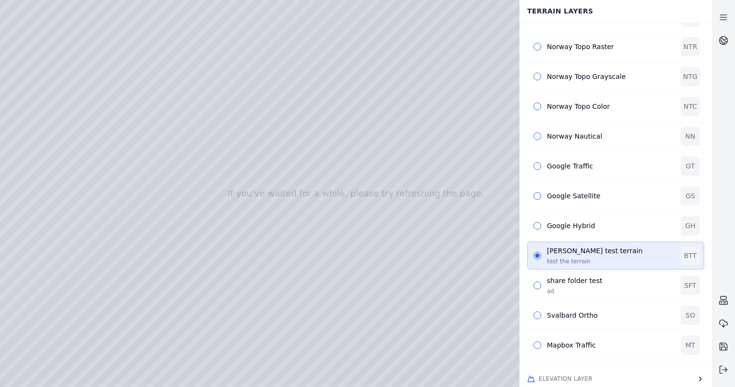
drag, startPoint x: 216, startPoint y: 200, endPoint x: 285, endPoint y: 223, distance: 73.1
drag, startPoint x: 279, startPoint y: 207, endPoint x: 489, endPoint y: 193, distance: 210.7
drag, startPoint x: 287, startPoint y: 202, endPoint x: 392, endPoint y: 178, distance: 107.6
drag, startPoint x: 311, startPoint y: 238, endPoint x: 373, endPoint y: 231, distance: 62.9
drag, startPoint x: 218, startPoint y: 245, endPoint x: 246, endPoint y: 235, distance: 30.8
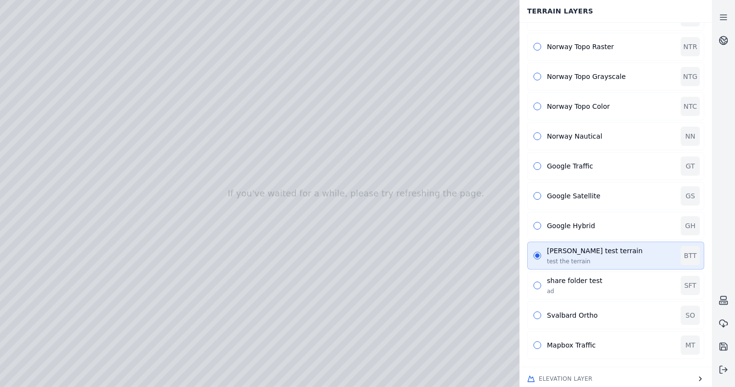
drag, startPoint x: 233, startPoint y: 241, endPoint x: 341, endPoint y: 170, distance: 128.9
drag, startPoint x: 314, startPoint y: 177, endPoint x: 314, endPoint y: 192, distance: 15.4
drag, startPoint x: 347, startPoint y: 277, endPoint x: 171, endPoint y: 212, distance: 187.5
drag, startPoint x: 191, startPoint y: 167, endPoint x: 220, endPoint y: 346, distance: 181.5
drag, startPoint x: 316, startPoint y: 160, endPoint x: 300, endPoint y: 357, distance: 198.0
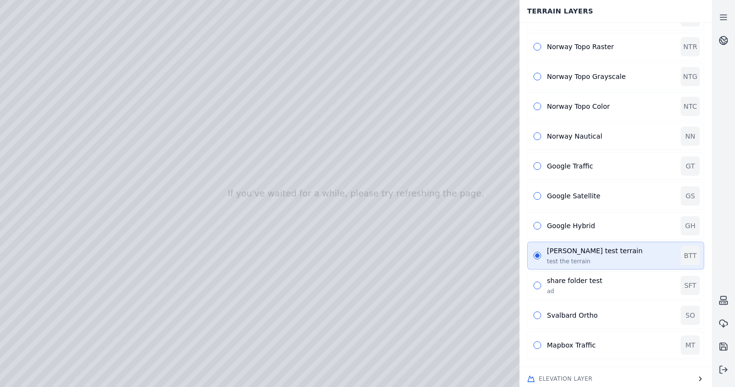
drag, startPoint x: 283, startPoint y: 175, endPoint x: 368, endPoint y: 344, distance: 188.5
drag, startPoint x: 288, startPoint y: 161, endPoint x: 216, endPoint y: 332, distance: 185.5
drag, startPoint x: 362, startPoint y: 76, endPoint x: 254, endPoint y: 352, distance: 296.1
drag, startPoint x: 316, startPoint y: 135, endPoint x: 326, endPoint y: 375, distance: 240.9
drag, startPoint x: 262, startPoint y: 244, endPoint x: 408, endPoint y: 270, distance: 148.5
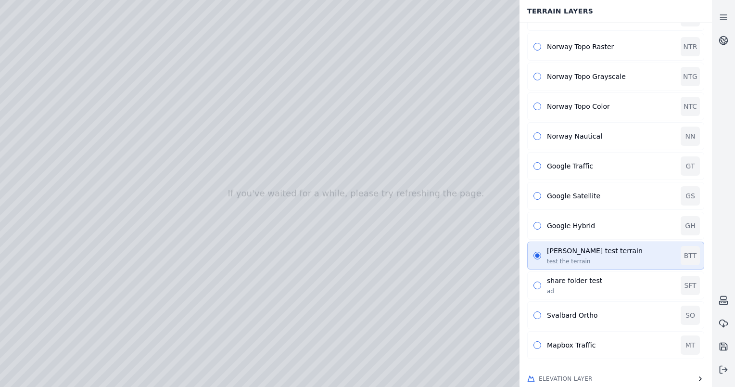
drag, startPoint x: 287, startPoint y: 250, endPoint x: 348, endPoint y: 120, distance: 143.8
drag, startPoint x: 416, startPoint y: 69, endPoint x: 197, endPoint y: 24, distance: 223.2
drag, startPoint x: 349, startPoint y: 84, endPoint x: 181, endPoint y: 162, distance: 185.0
drag, startPoint x: 423, startPoint y: 74, endPoint x: 286, endPoint y: 103, distance: 139.9
drag, startPoint x: 213, startPoint y: 88, endPoint x: 447, endPoint y: 121, distance: 236.3
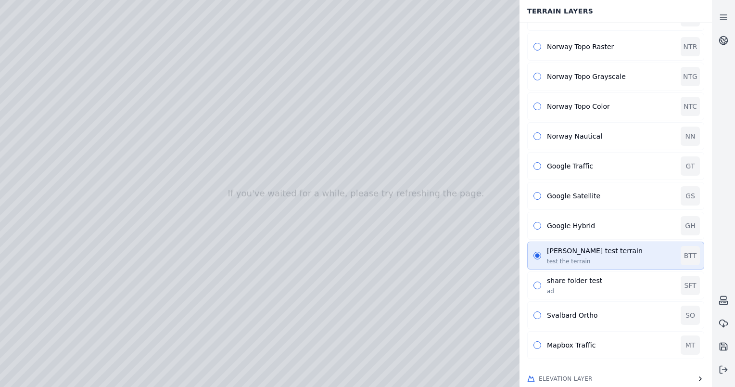
click at [40, 79] on div at bounding box center [356, 193] width 712 height 387
click at [39, 157] on div at bounding box center [356, 193] width 712 height 387
click at [41, 214] on div at bounding box center [356, 193] width 712 height 387
click at [133, 107] on div at bounding box center [356, 193] width 712 height 387
click at [141, 128] on div at bounding box center [356, 193] width 712 height 387
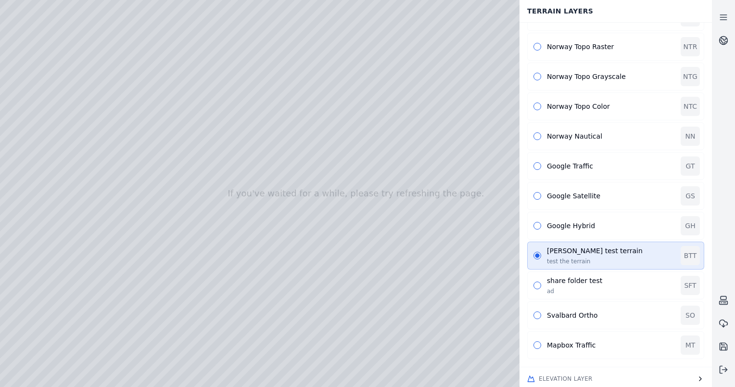
click at [387, 212] on div at bounding box center [356, 193] width 712 height 387
click at [76, 77] on div at bounding box center [356, 193] width 712 height 387
drag, startPoint x: 416, startPoint y: 236, endPoint x: 365, endPoint y: 210, distance: 57.0
drag, startPoint x: 348, startPoint y: 223, endPoint x: 325, endPoint y: 203, distance: 30.7
drag, startPoint x: 342, startPoint y: 193, endPoint x: 295, endPoint y: 150, distance: 63.4
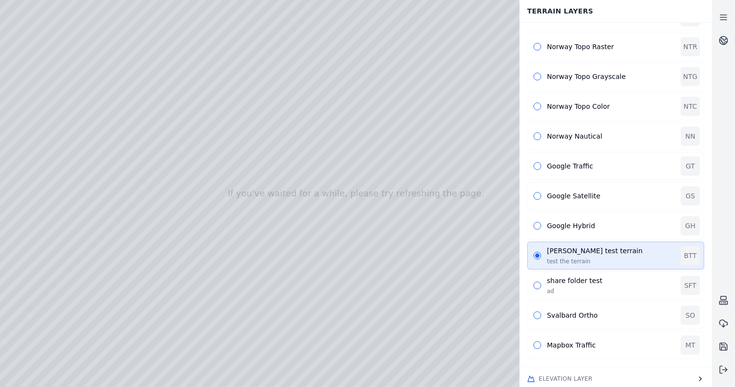
click at [437, 145] on div at bounding box center [356, 193] width 712 height 387
click at [725, 78] on div at bounding box center [723, 193] width 23 height 375
click at [715, 73] on div at bounding box center [723, 193] width 23 height 375
drag, startPoint x: 368, startPoint y: 160, endPoint x: 369, endPoint y: 226, distance: 65.9
drag, startPoint x: 381, startPoint y: 162, endPoint x: 285, endPoint y: 268, distance: 142.7
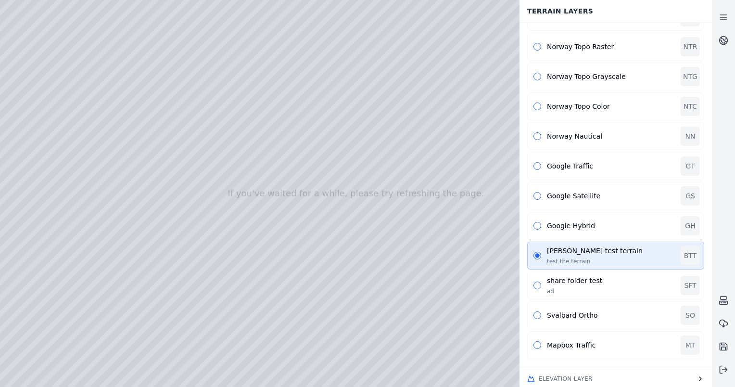
drag, startPoint x: 363, startPoint y: 164, endPoint x: 358, endPoint y: 283, distance: 119.0
drag, startPoint x: 193, startPoint y: 133, endPoint x: 440, endPoint y: 177, distance: 250.4
drag, startPoint x: 221, startPoint y: 157, endPoint x: 437, endPoint y: 284, distance: 250.7
click at [312, 139] on div at bounding box center [356, 193] width 712 height 387
click at [181, 9] on div at bounding box center [356, 193] width 712 height 387
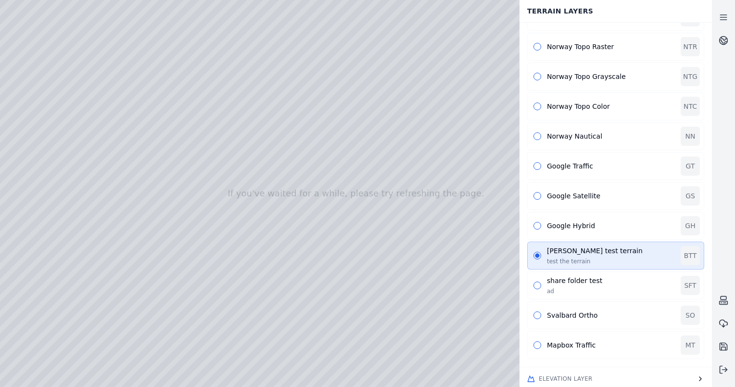
click at [216, 57] on div at bounding box center [356, 193] width 712 height 387
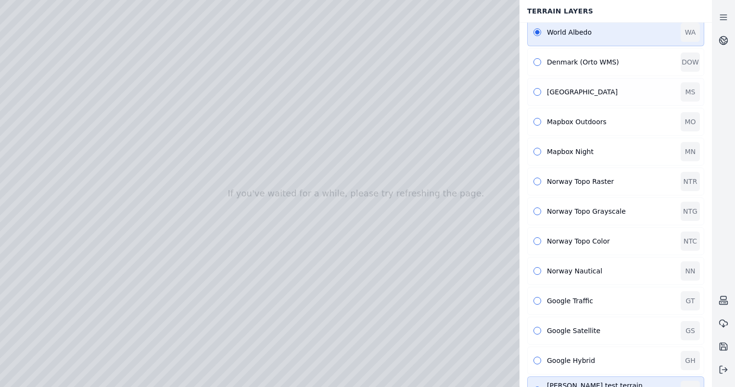
scroll to position [18, 0]
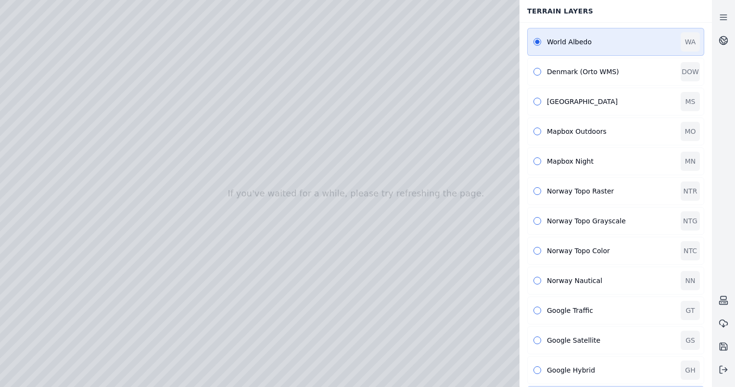
click at [229, 53] on div at bounding box center [356, 193] width 712 height 387
click at [176, 54] on div at bounding box center [356, 193] width 712 height 387
click at [177, 56] on div at bounding box center [356, 193] width 712 height 387
click at [173, 57] on div at bounding box center [356, 193] width 712 height 387
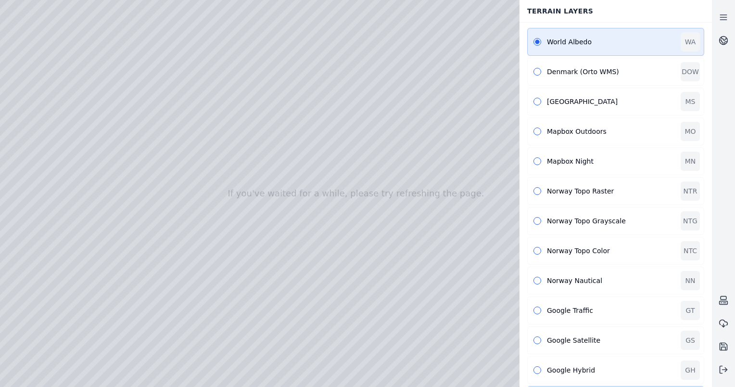
click at [175, 56] on div at bounding box center [356, 193] width 712 height 387
click at [177, 55] on div at bounding box center [356, 193] width 712 height 387
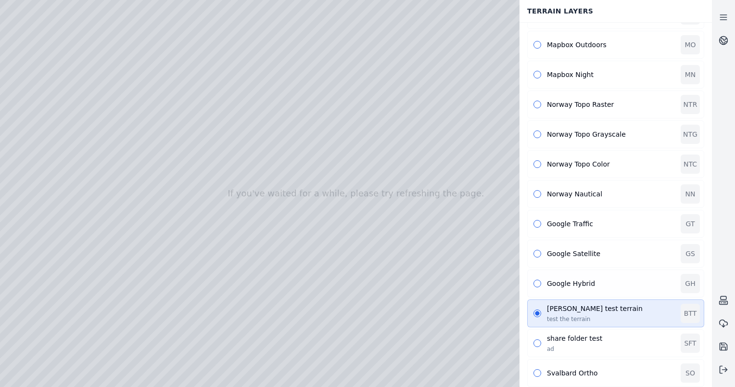
scroll to position [114, 0]
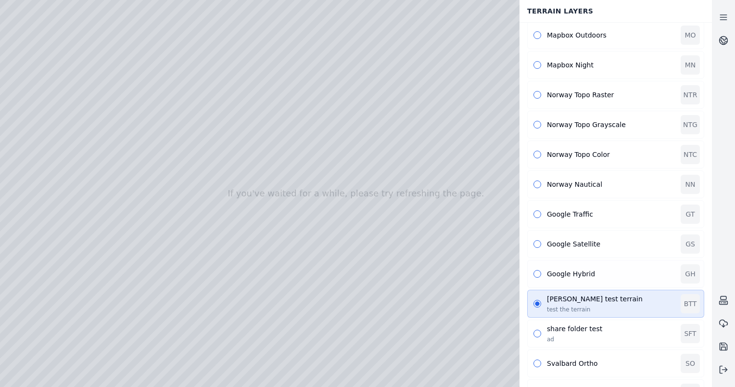
click at [573, 269] on div "Google Hybrid" at bounding box center [611, 274] width 128 height 10
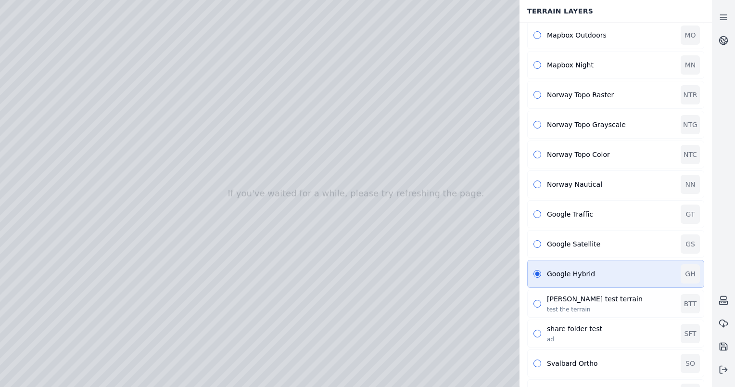
click at [573, 299] on div "[PERSON_NAME] test terrain" at bounding box center [611, 299] width 128 height 10
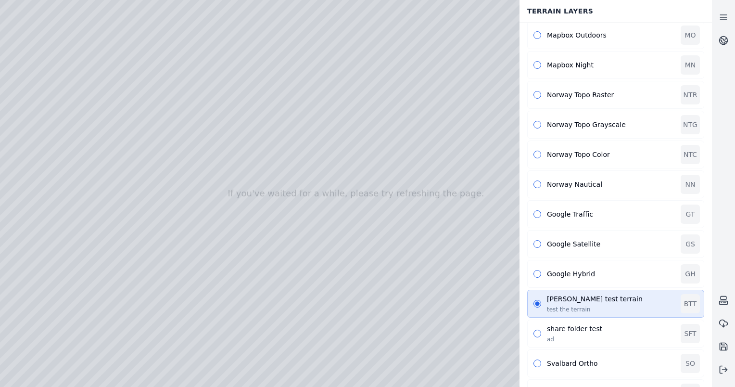
drag, startPoint x: 350, startPoint y: 238, endPoint x: 481, endPoint y: 243, distance: 131.0
drag, startPoint x: 383, startPoint y: 225, endPoint x: 435, endPoint y: 223, distance: 51.5
drag, startPoint x: 359, startPoint y: 201, endPoint x: 329, endPoint y: 160, distance: 50.4
click at [194, 55] on div at bounding box center [356, 193] width 712 height 387
click at [183, 54] on div at bounding box center [356, 193] width 712 height 387
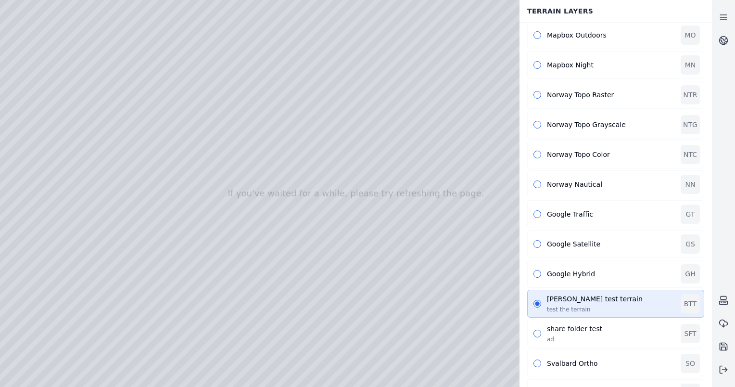
click at [183, 54] on div at bounding box center [356, 193] width 712 height 387
click at [171, 54] on div at bounding box center [356, 193] width 712 height 387
click at [174, 54] on div at bounding box center [356, 193] width 712 height 387
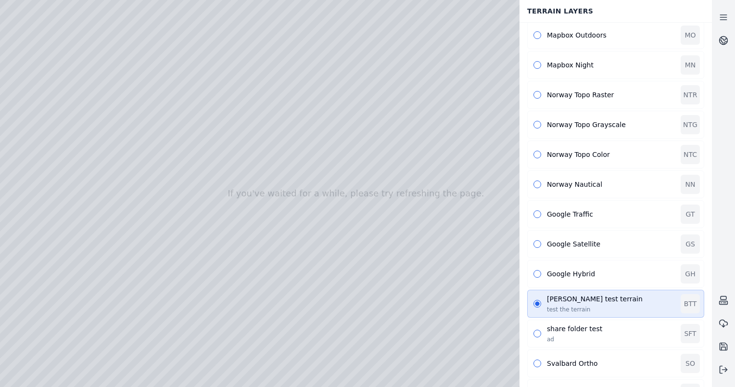
click at [177, 56] on div at bounding box center [356, 193] width 712 height 387
click at [220, 57] on div at bounding box center [356, 193] width 712 height 387
click at [570, 279] on div "Google Hybrid GH" at bounding box center [615, 274] width 177 height 28
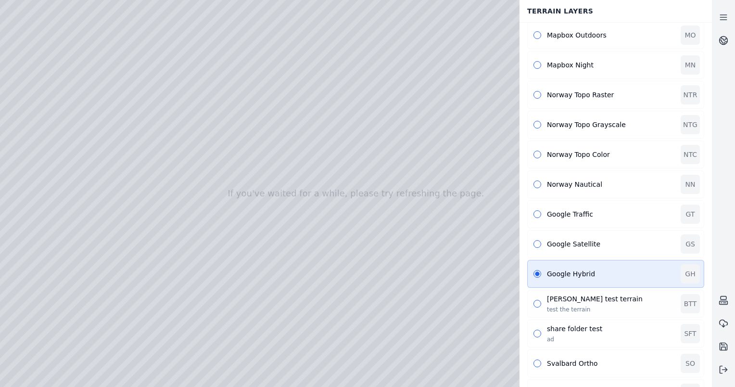
click at [561, 298] on div "[PERSON_NAME] test terrain" at bounding box center [611, 299] width 128 height 10
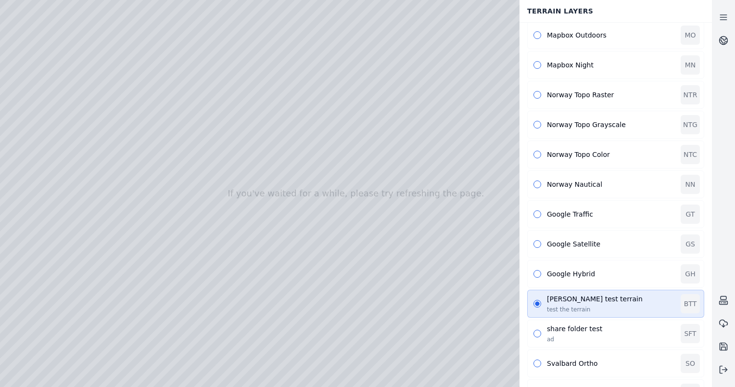
drag, startPoint x: 390, startPoint y: 190, endPoint x: 417, endPoint y: 202, distance: 30.2
drag, startPoint x: 386, startPoint y: 185, endPoint x: 391, endPoint y: 200, distance: 15.5
drag, startPoint x: 364, startPoint y: 131, endPoint x: 406, endPoint y: 285, distance: 159.6
click at [232, 55] on div at bounding box center [356, 193] width 712 height 387
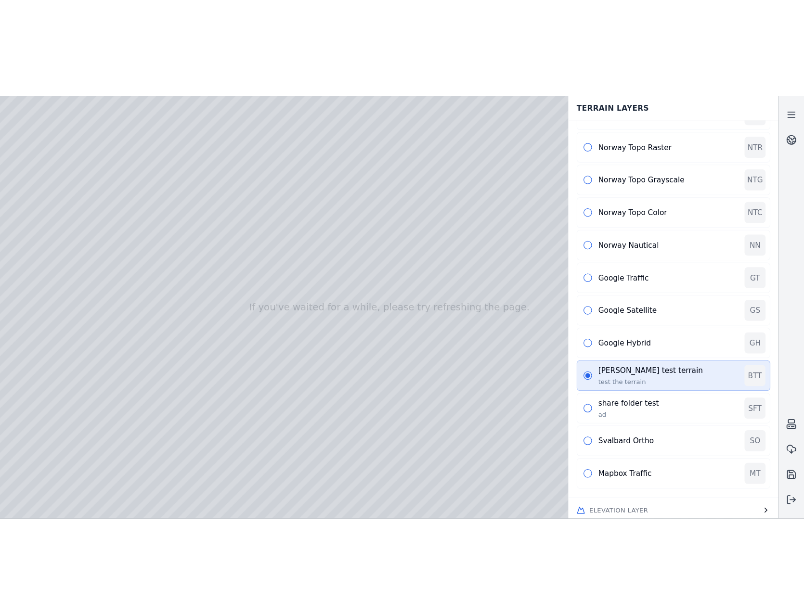
scroll to position [162, 0]
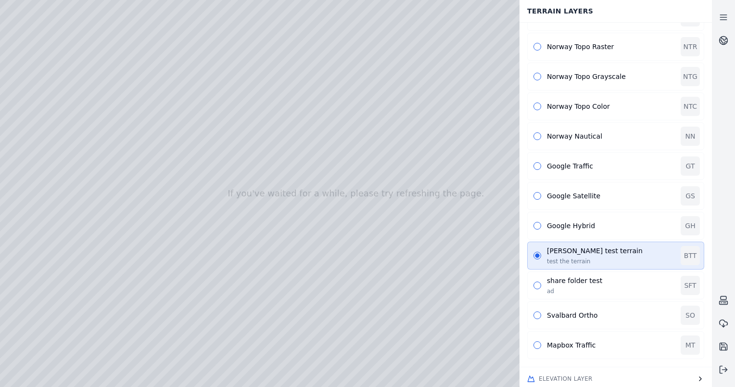
click at [227, 57] on div at bounding box center [356, 193] width 712 height 387
click at [722, 369] on icon at bounding box center [724, 370] width 10 height 10
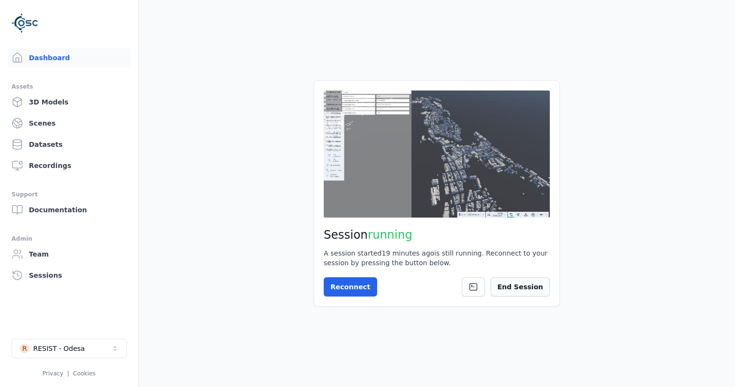
click at [529, 287] on button "End Session" at bounding box center [520, 286] width 59 height 19
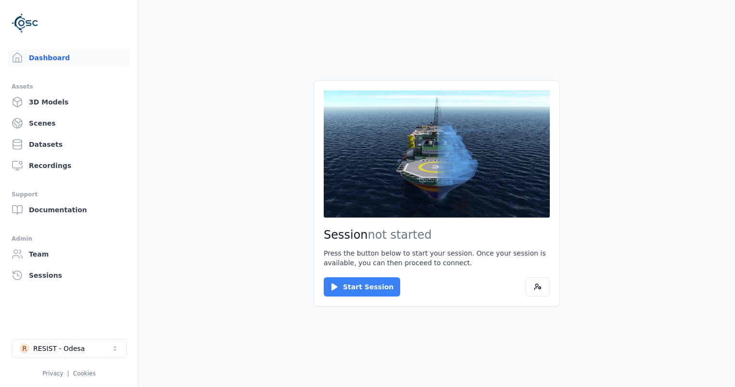
click at [346, 294] on button "Start Session" at bounding box center [362, 286] width 77 height 19
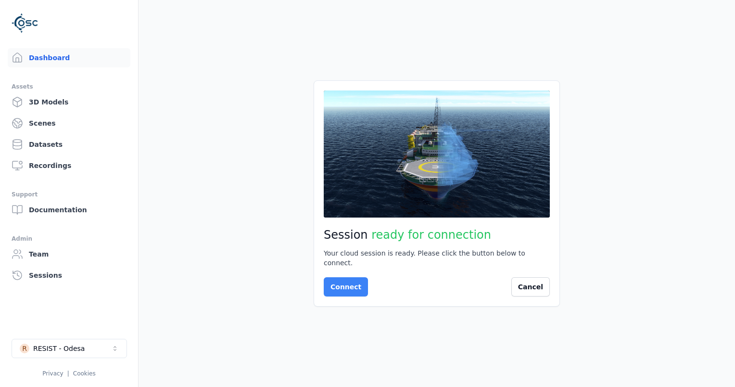
click at [348, 277] on button "Connect" at bounding box center [346, 286] width 44 height 19
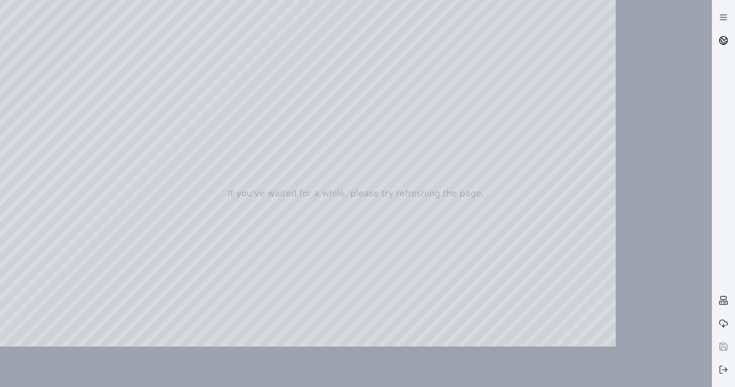
click at [732, 44] on link at bounding box center [723, 40] width 23 height 23
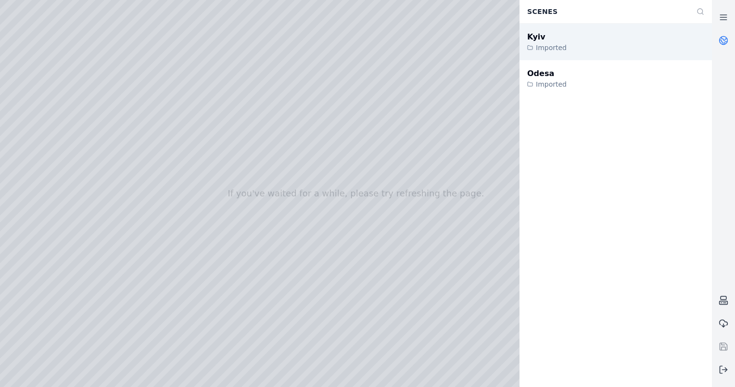
click at [566, 50] on div "Kyiv Imported" at bounding box center [616, 42] width 193 height 37
